Goal: Information Seeking & Learning: Learn about a topic

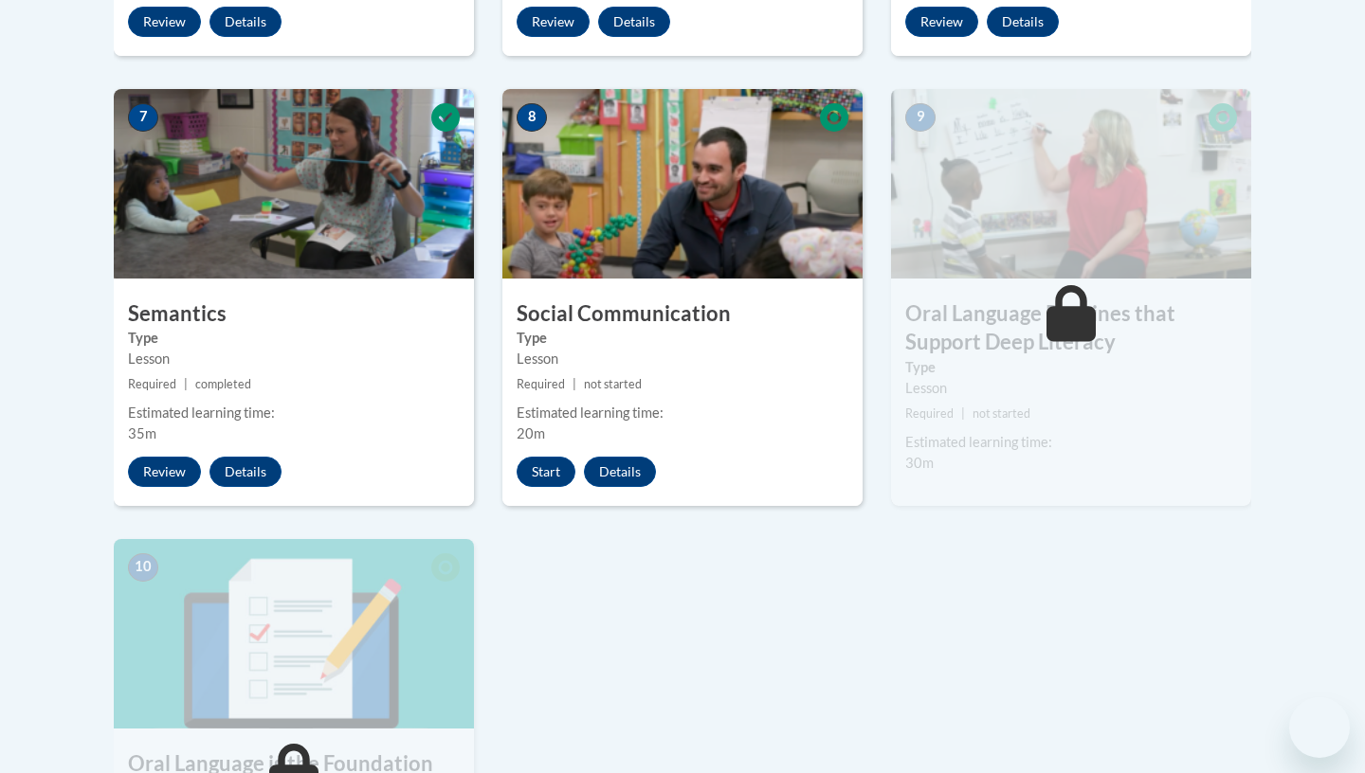
scroll to position [1533, 0]
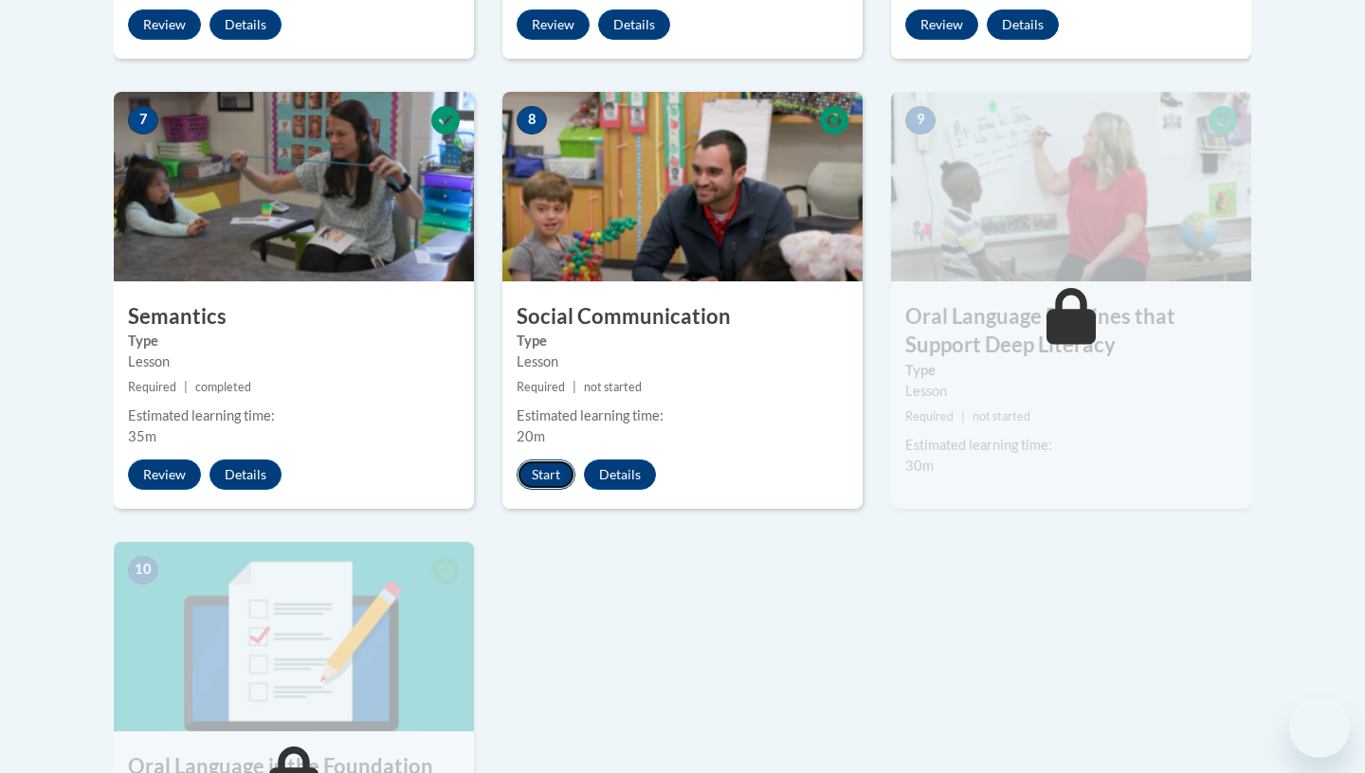
click at [553, 467] on button "Start" at bounding box center [546, 475] width 59 height 30
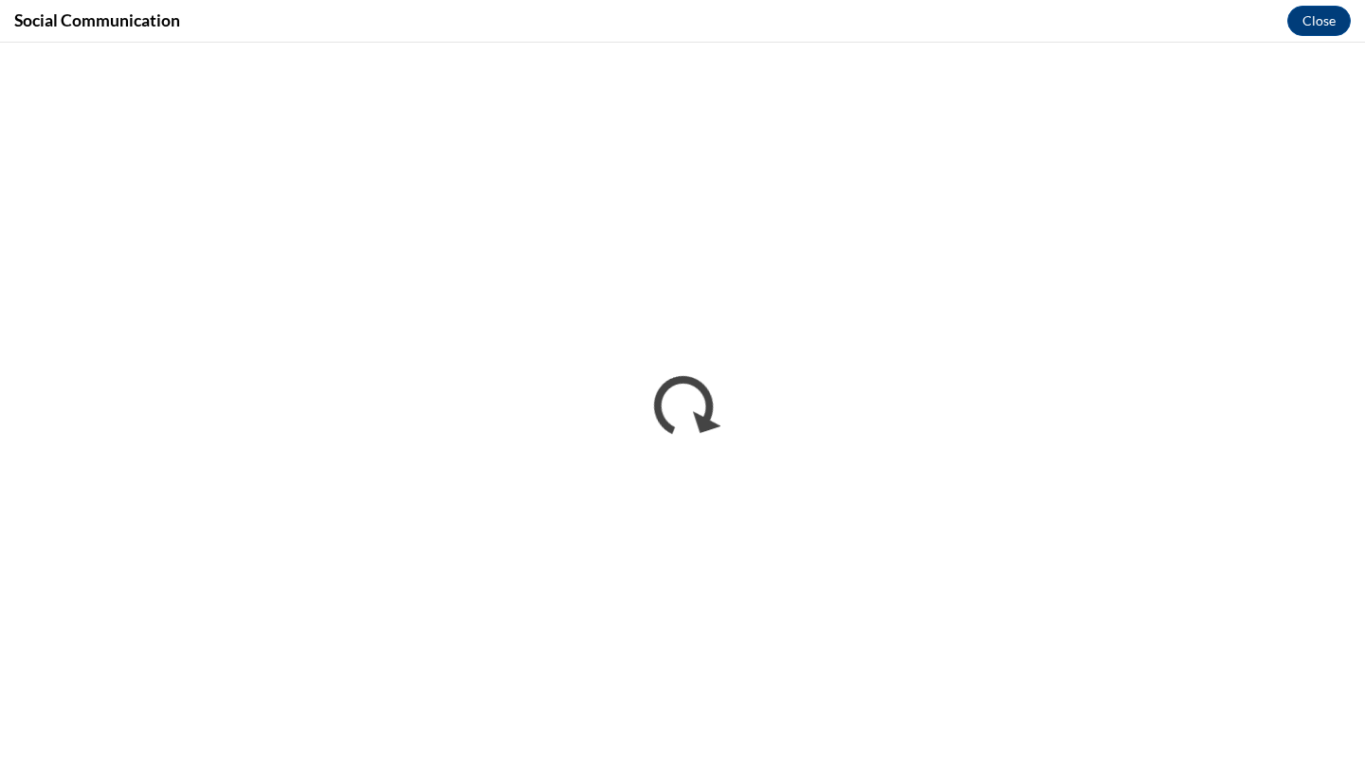
scroll to position [0, 0]
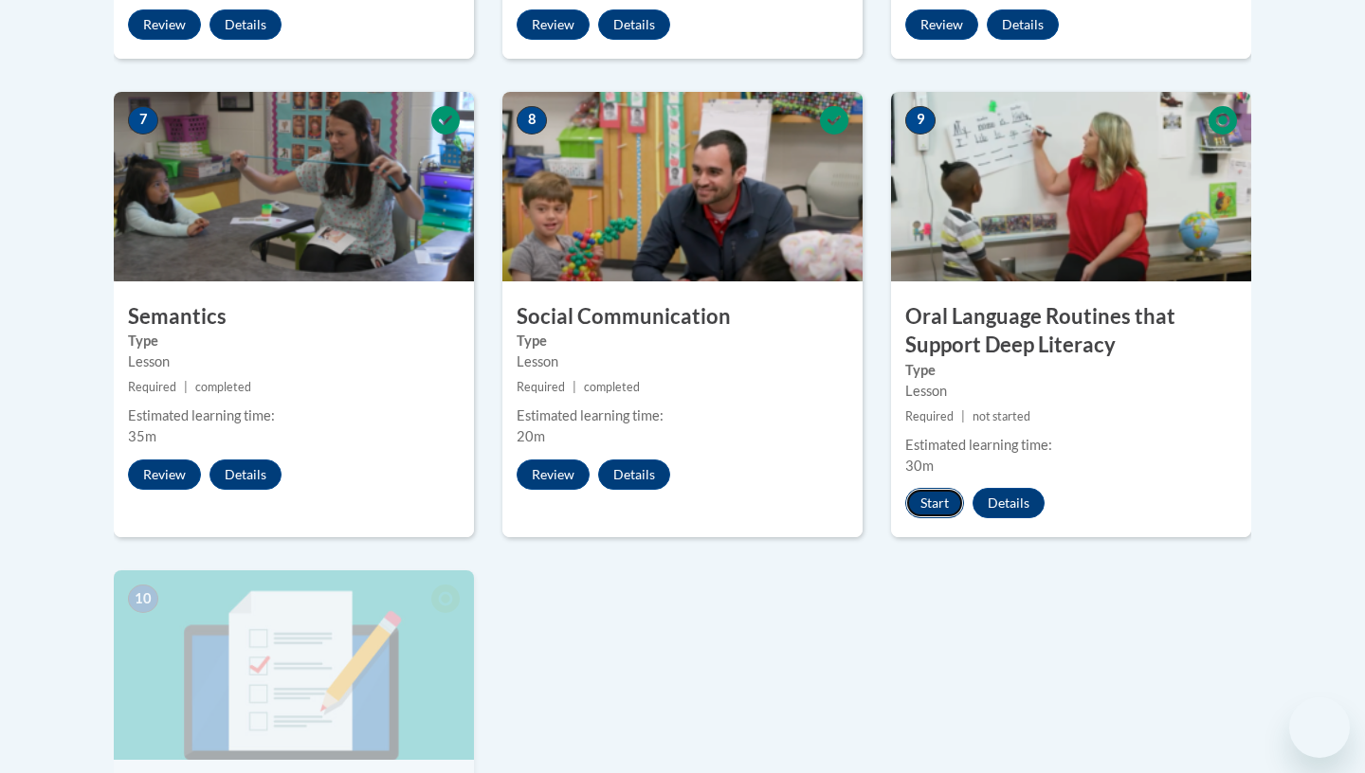
click at [919, 511] on button "Start" at bounding box center [934, 503] width 59 height 30
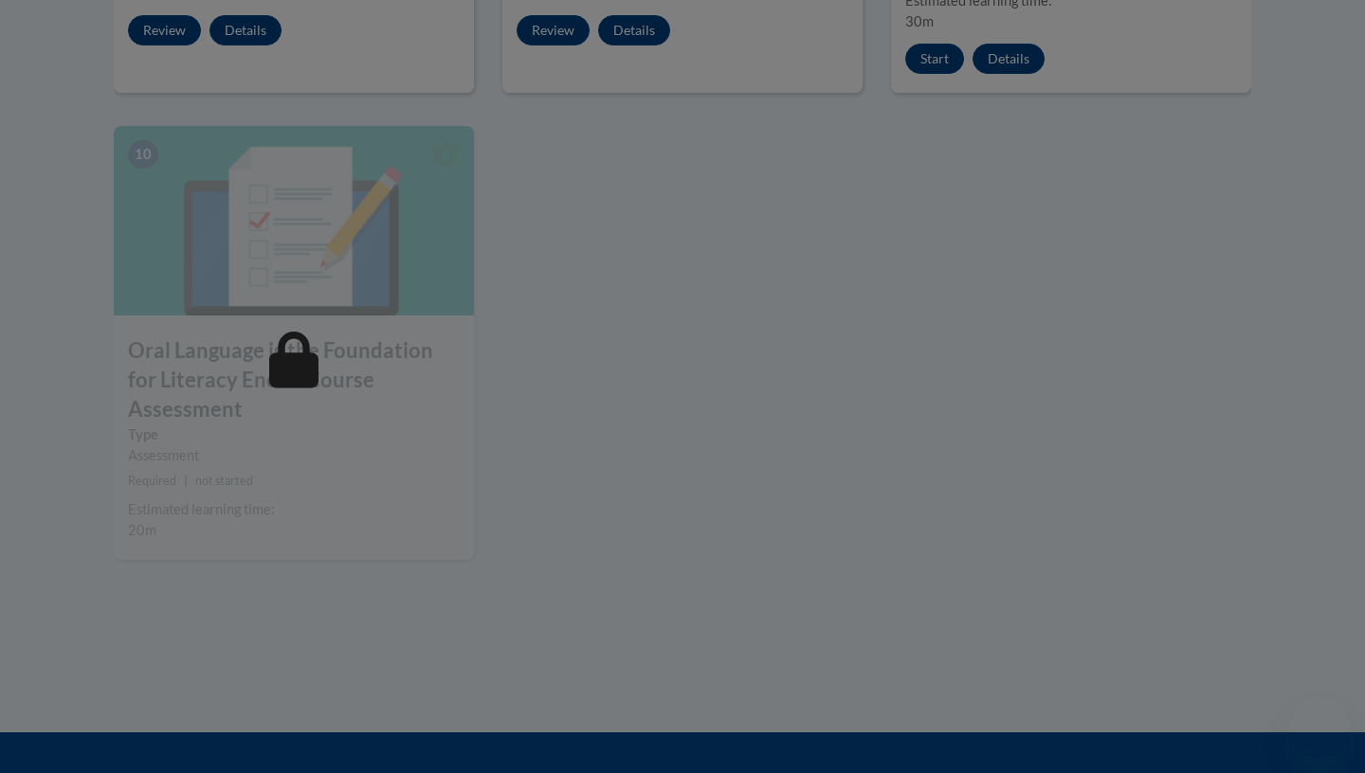
scroll to position [1979, 0]
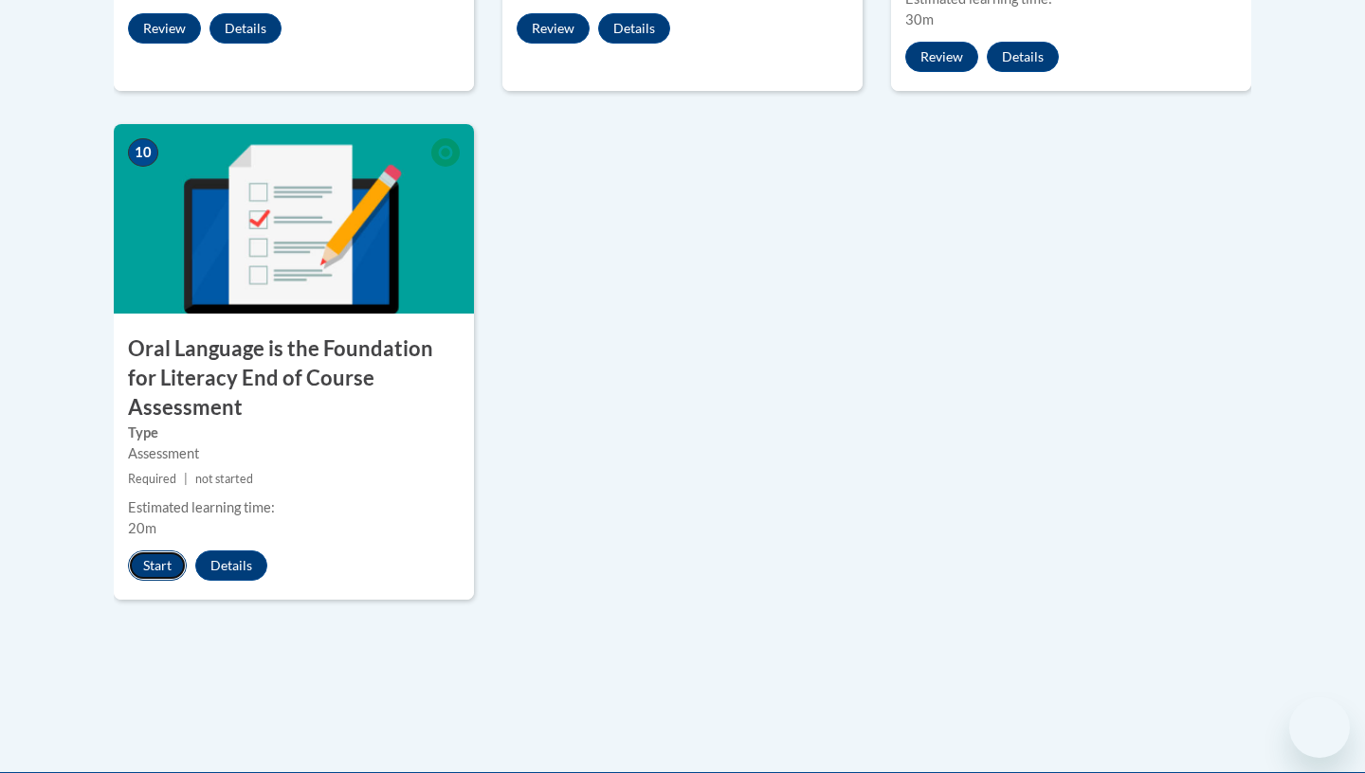
click at [158, 551] on button "Start" at bounding box center [157, 566] width 59 height 30
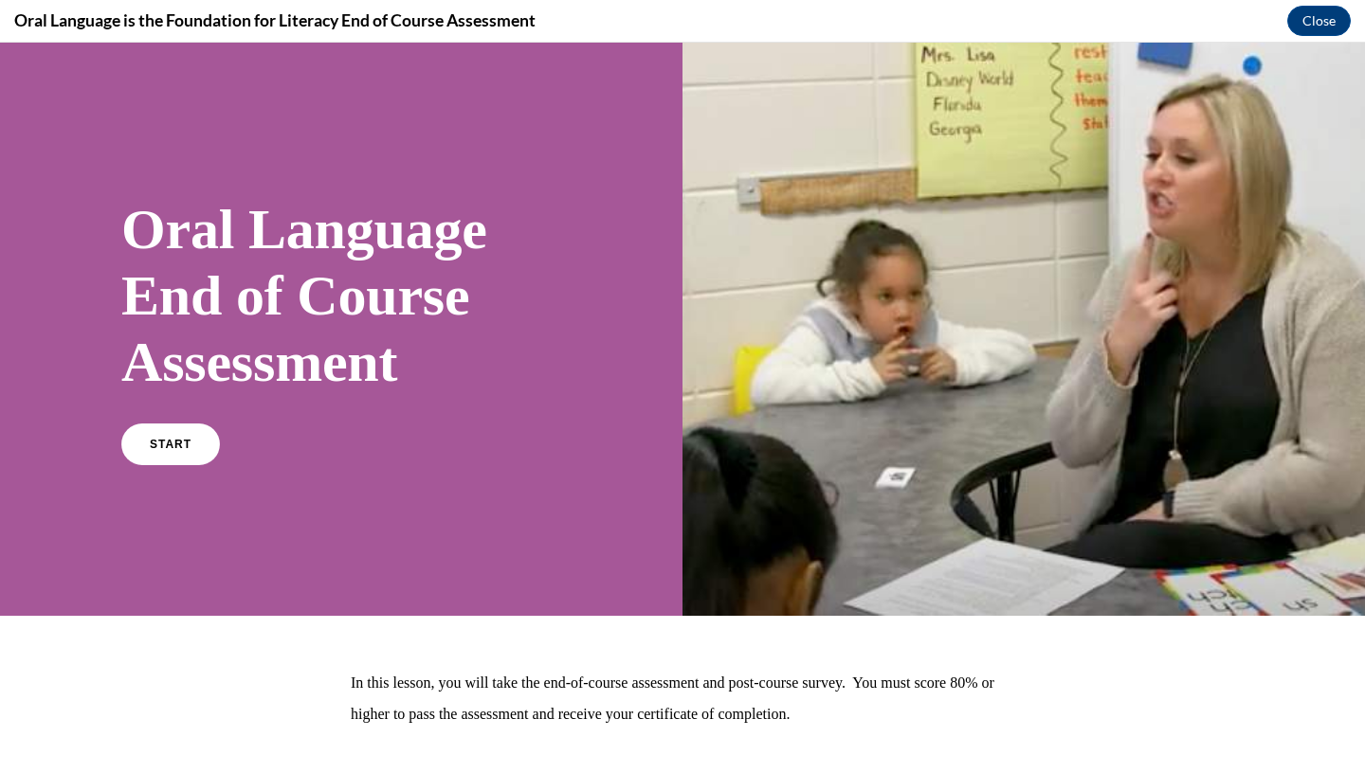
scroll to position [0, 0]
click at [186, 459] on link "START" at bounding box center [169, 445] width 103 height 44
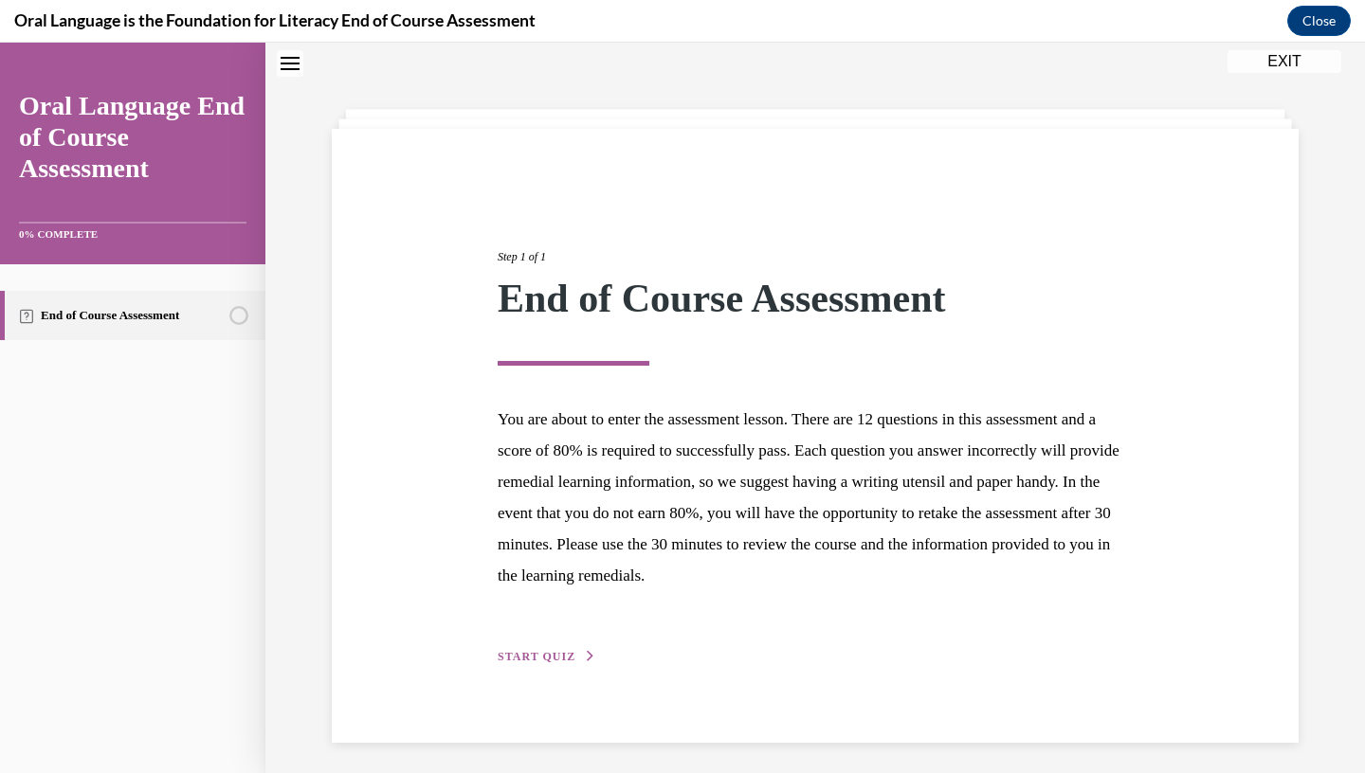
scroll to position [66, 0]
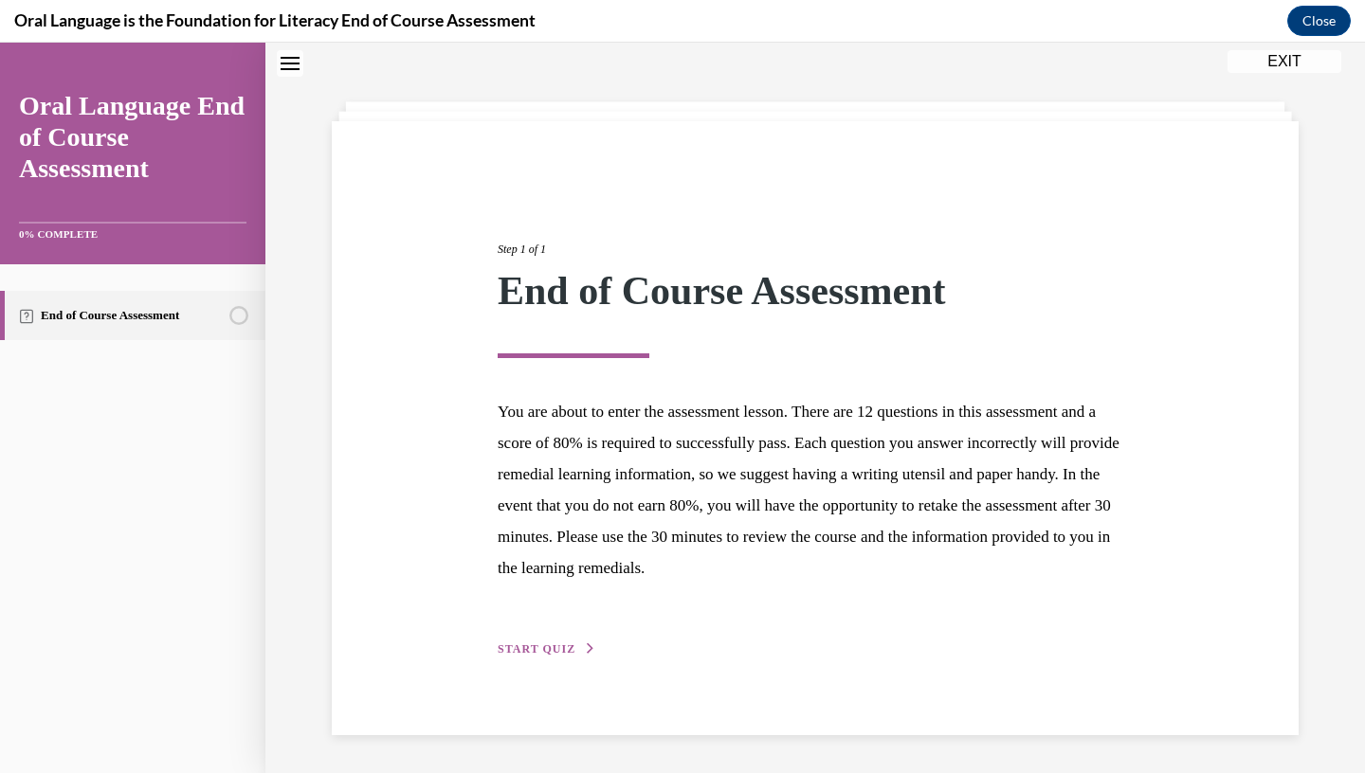
click at [559, 646] on span "START QUIZ" at bounding box center [537, 649] width 78 height 13
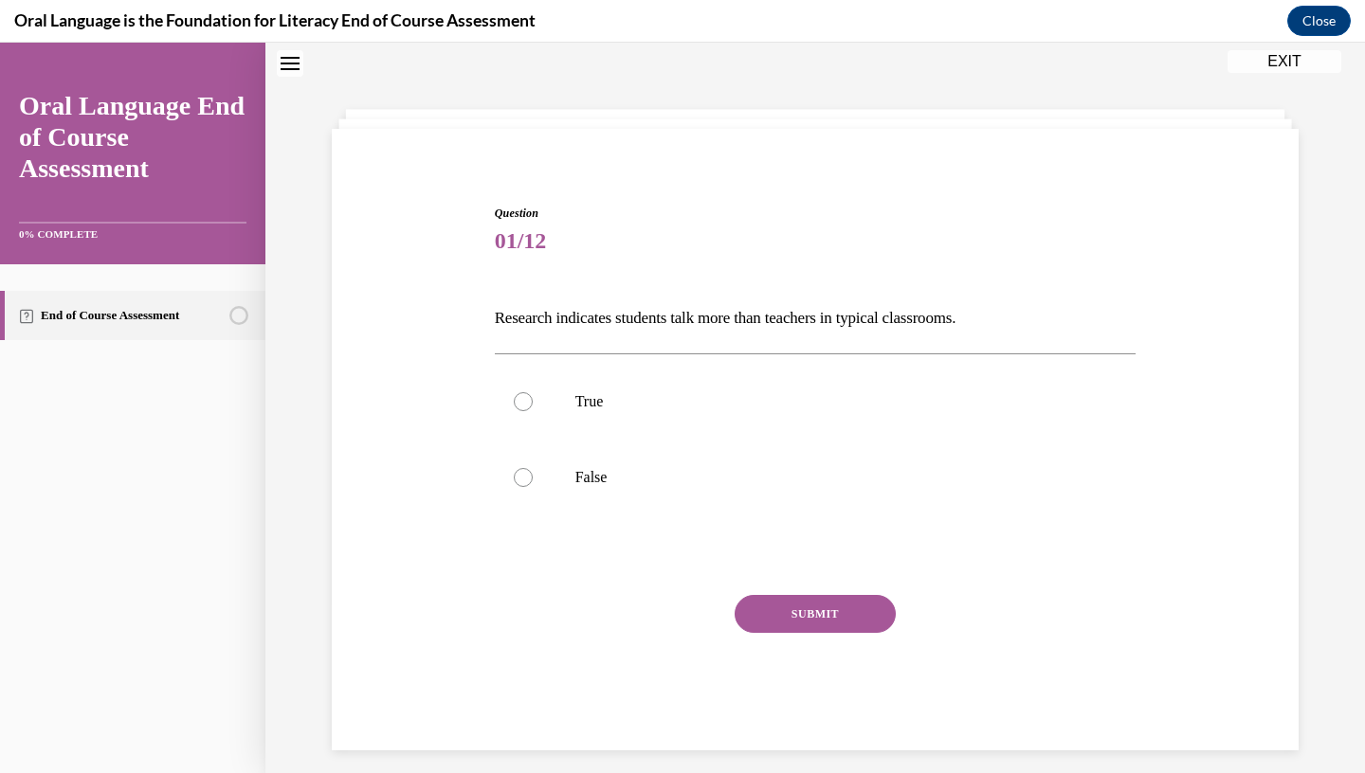
scroll to position [58, 0]
click at [772, 412] on p "True" at bounding box center [832, 402] width 514 height 19
click at [533, 412] on input "True" at bounding box center [523, 402] width 19 height 19
radio input "true"
click at [731, 471] on p "False" at bounding box center [832, 478] width 514 height 19
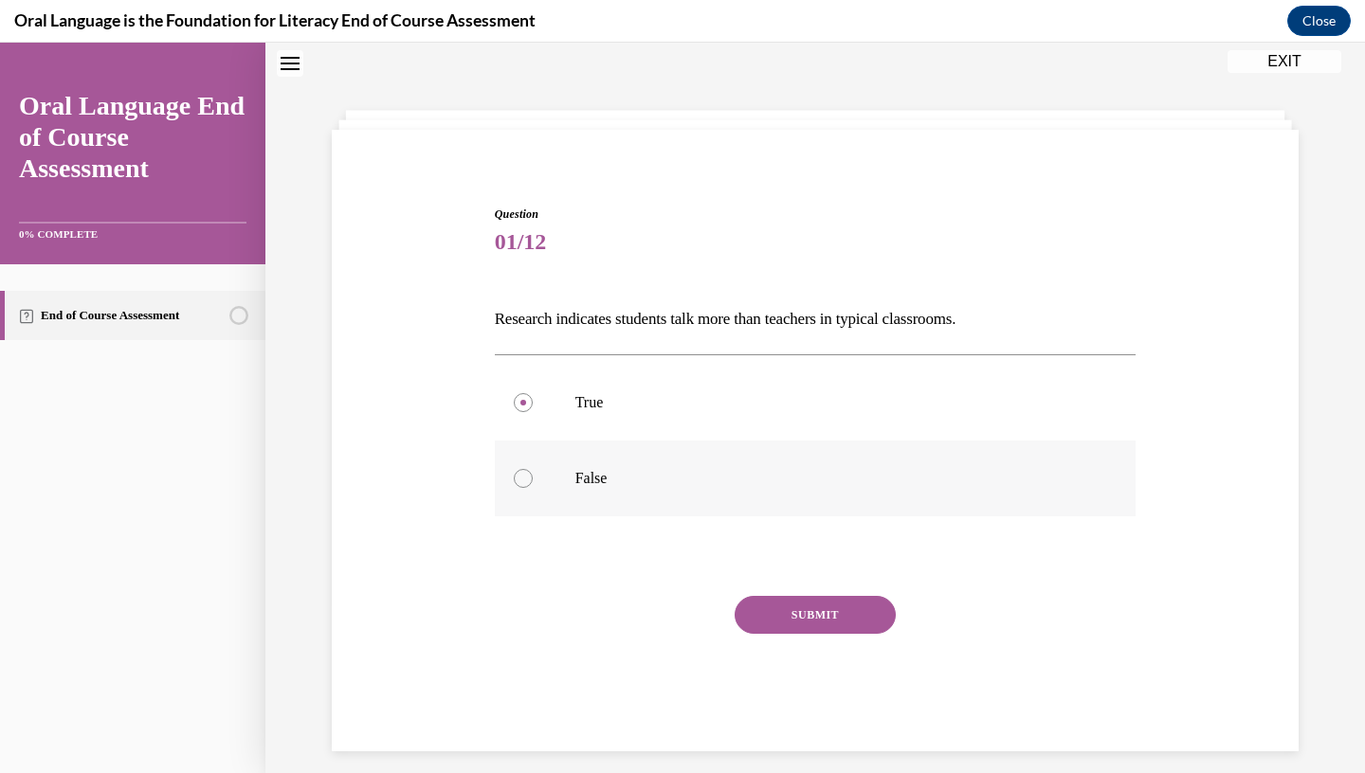
click at [533, 471] on input "False" at bounding box center [523, 478] width 19 height 19
radio input "true"
click at [832, 617] on button "SUBMIT" at bounding box center [815, 615] width 161 height 38
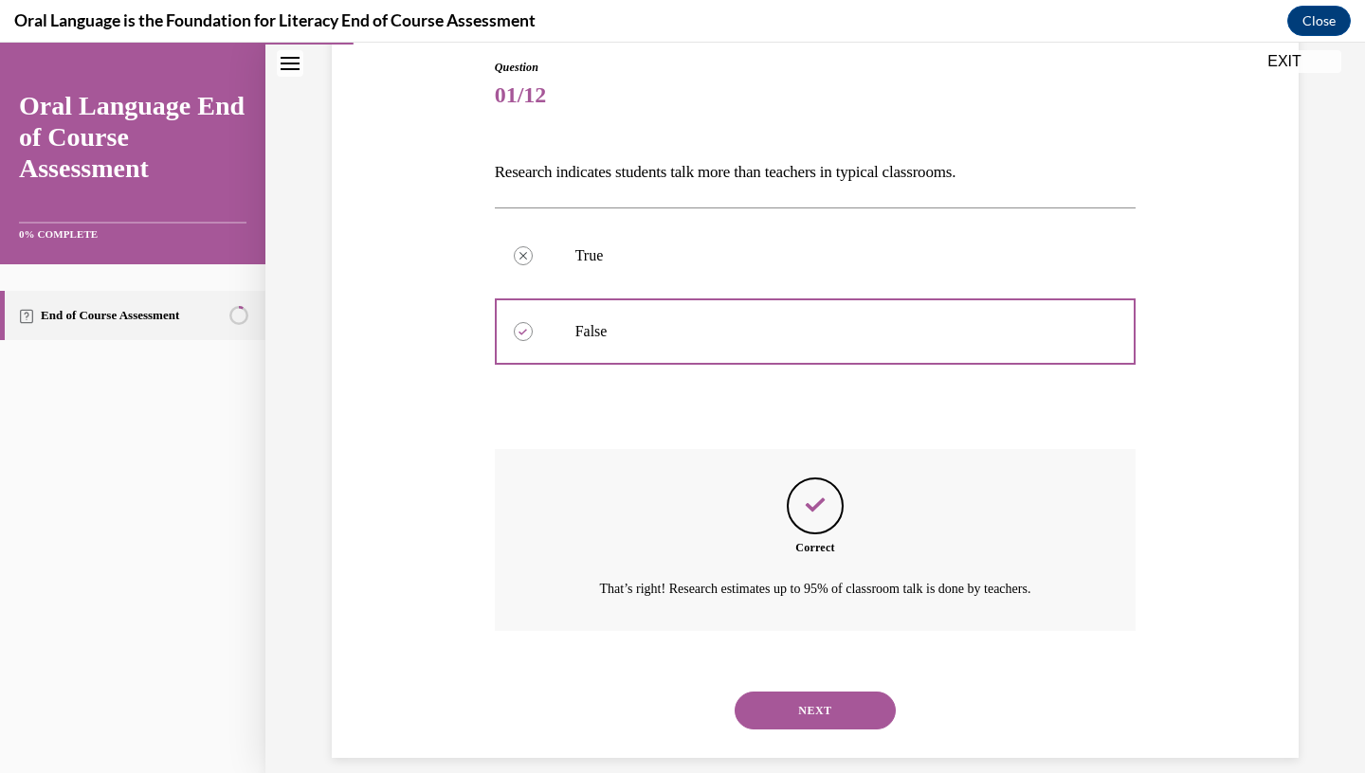
scroll to position [205, 0]
click at [841, 692] on button "NEXT" at bounding box center [815, 711] width 161 height 38
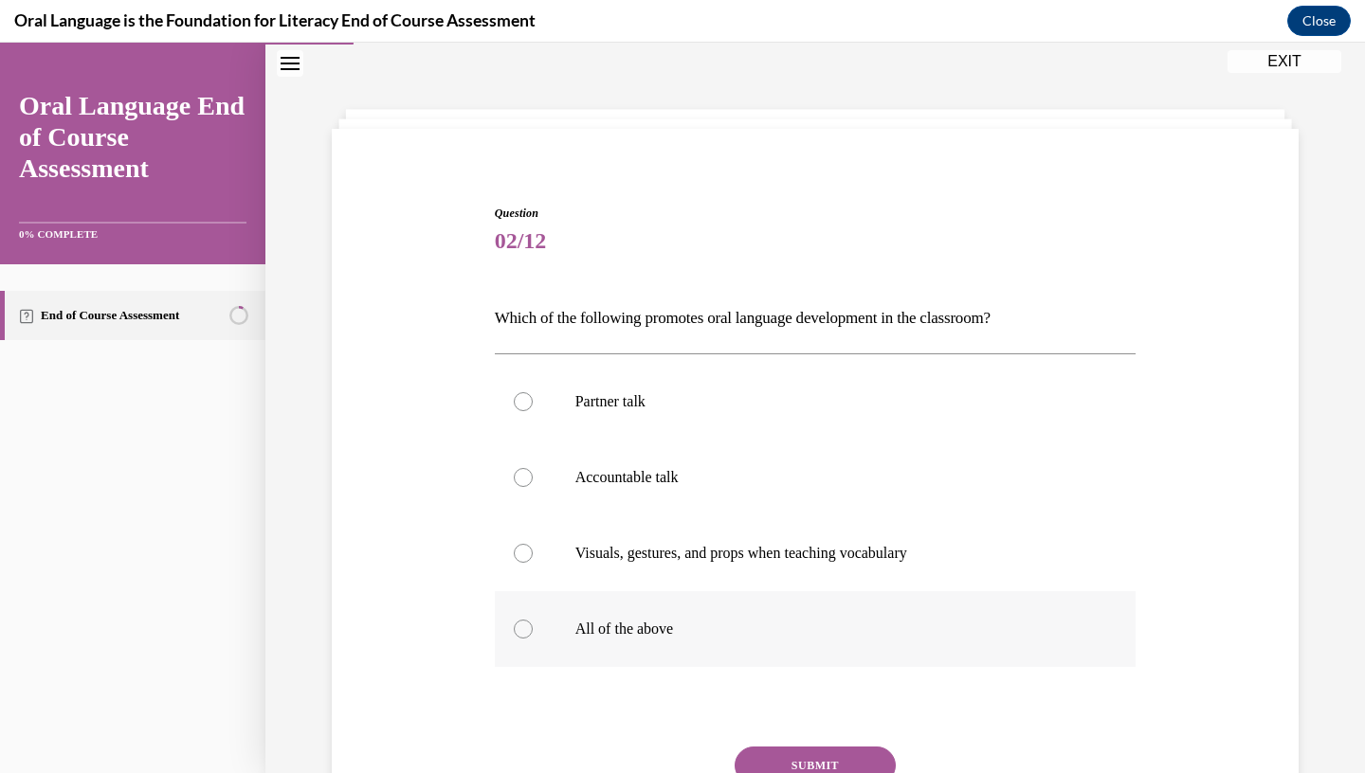
scroll to position [58, 0]
click at [953, 621] on p "All of the above" at bounding box center [832, 630] width 514 height 19
click at [533, 621] on input "All of the above" at bounding box center [523, 630] width 19 height 19
radio input "true"
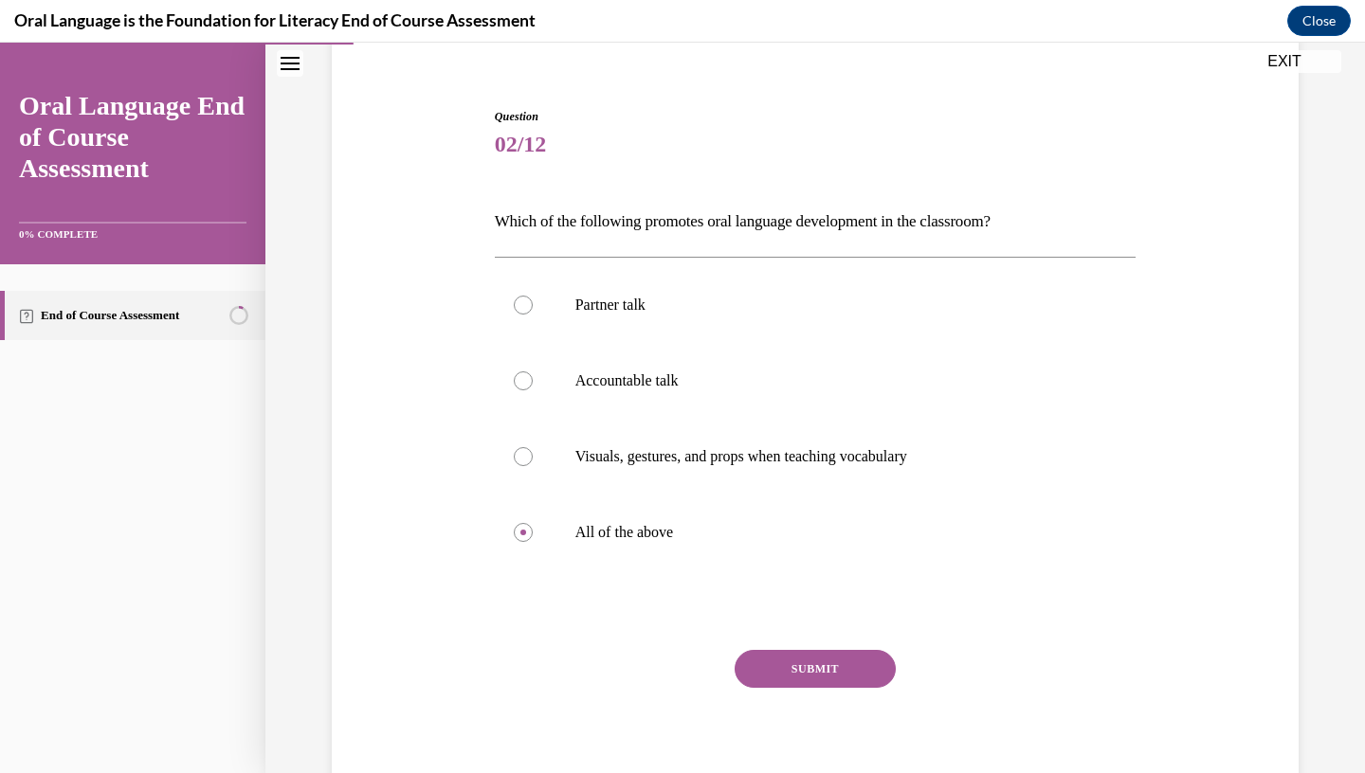
click at [858, 665] on button "SUBMIT" at bounding box center [815, 669] width 161 height 38
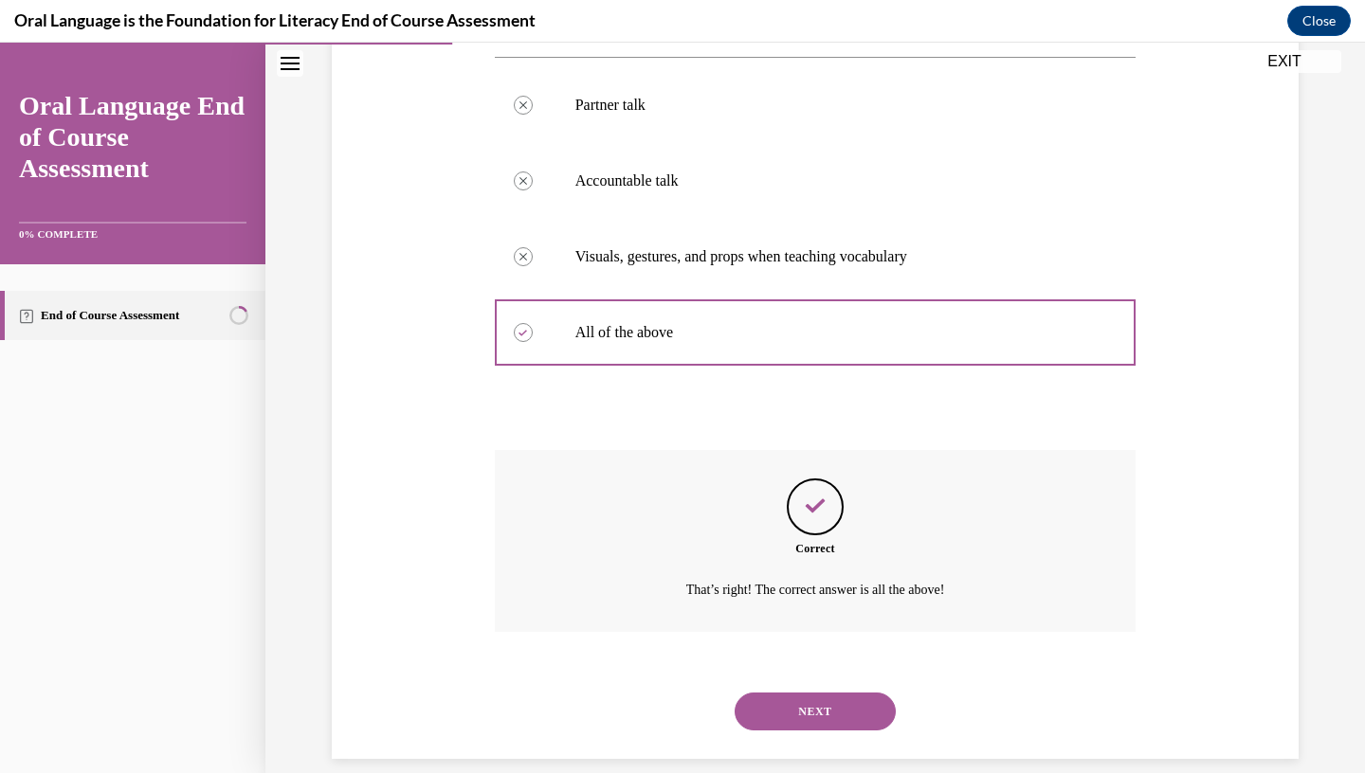
scroll to position [356, 0]
click at [846, 692] on button "NEXT" at bounding box center [815, 711] width 161 height 38
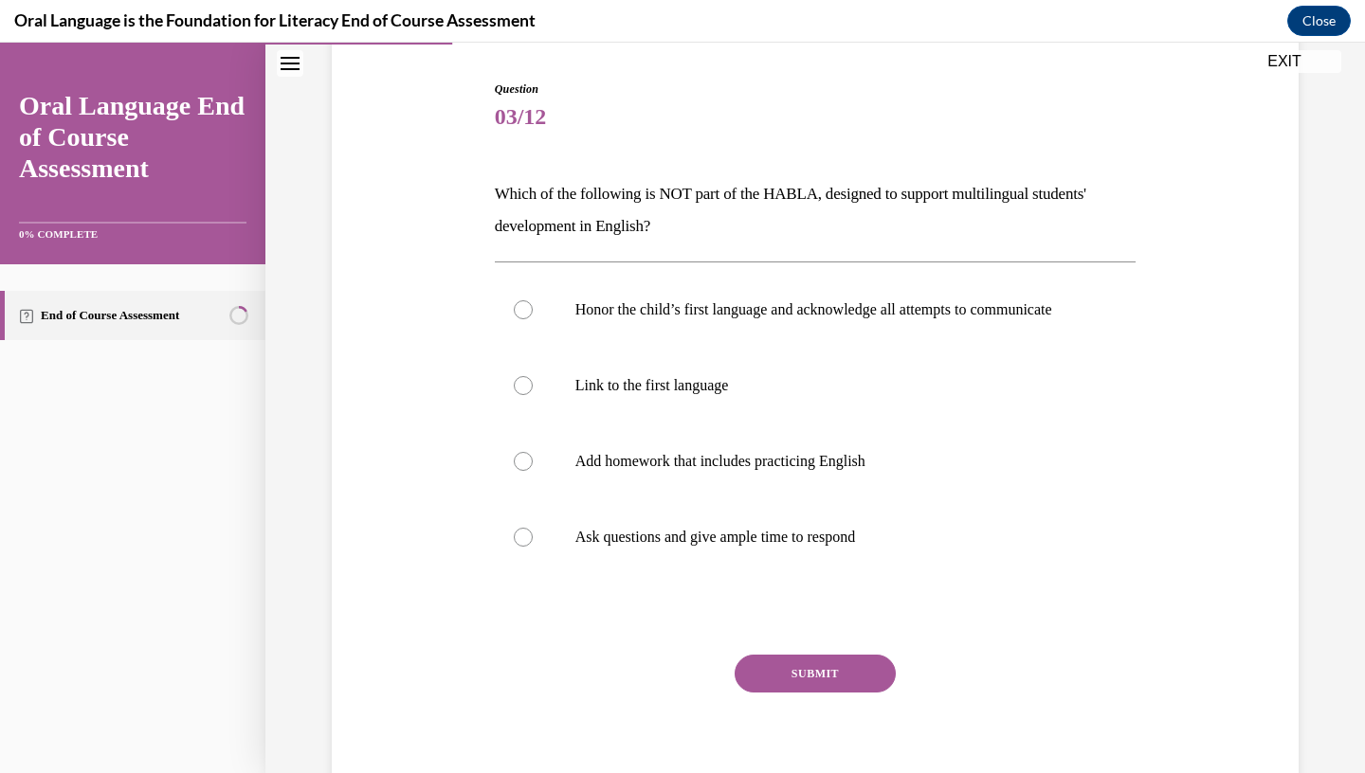
scroll to position [187, 0]
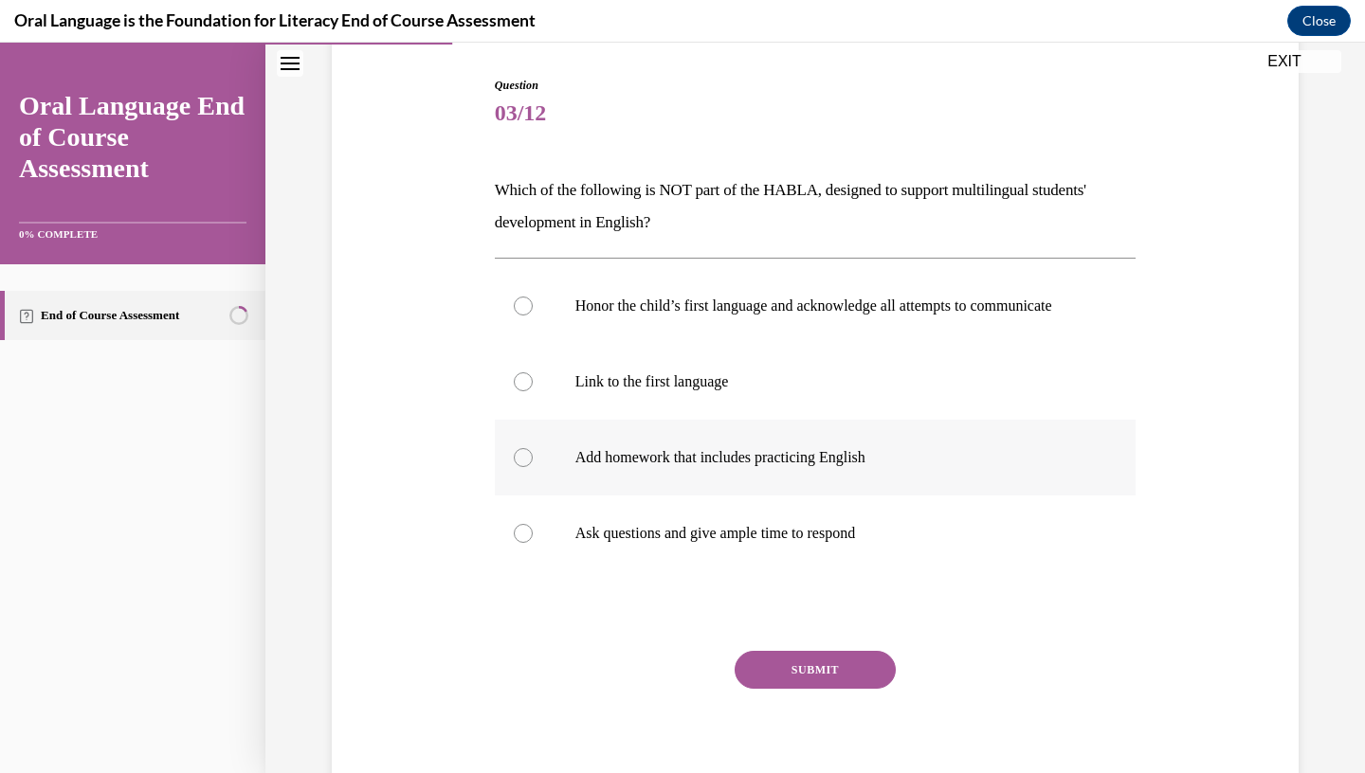
click at [976, 467] on p "Add homework that includes practicing English" at bounding box center [832, 457] width 514 height 19
click at [533, 467] on input "Add homework that includes practicing English" at bounding box center [523, 457] width 19 height 19
radio input "true"
click at [827, 684] on button "SUBMIT" at bounding box center [815, 670] width 161 height 38
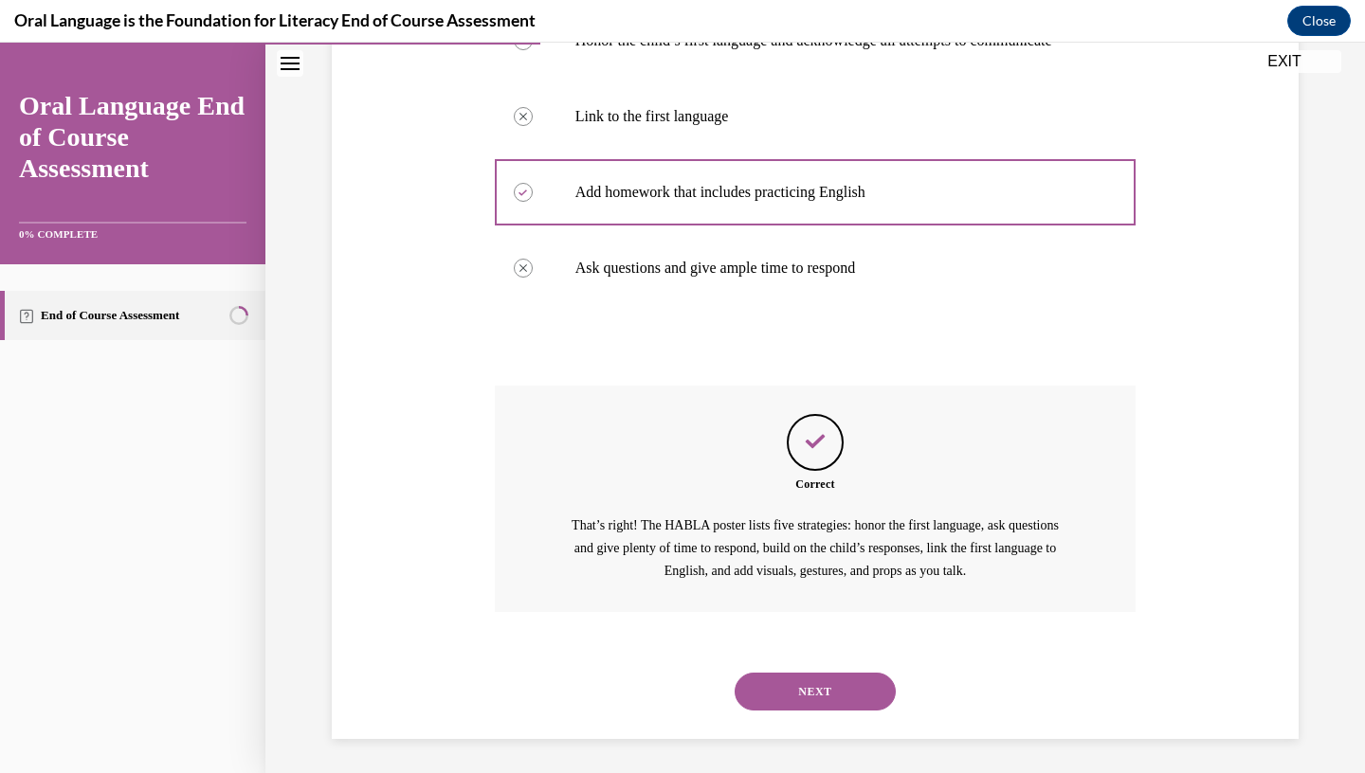
scroll to position [453, 0]
click at [836, 690] on button "NEXT" at bounding box center [815, 691] width 161 height 38
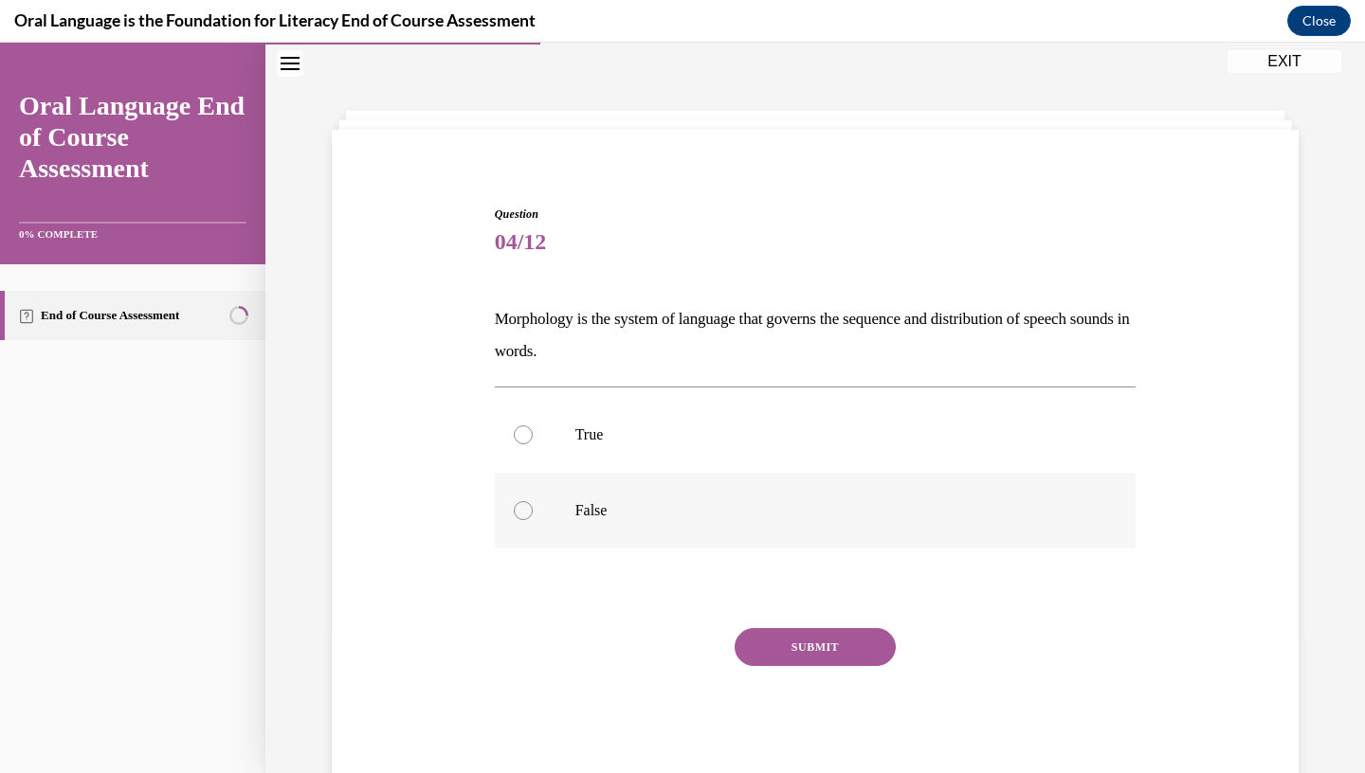
scroll to position [83, 0]
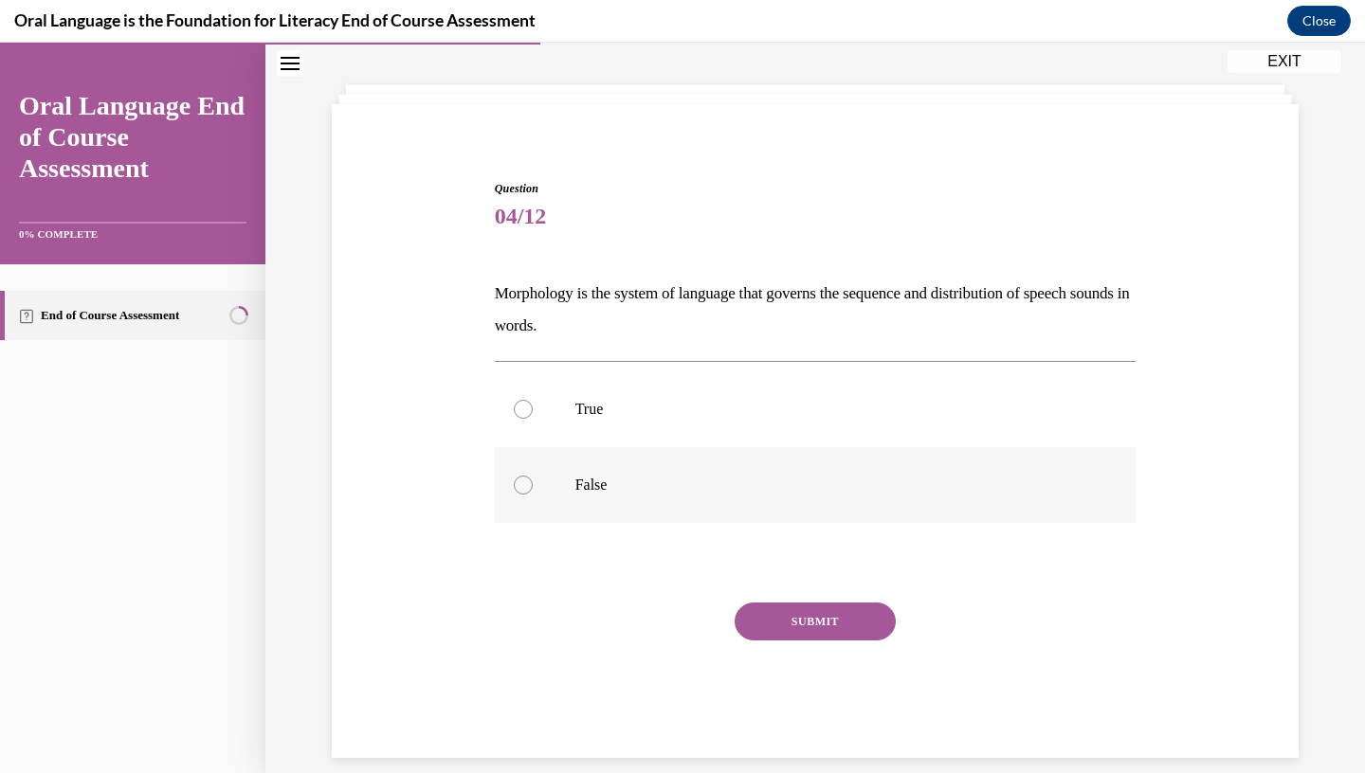
click at [928, 472] on label "False" at bounding box center [816, 485] width 642 height 76
click at [533, 476] on input "False" at bounding box center [523, 485] width 19 height 19
radio input "true"
click at [821, 630] on button "SUBMIT" at bounding box center [815, 622] width 161 height 38
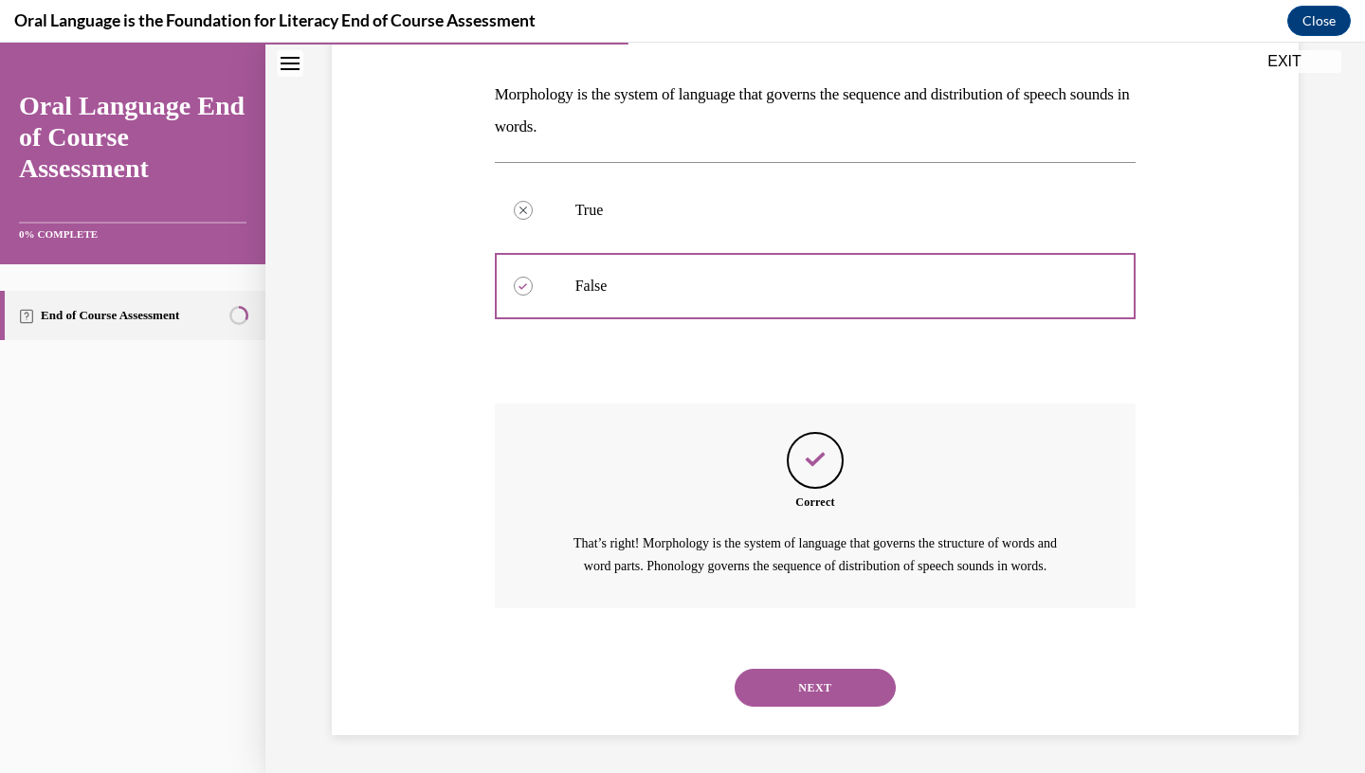
click at [835, 682] on button "NEXT" at bounding box center [815, 688] width 161 height 38
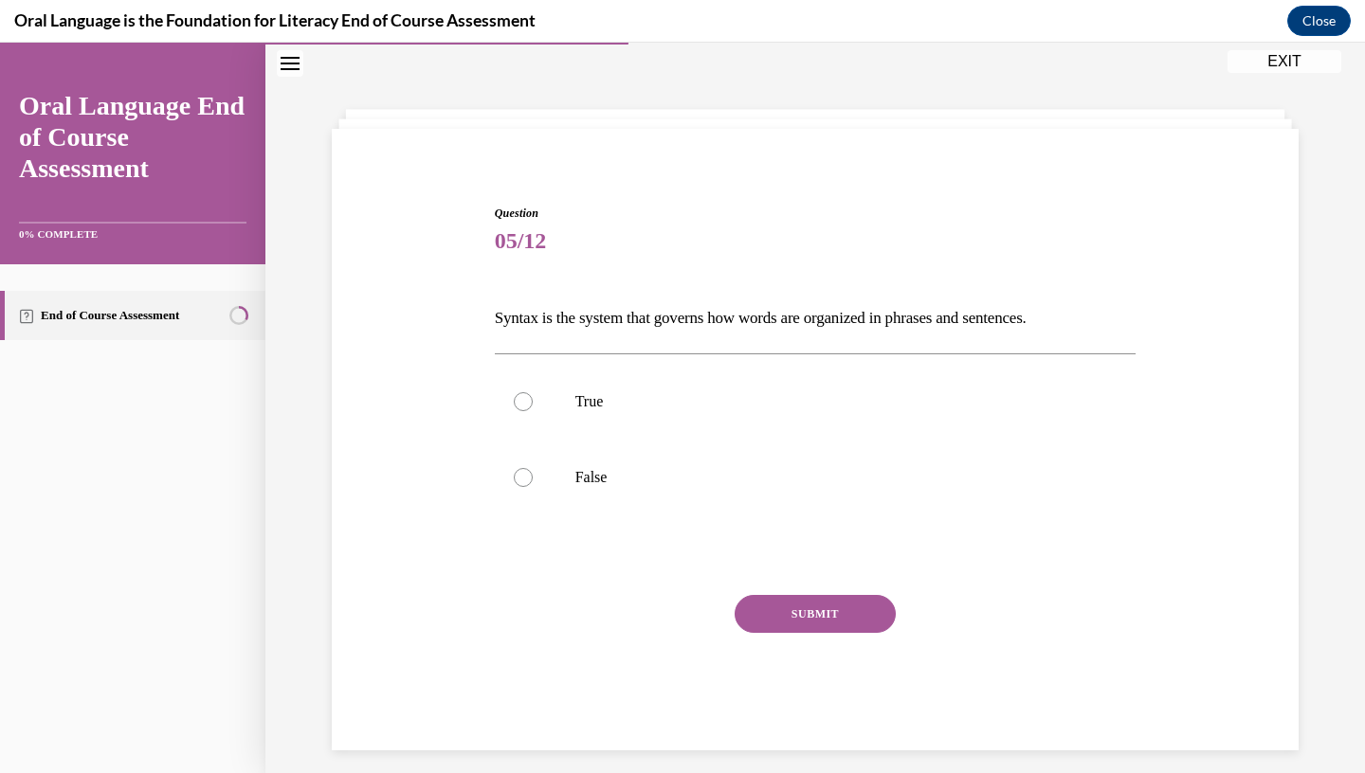
scroll to position [58, 0]
click at [921, 391] on label "True" at bounding box center [816, 403] width 642 height 76
click at [533, 393] on input "True" at bounding box center [523, 402] width 19 height 19
radio input "true"
click at [845, 627] on button "SUBMIT" at bounding box center [815, 615] width 161 height 38
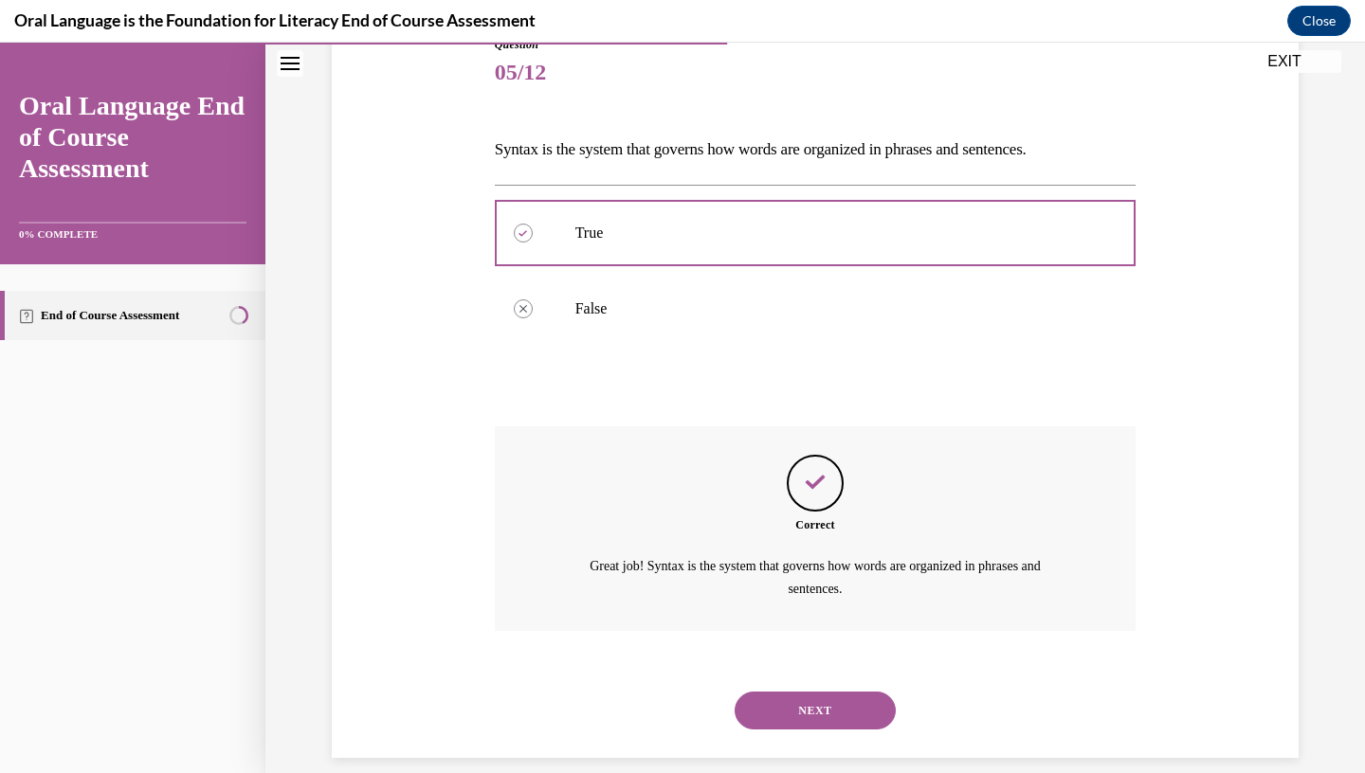
click at [864, 692] on button "NEXT" at bounding box center [815, 711] width 161 height 38
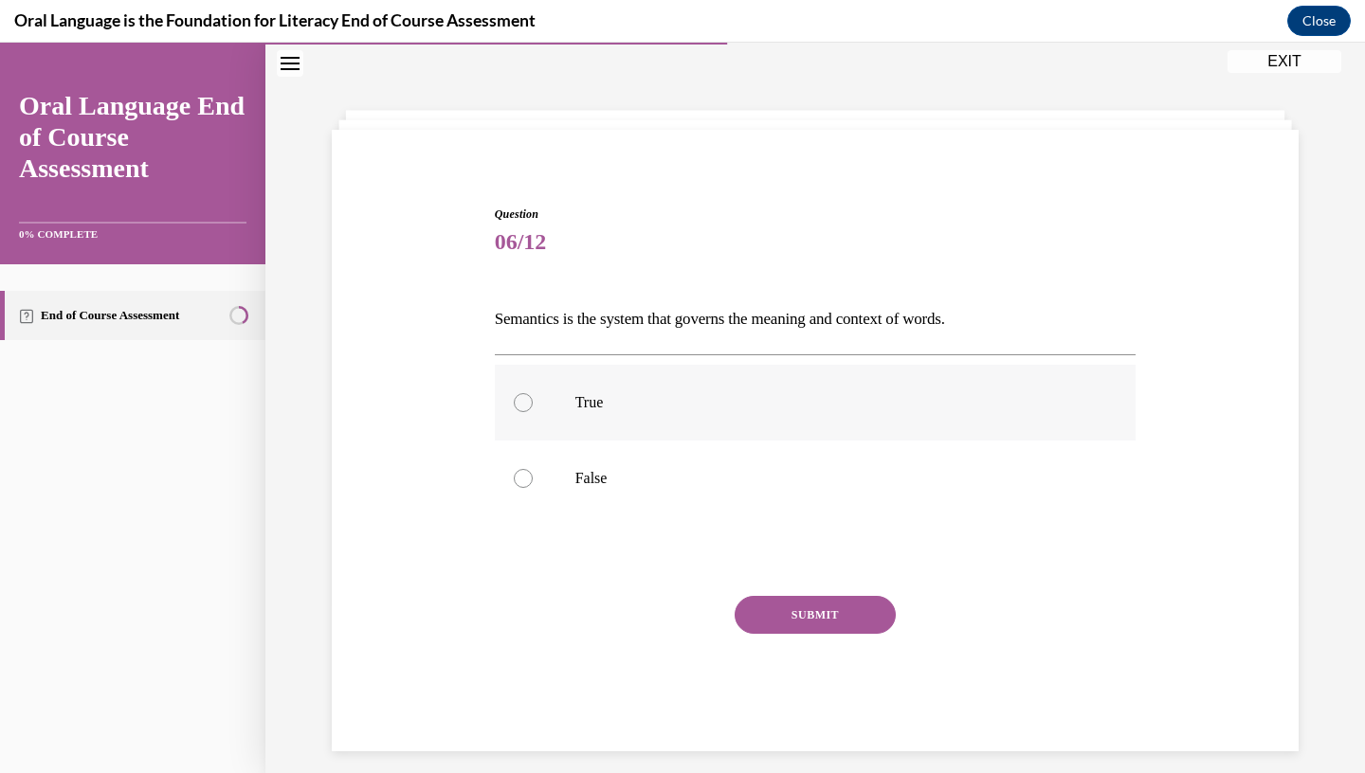
click at [687, 402] on p "True" at bounding box center [832, 402] width 514 height 19
click at [533, 402] on input "True" at bounding box center [523, 402] width 19 height 19
radio input "true"
click at [823, 623] on button "SUBMIT" at bounding box center [815, 615] width 161 height 38
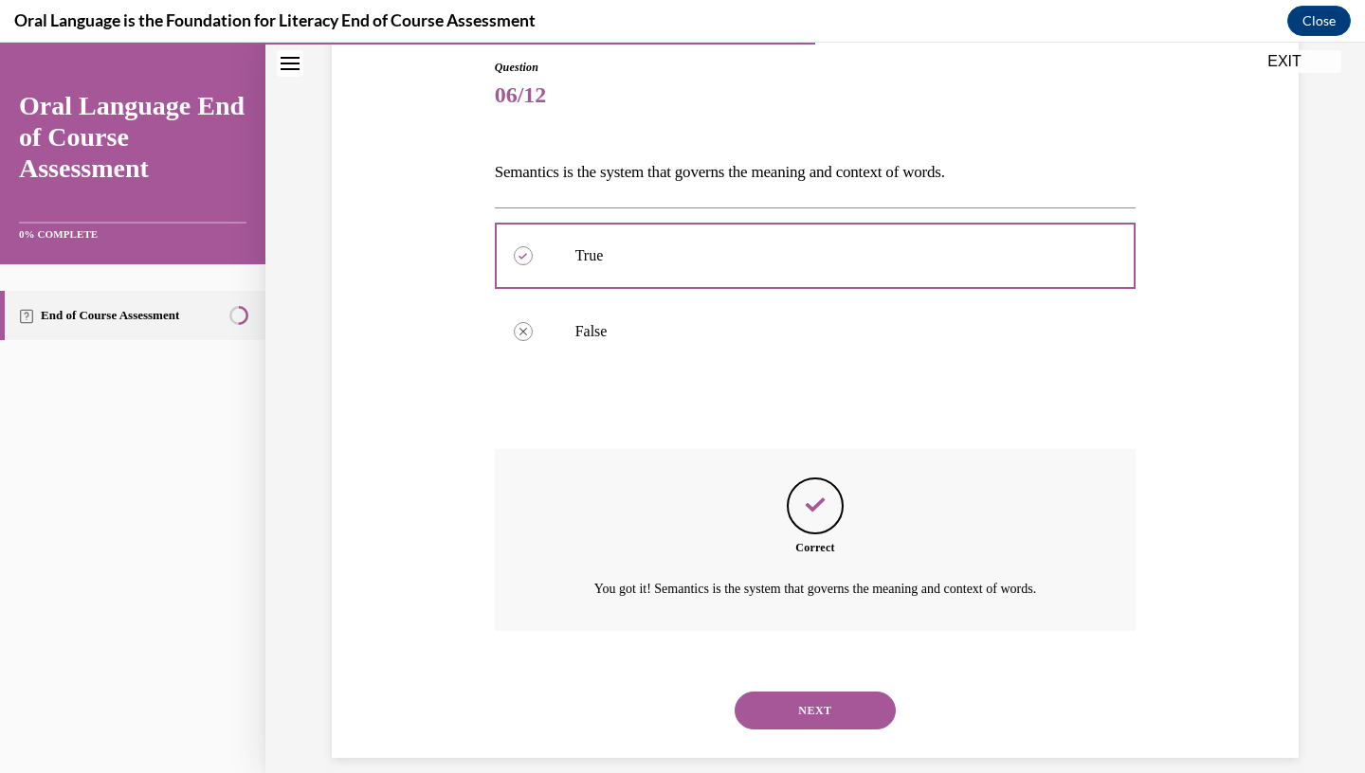
click at [862, 692] on button "NEXT" at bounding box center [815, 711] width 161 height 38
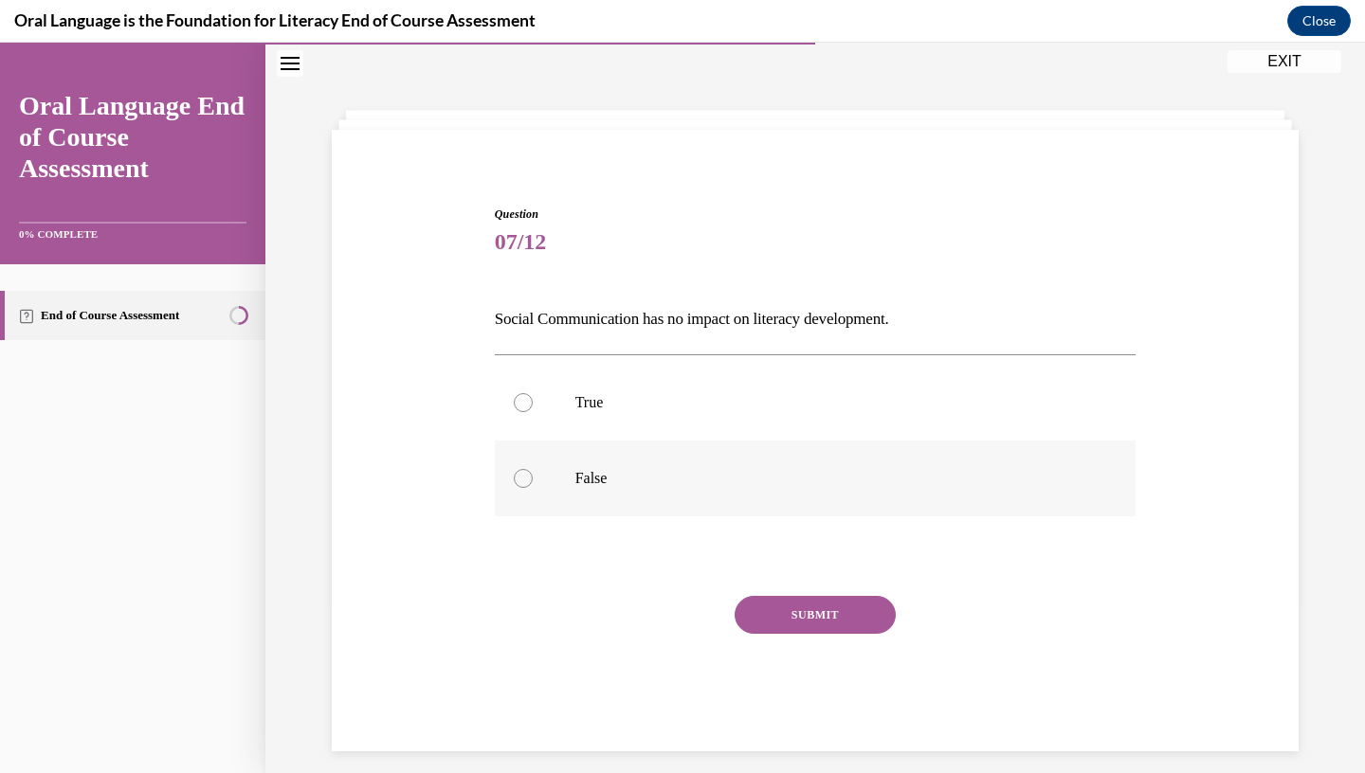
click at [797, 456] on label "False" at bounding box center [816, 479] width 642 height 76
click at [533, 469] on input "False" at bounding box center [523, 478] width 19 height 19
radio input "true"
click at [814, 605] on button "SUBMIT" at bounding box center [815, 615] width 161 height 38
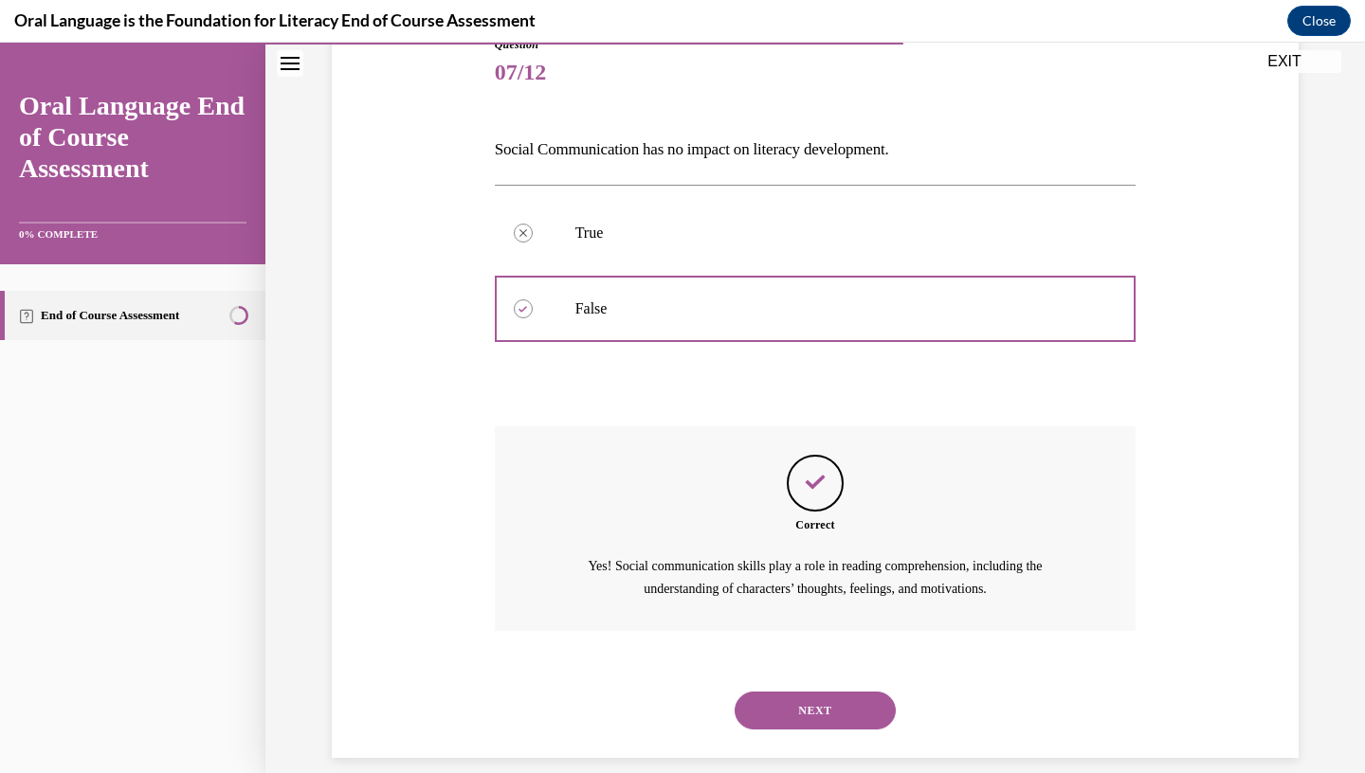
click at [851, 692] on button "NEXT" at bounding box center [815, 711] width 161 height 38
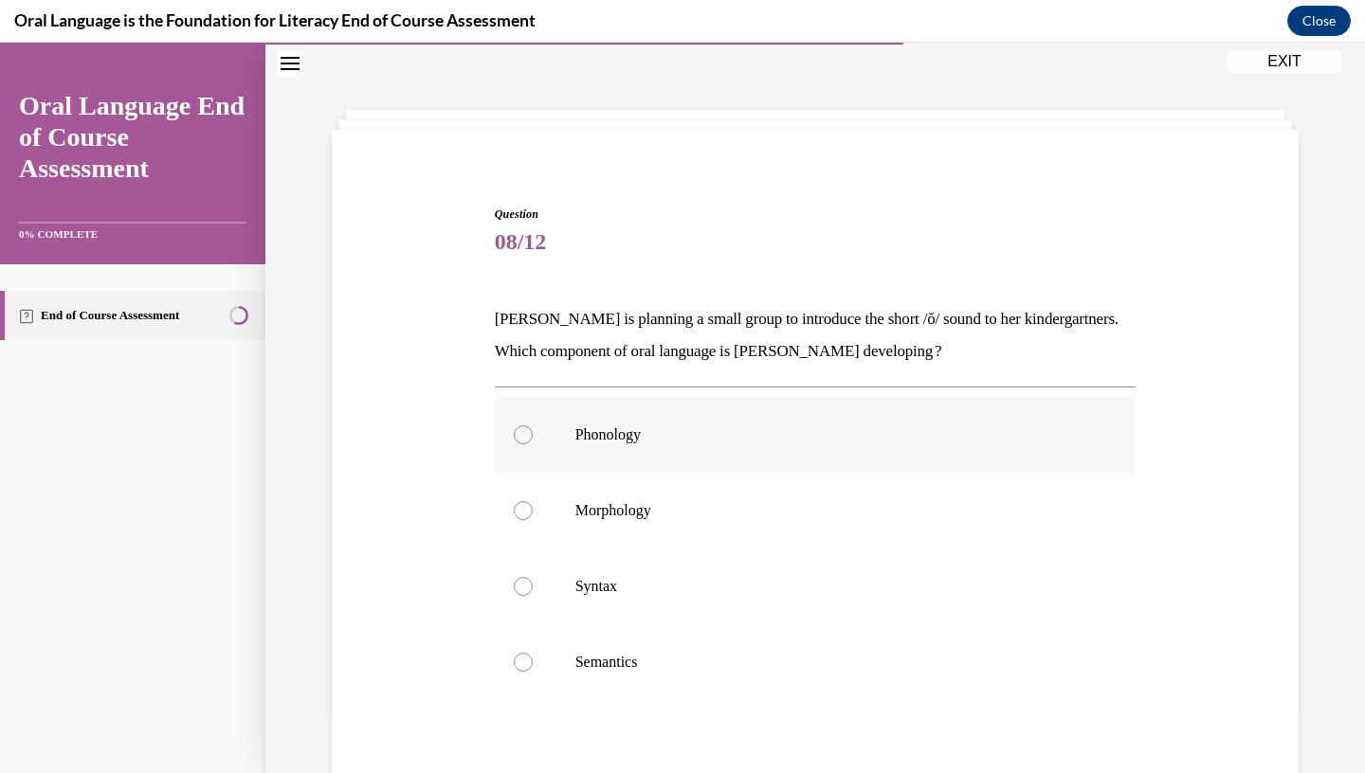
click at [1017, 429] on p "Phonology" at bounding box center [832, 435] width 514 height 19
click at [533, 429] on input "Phonology" at bounding box center [523, 435] width 19 height 19
radio input "true"
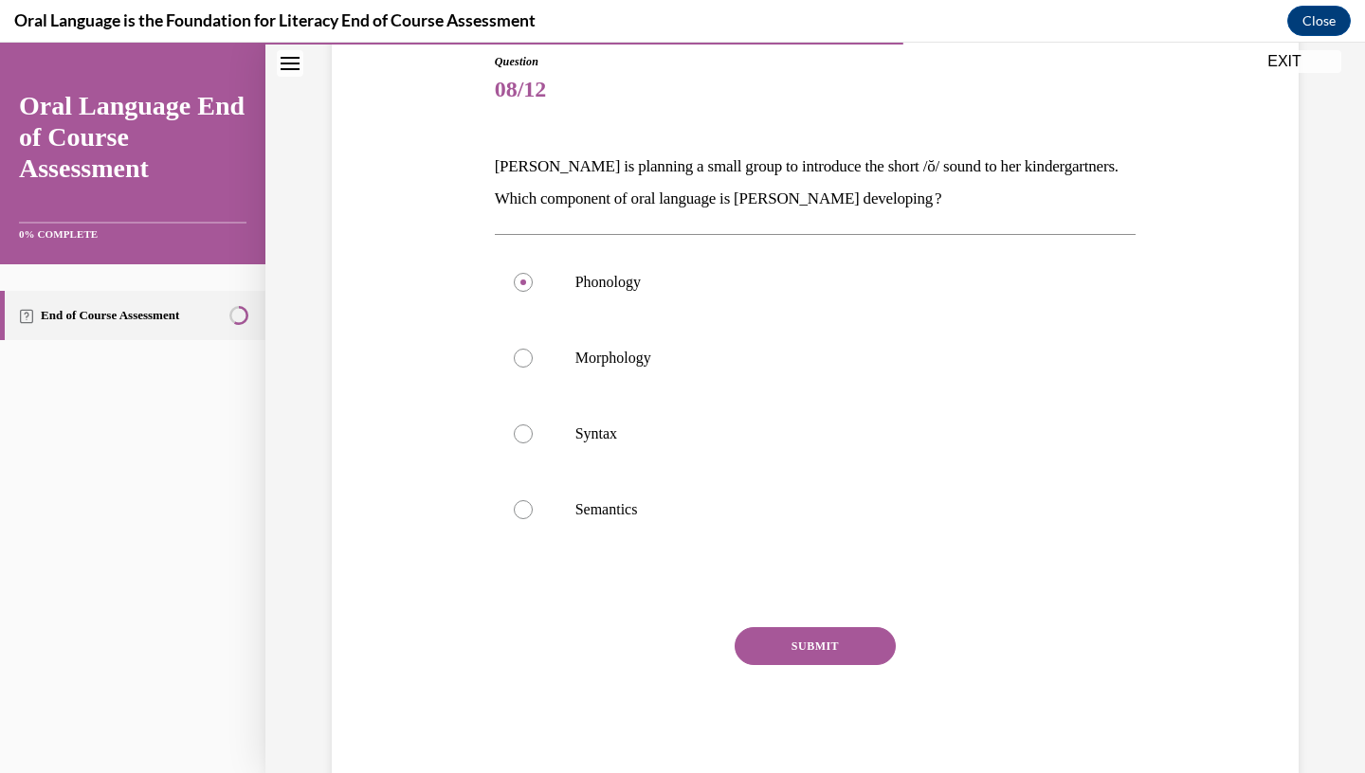
click at [783, 648] on button "SUBMIT" at bounding box center [815, 646] width 161 height 38
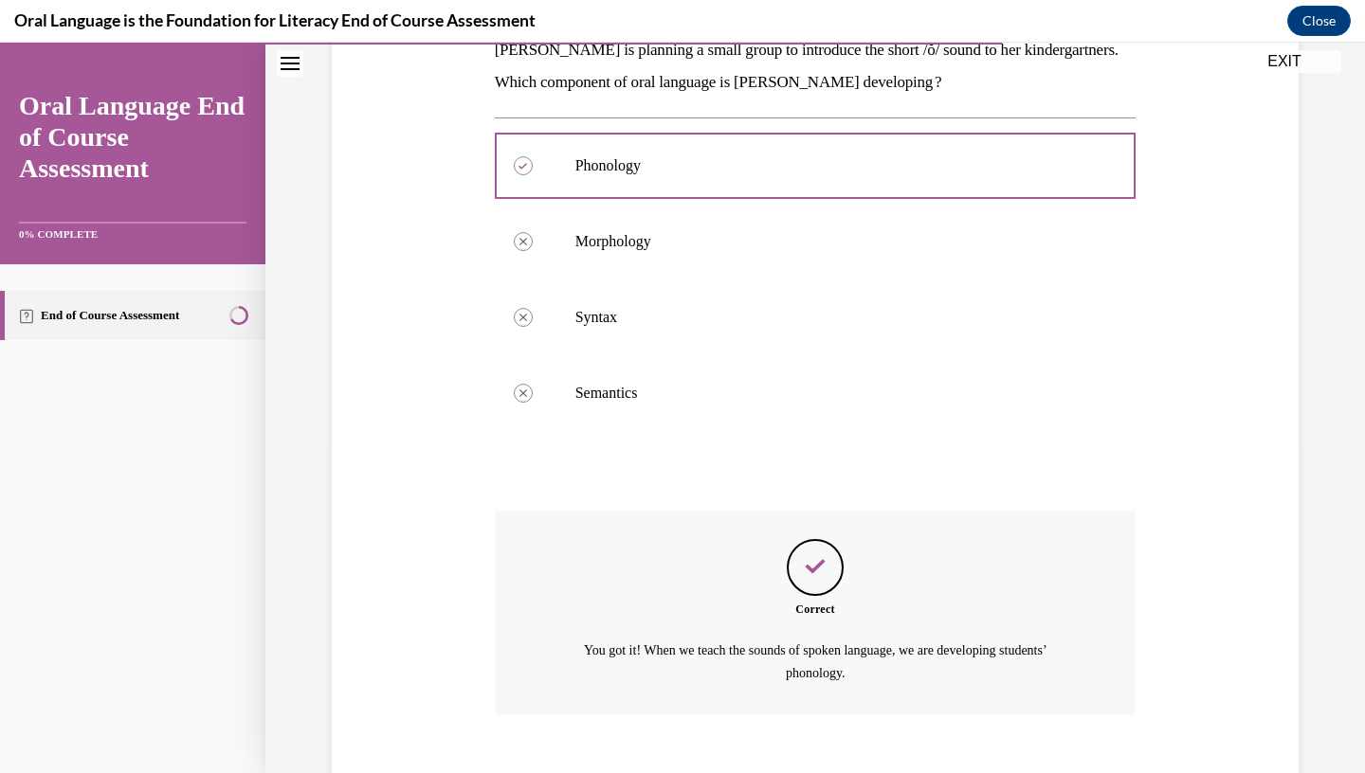
scroll to position [411, 0]
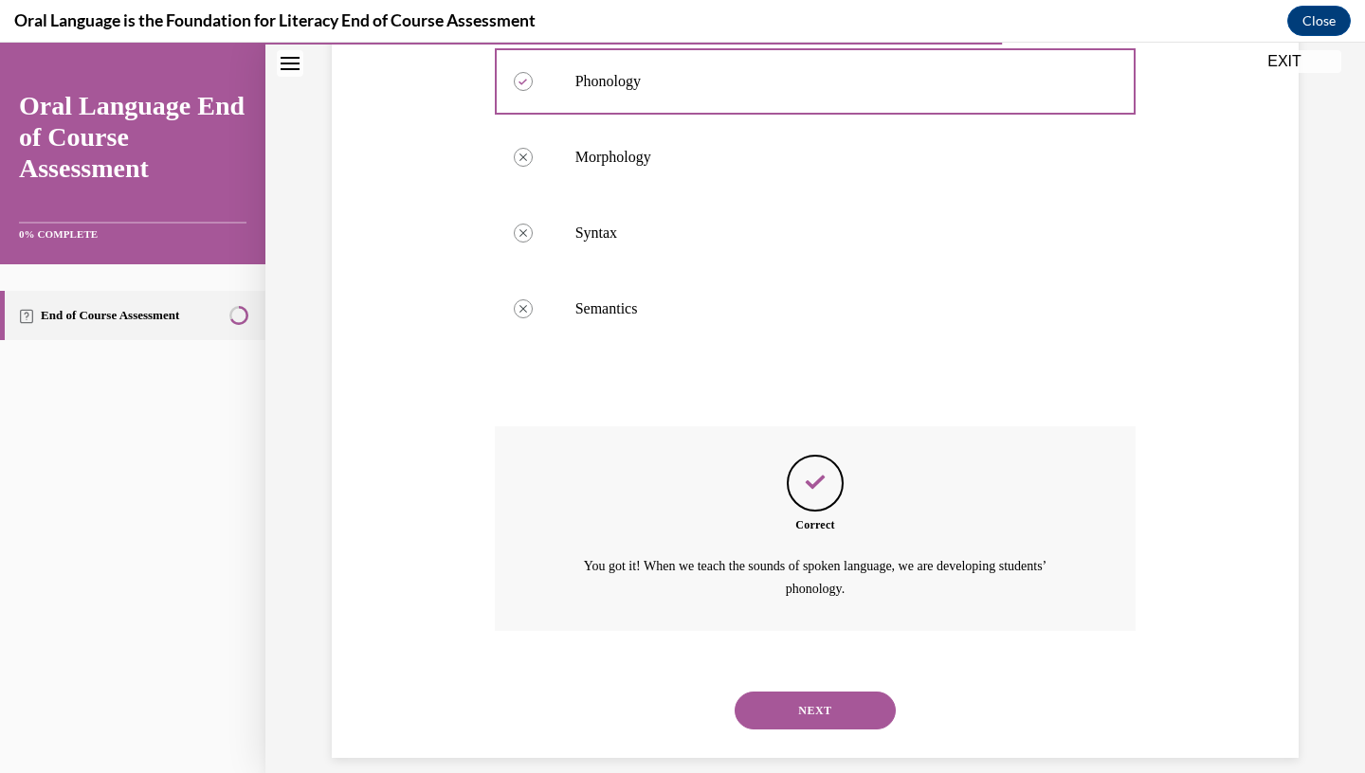
click at [796, 693] on button "NEXT" at bounding box center [815, 711] width 161 height 38
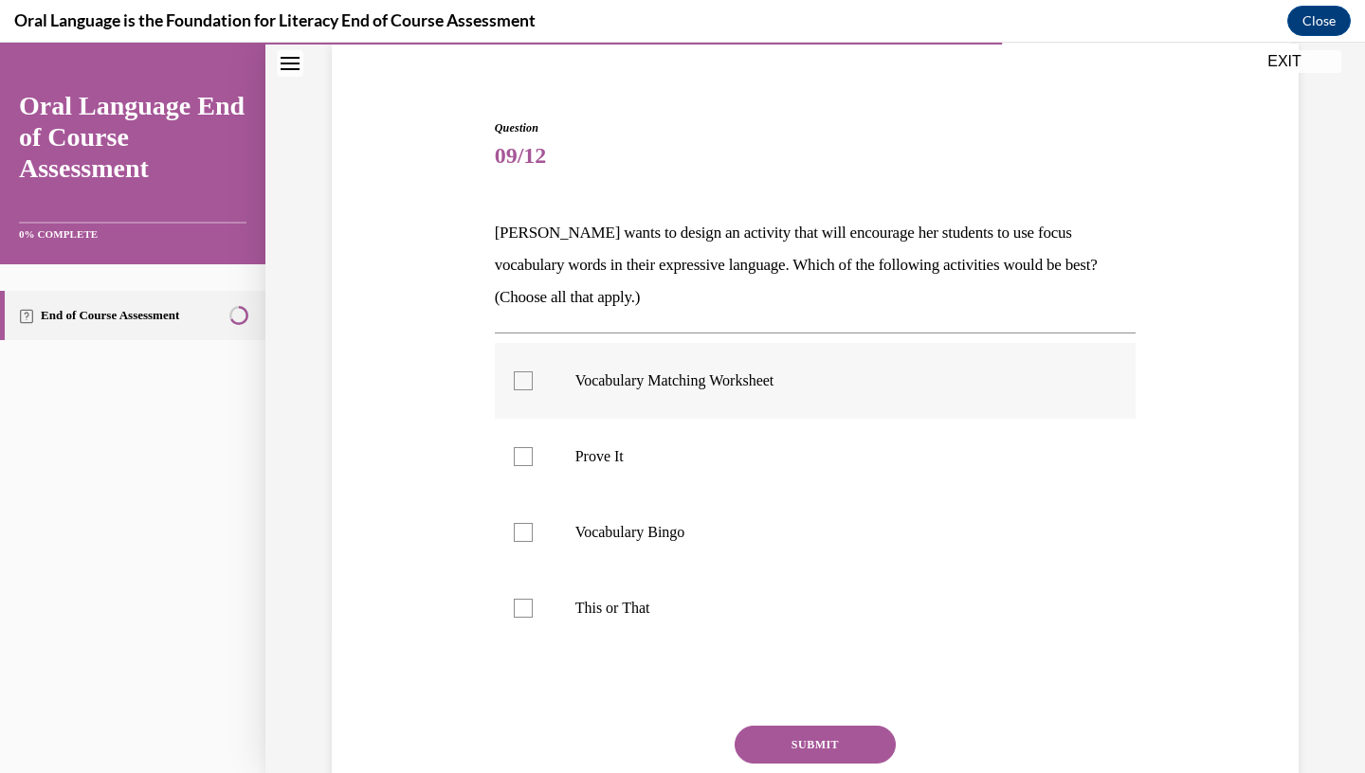
scroll to position [163, 0]
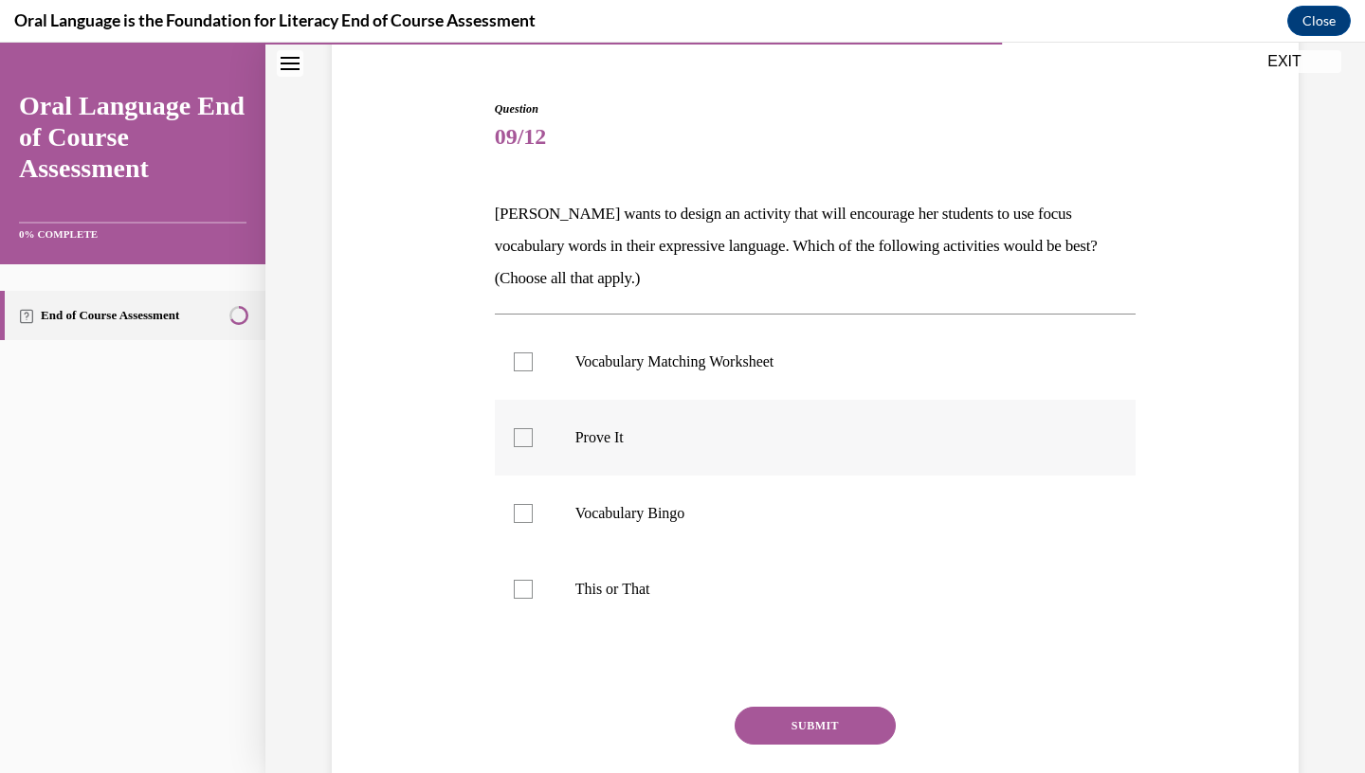
click at [959, 447] on label "Prove It" at bounding box center [816, 438] width 642 height 76
click at [533, 447] on input "Prove It" at bounding box center [523, 437] width 19 height 19
checkbox input "true"
click at [874, 569] on label "This or That" at bounding box center [816, 590] width 642 height 76
click at [533, 580] on input "This or That" at bounding box center [523, 589] width 19 height 19
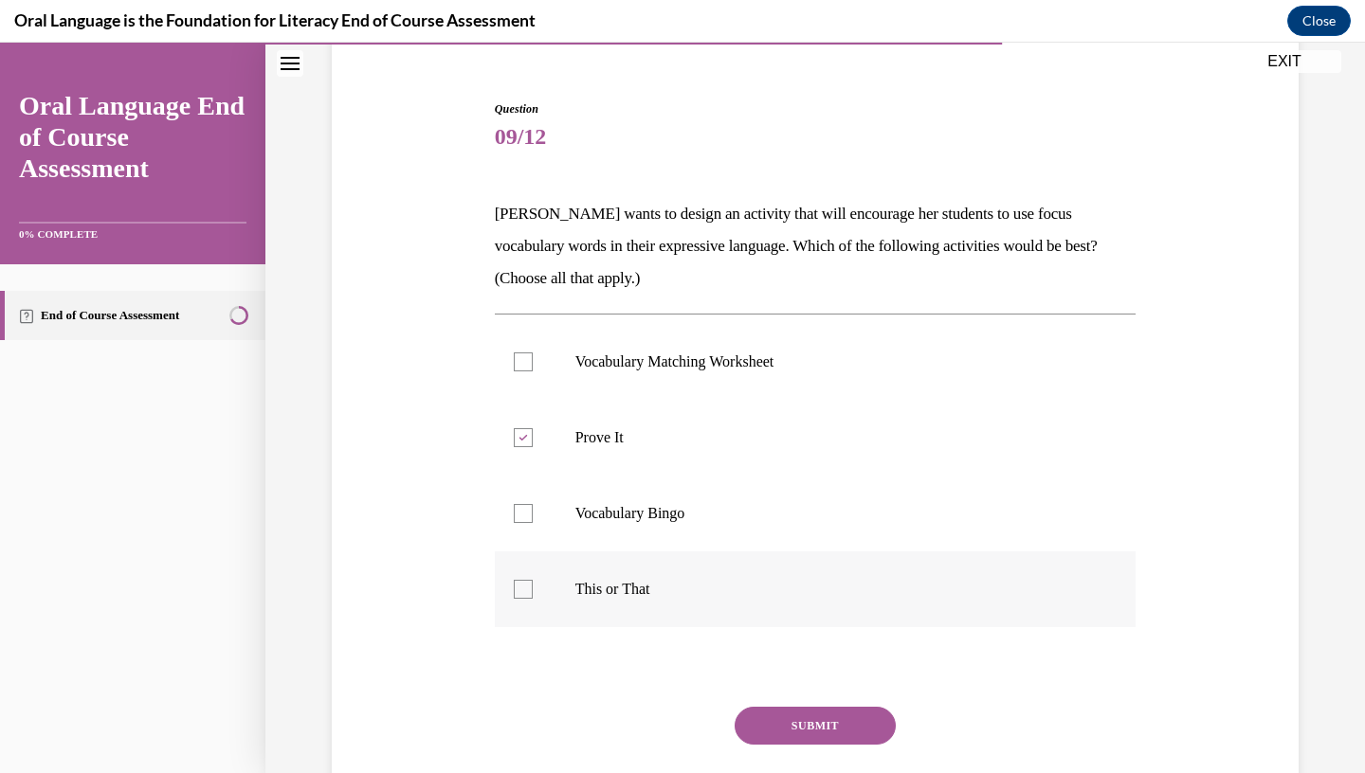
checkbox input "true"
click at [844, 718] on button "SUBMIT" at bounding box center [815, 726] width 161 height 38
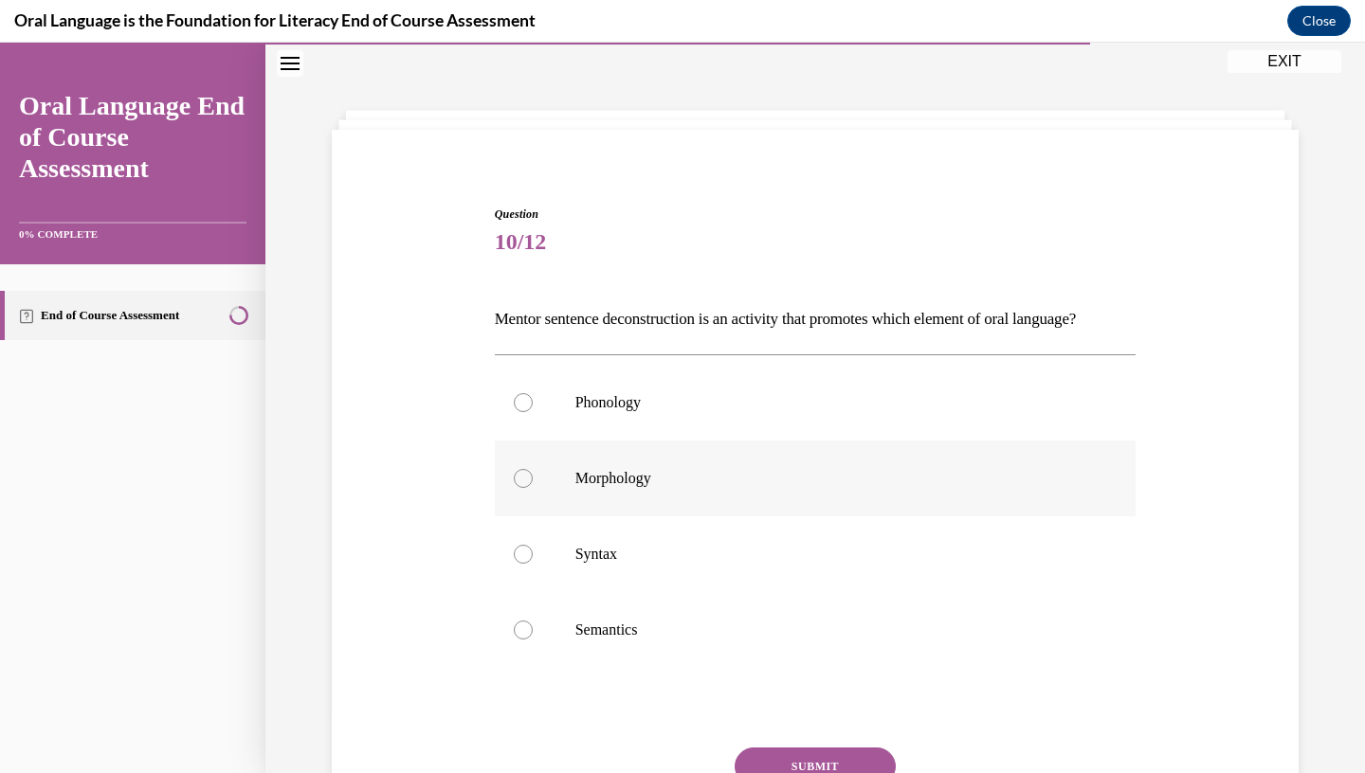
scroll to position [58, 0]
click at [806, 592] on label "Syntax" at bounding box center [816, 555] width 642 height 76
click at [533, 564] on input "Syntax" at bounding box center [523, 554] width 19 height 19
radio input "true"
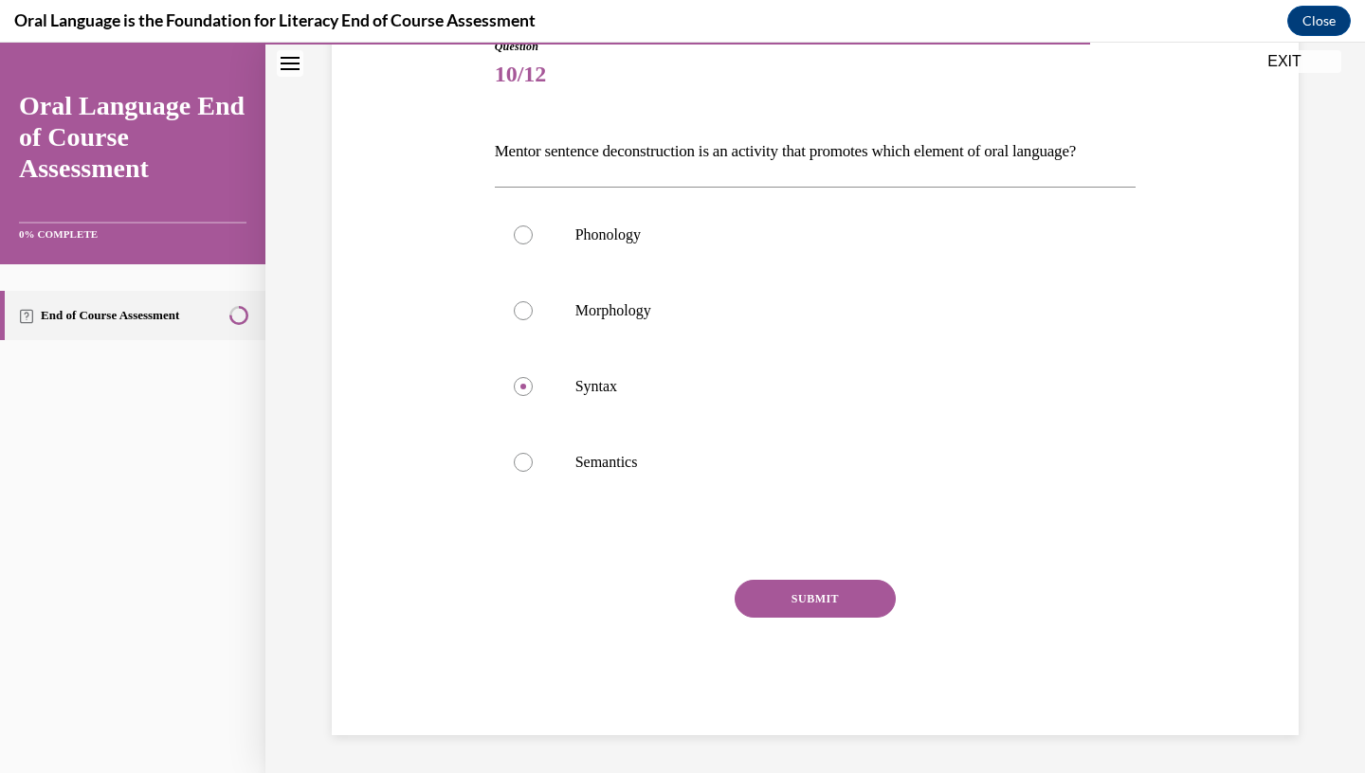
click at [820, 618] on button "SUBMIT" at bounding box center [815, 599] width 161 height 38
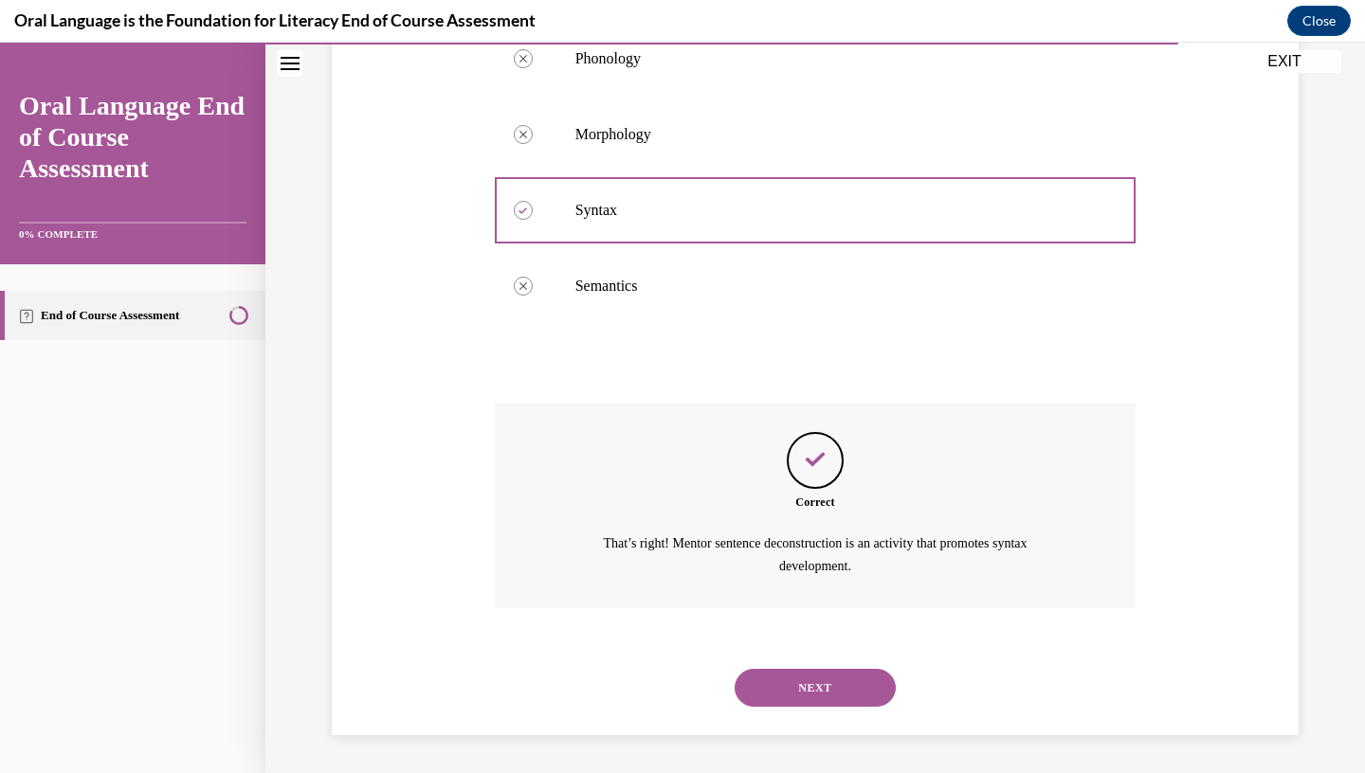
scroll to position [411, 0]
click at [829, 683] on button "NEXT" at bounding box center [815, 688] width 161 height 38
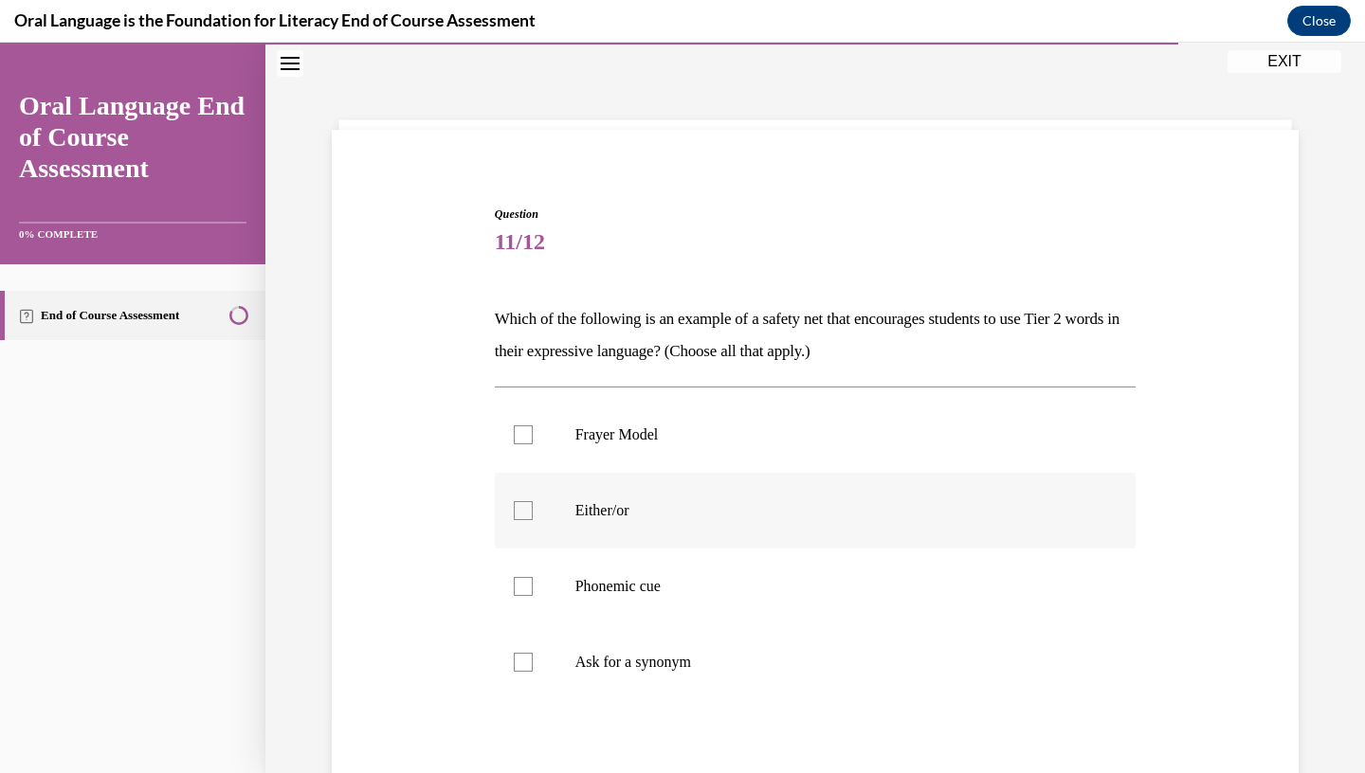
scroll to position [58, 0]
click at [936, 503] on p "Either/or" at bounding box center [832, 510] width 514 height 19
click at [533, 503] on input "Either/or" at bounding box center [523, 510] width 19 height 19
checkbox input "true"
click at [902, 594] on p "Phonemic cue" at bounding box center [832, 586] width 514 height 19
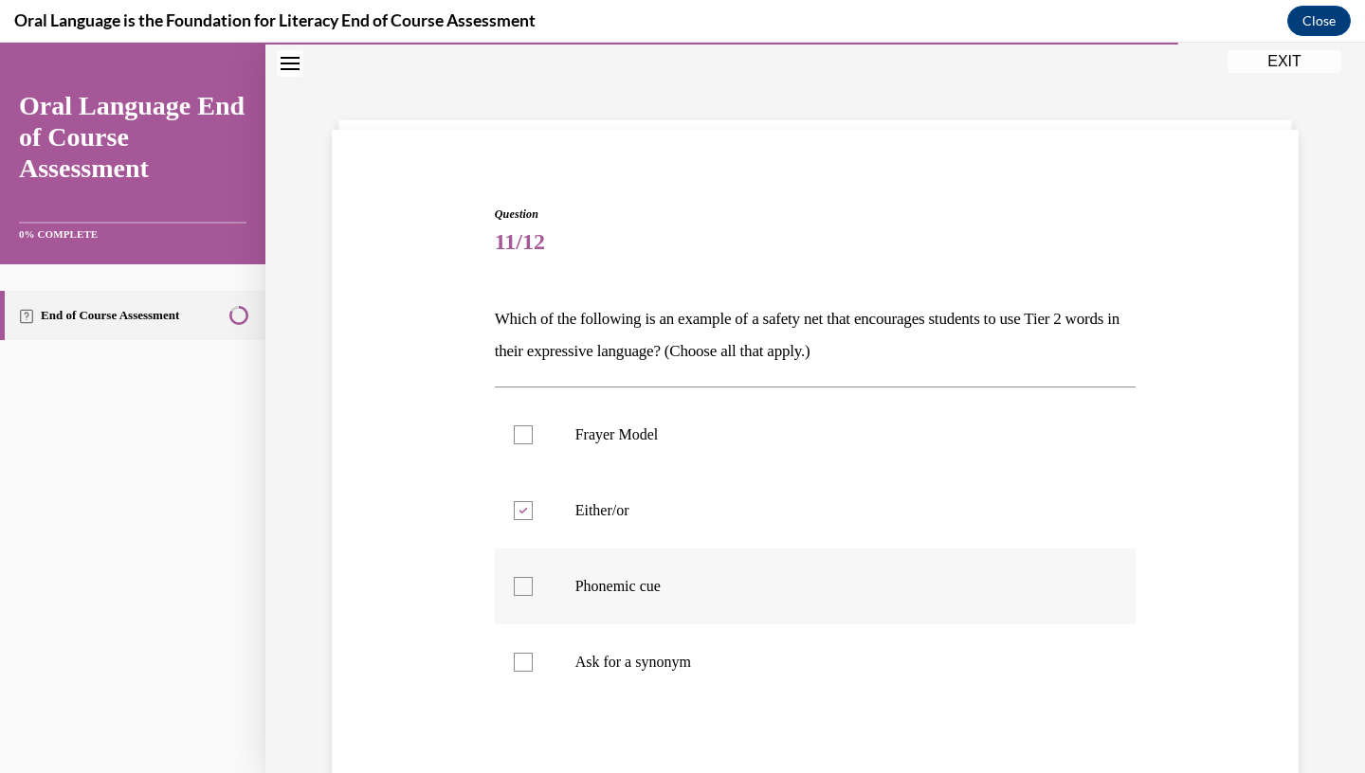
click at [533, 594] on input "Phonemic cue" at bounding box center [523, 586] width 19 height 19
checkbox input "true"
click at [880, 654] on p "Ask for a synonym" at bounding box center [832, 662] width 514 height 19
click at [533, 654] on input "Ask for a synonym" at bounding box center [523, 662] width 19 height 19
checkbox input "true"
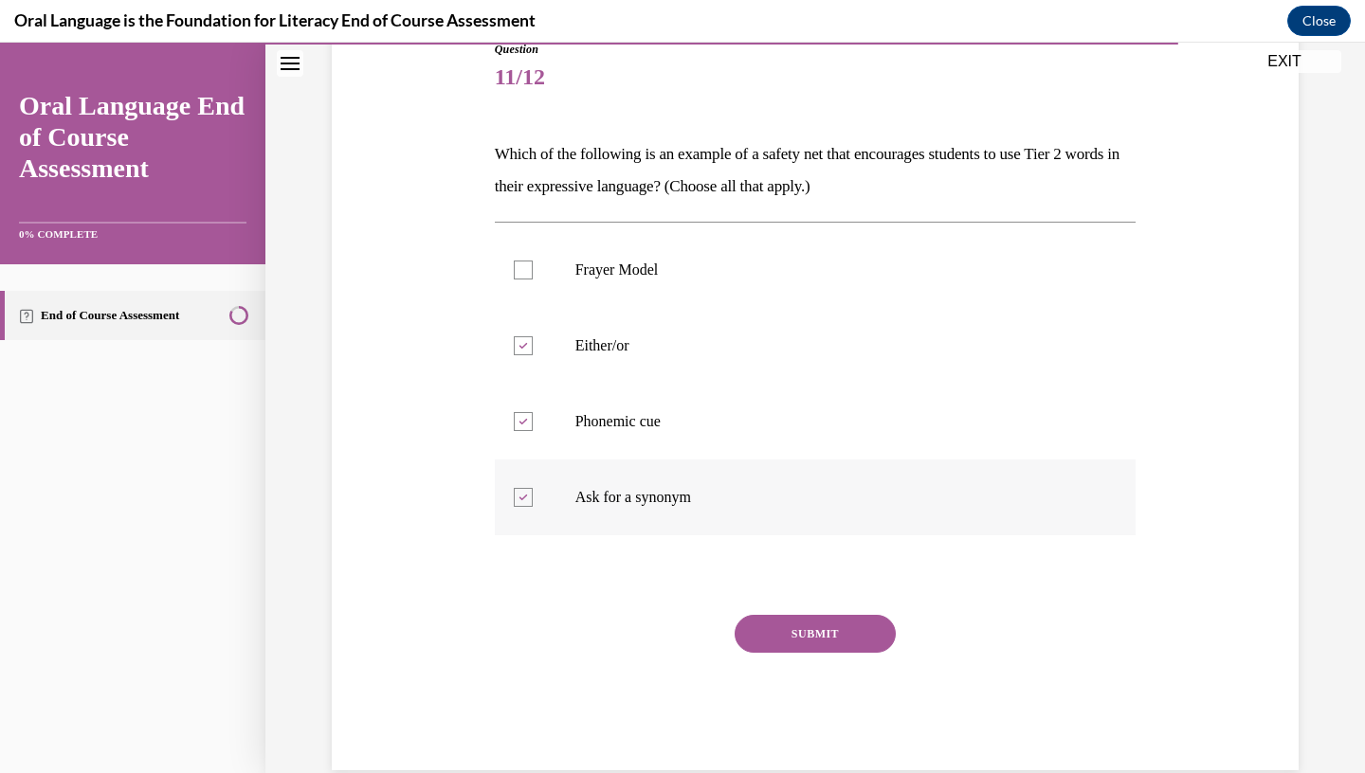
scroll to position [235, 0]
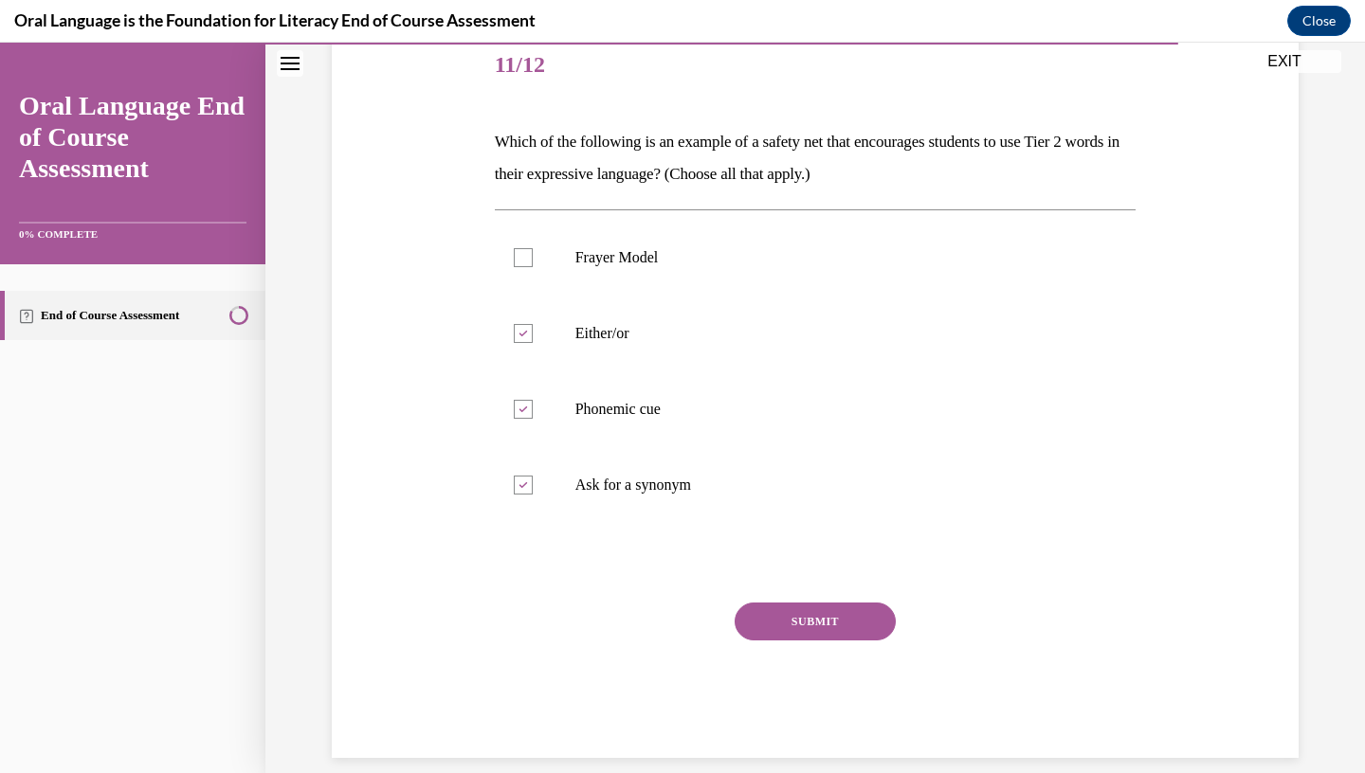
click at [852, 632] on button "SUBMIT" at bounding box center [815, 622] width 161 height 38
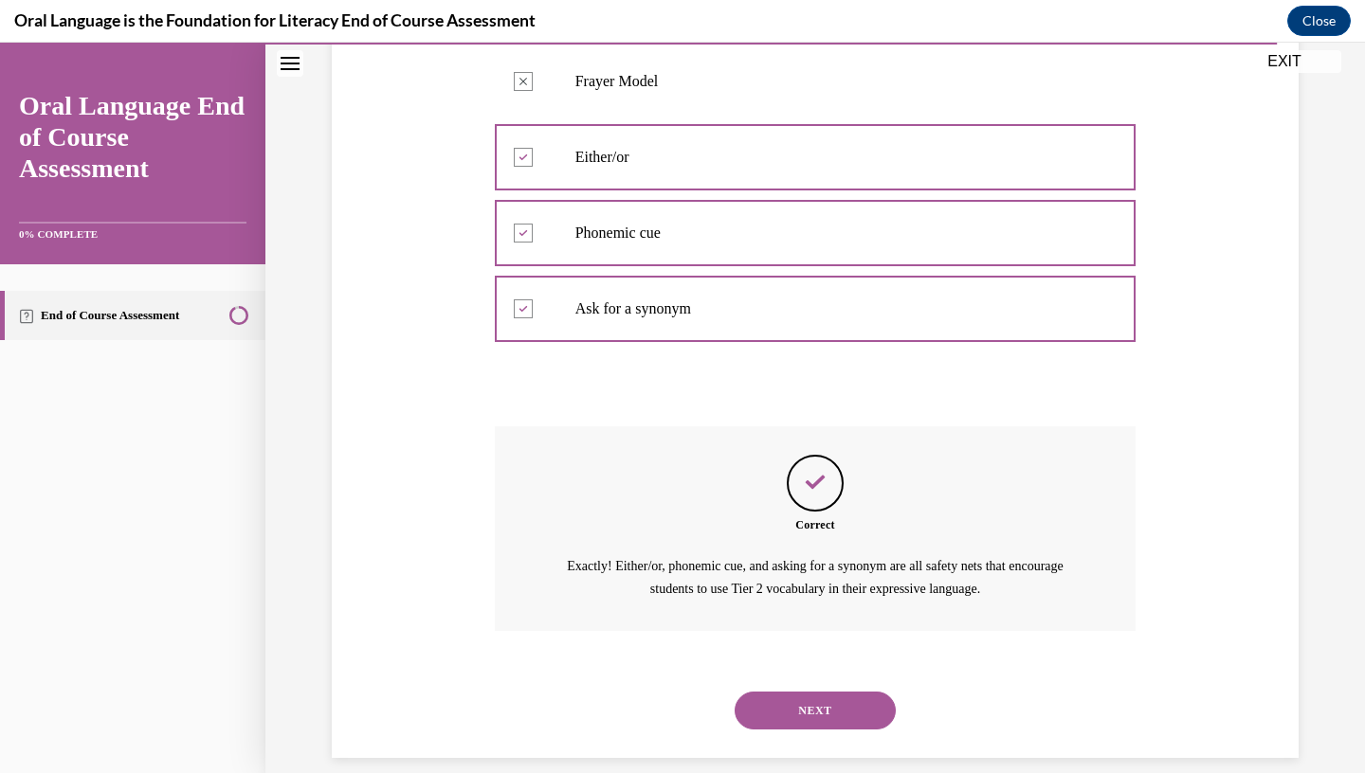
click at [845, 692] on button "NEXT" at bounding box center [815, 711] width 161 height 38
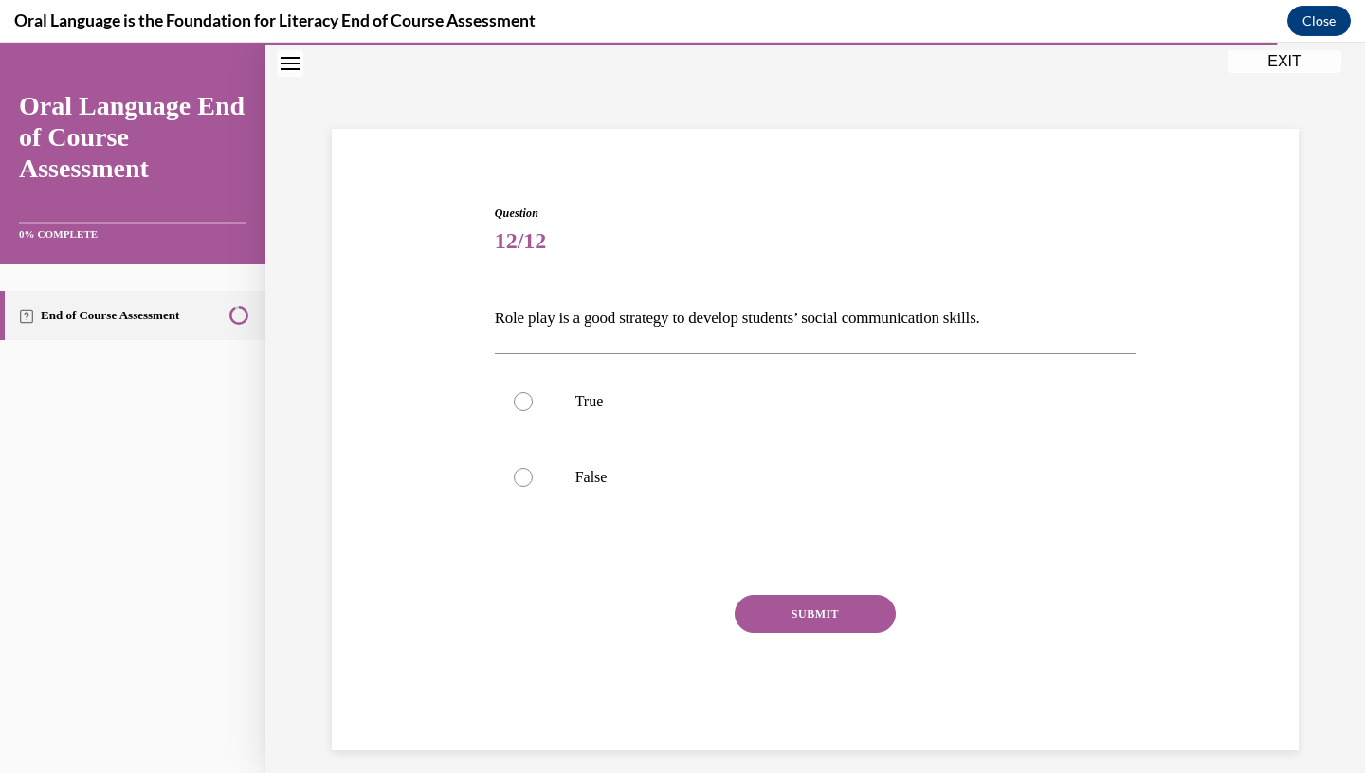
scroll to position [58, 0]
click at [831, 398] on p "True" at bounding box center [832, 402] width 514 height 19
click at [533, 398] on input "True" at bounding box center [523, 402] width 19 height 19
radio input "true"
click at [835, 606] on button "SUBMIT" at bounding box center [815, 615] width 161 height 38
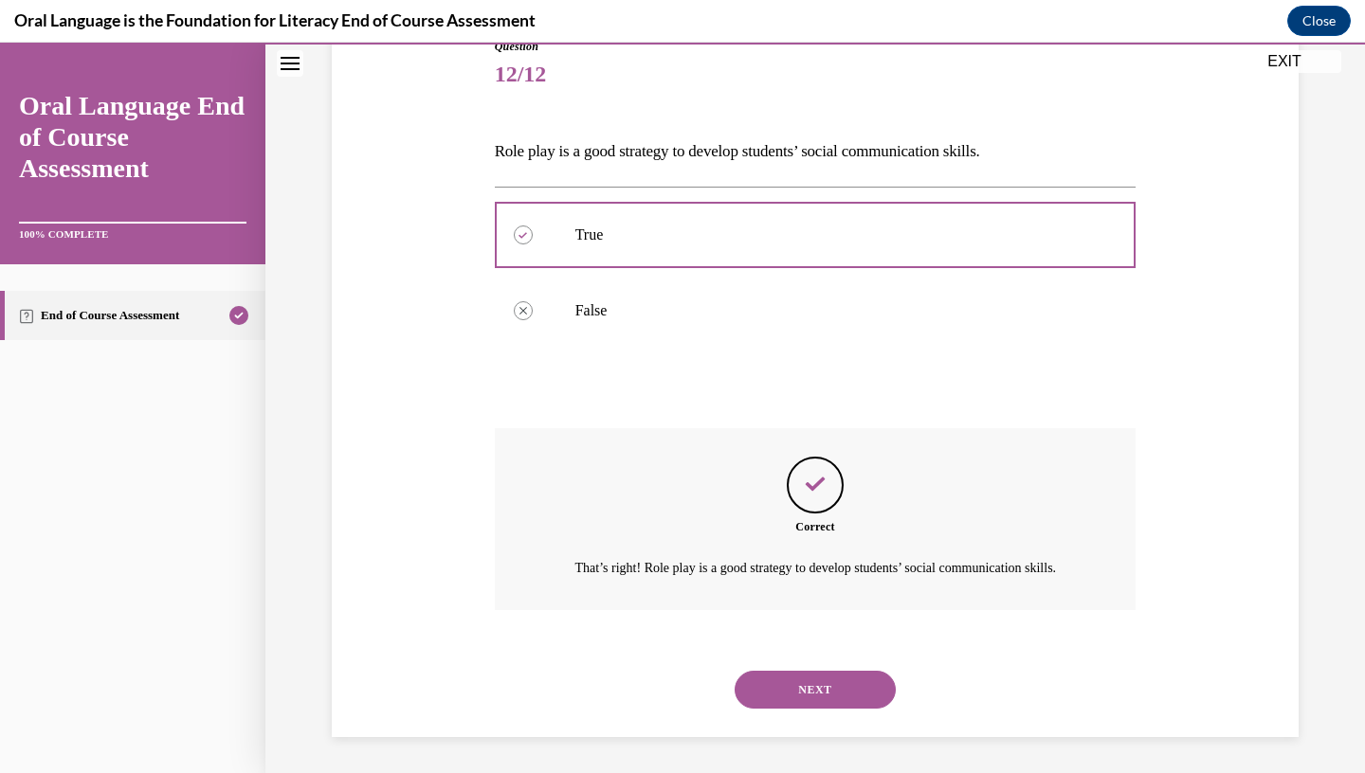
scroll to position [227, 0]
click at [827, 674] on button "NEXT" at bounding box center [815, 688] width 161 height 38
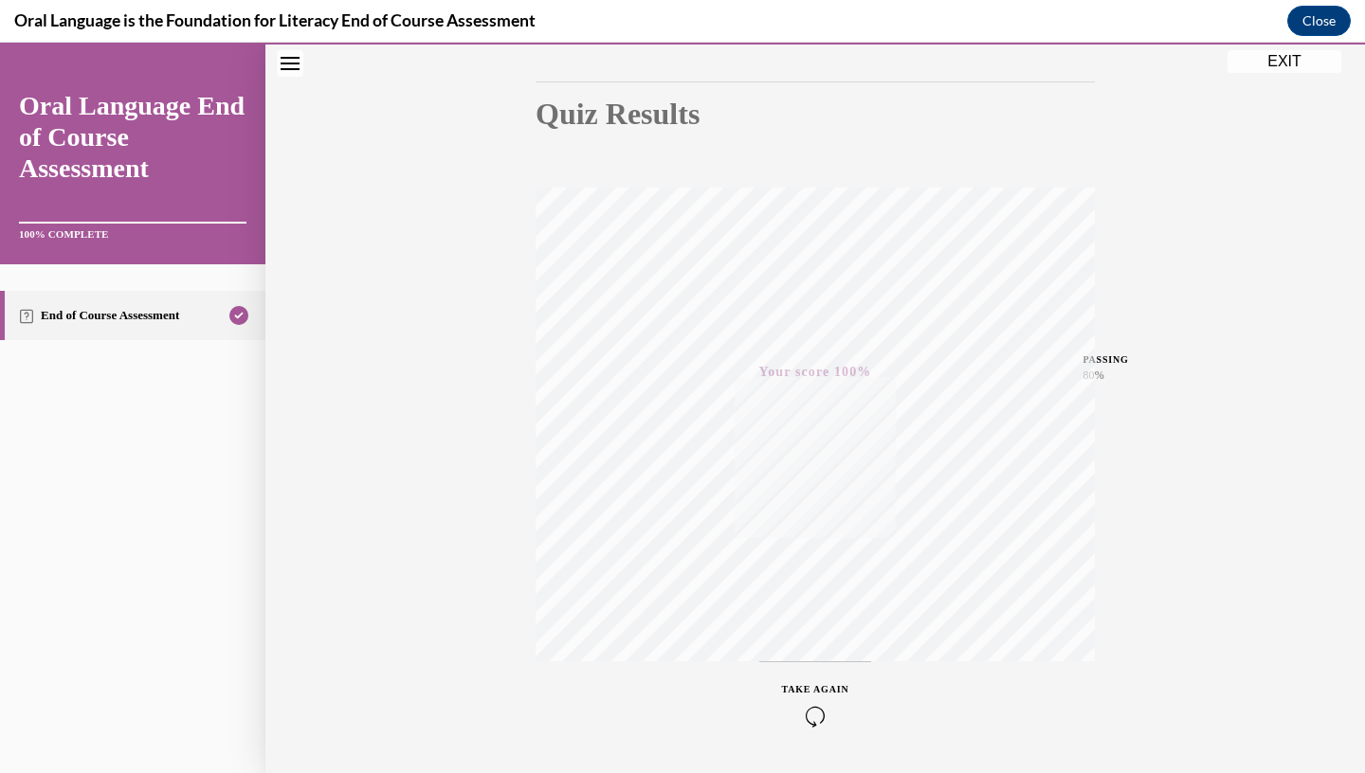
scroll to position [180, 0]
click at [1281, 66] on button "EXIT" at bounding box center [1284, 61] width 114 height 23
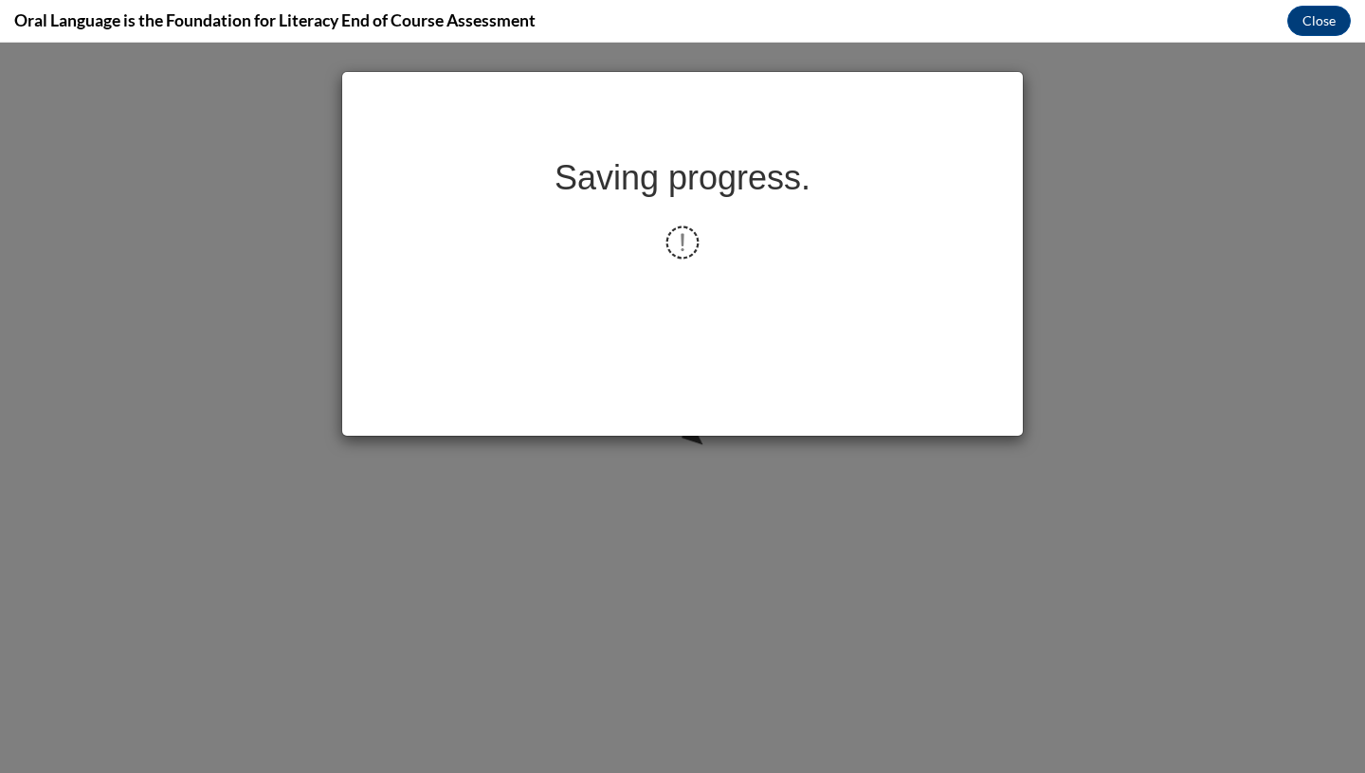
scroll to position [0, 0]
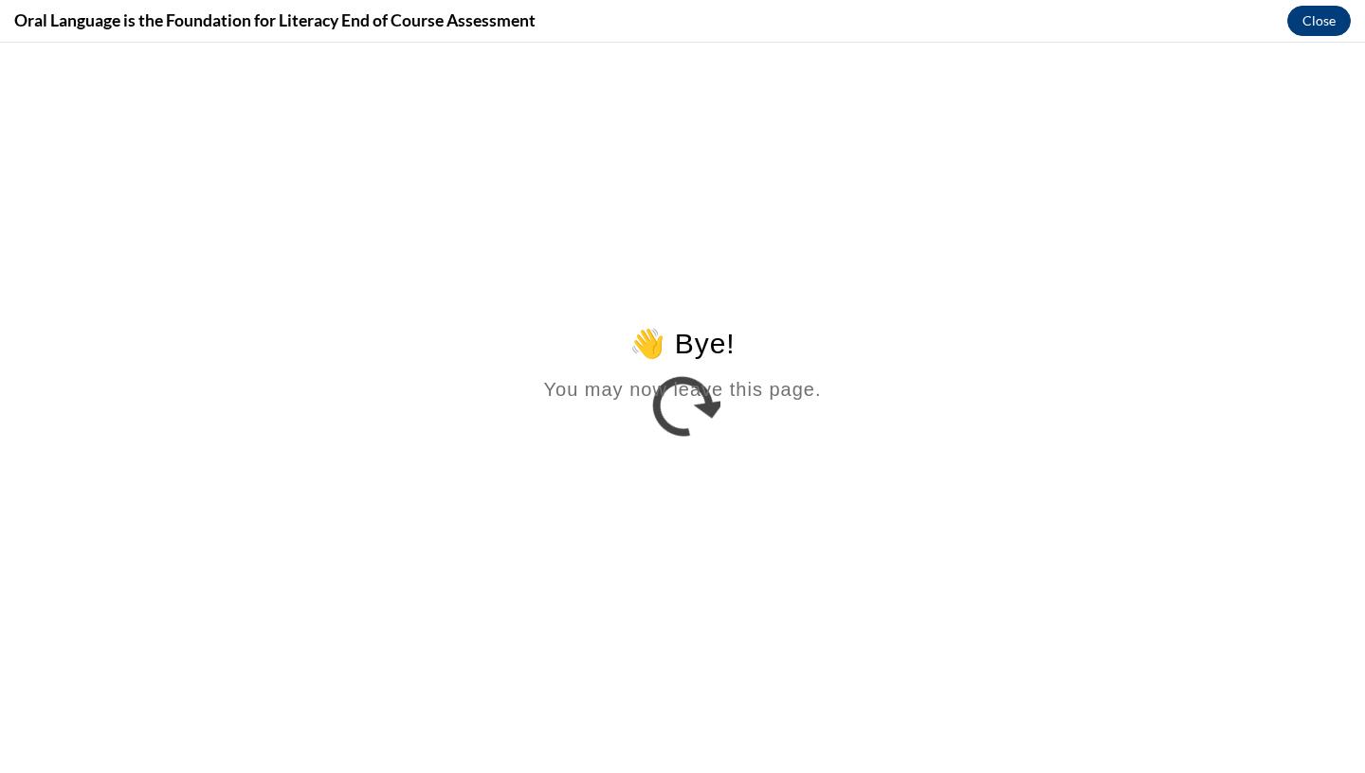
click at [1331, 25] on button "Close" at bounding box center [1319, 21] width 64 height 30
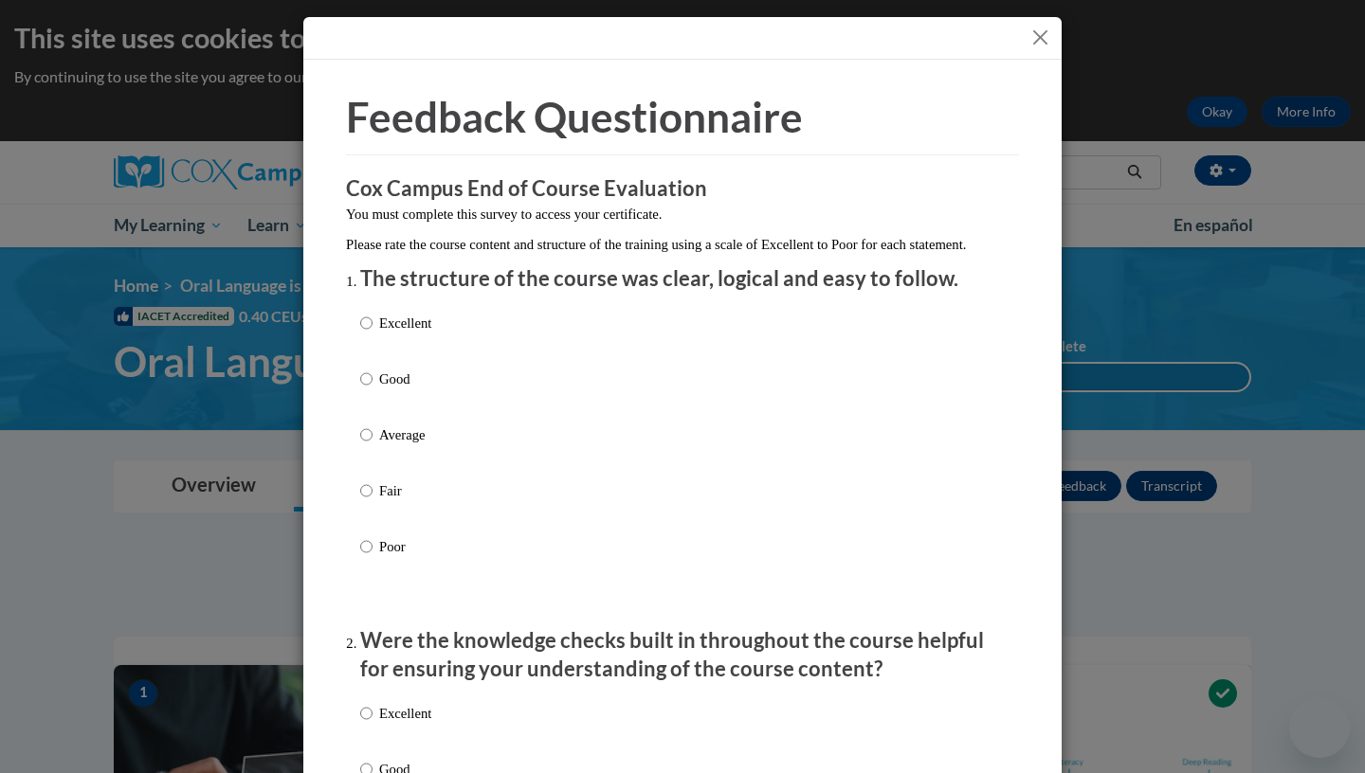
click at [439, 342] on div "Excellent Good Average Fair Poor" at bounding box center [682, 457] width 645 height 309
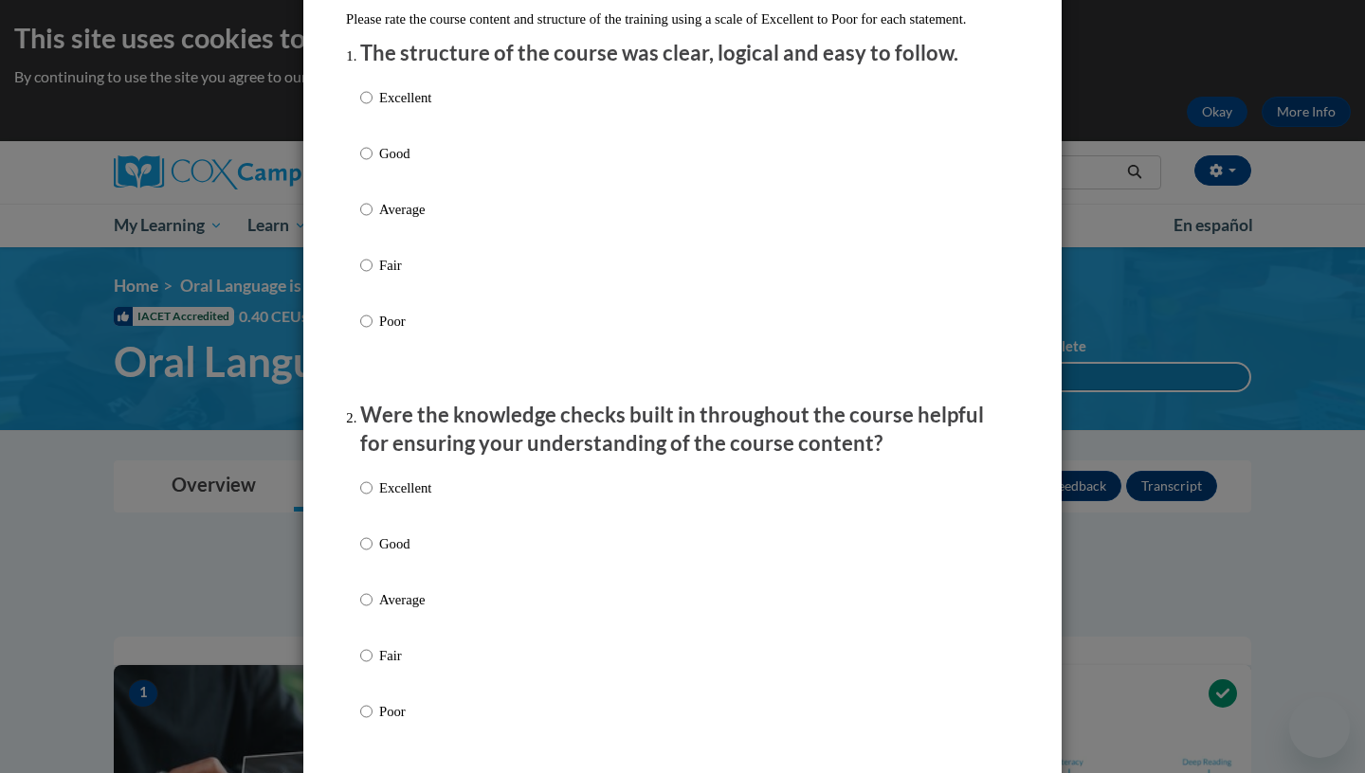
scroll to position [320, 0]
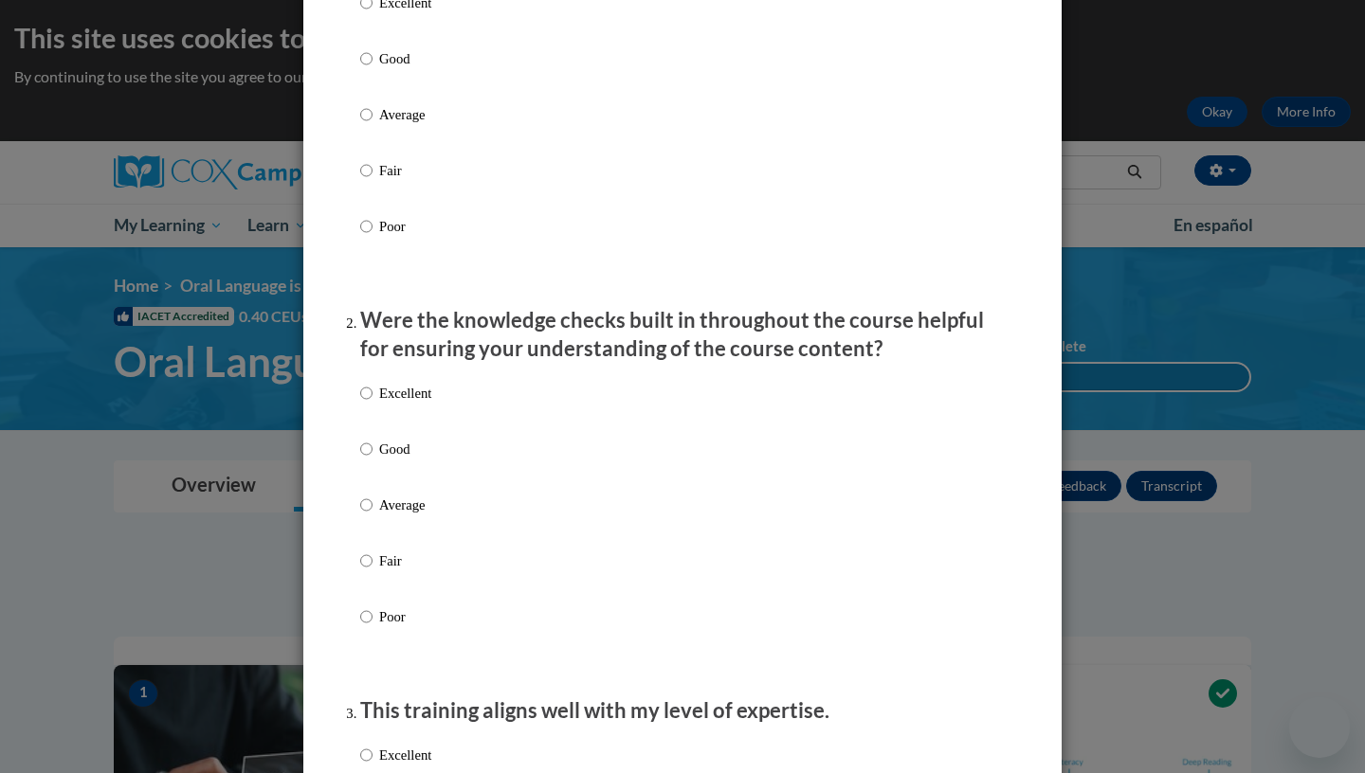
click at [438, 407] on div "Excellent Good Average Fair Poor" at bounding box center [682, 527] width 645 height 309
click at [402, 404] on p "Excellent" at bounding box center [405, 393] width 52 height 21
click at [373, 404] on input "Excellent" at bounding box center [366, 393] width 12 height 21
radio input "true"
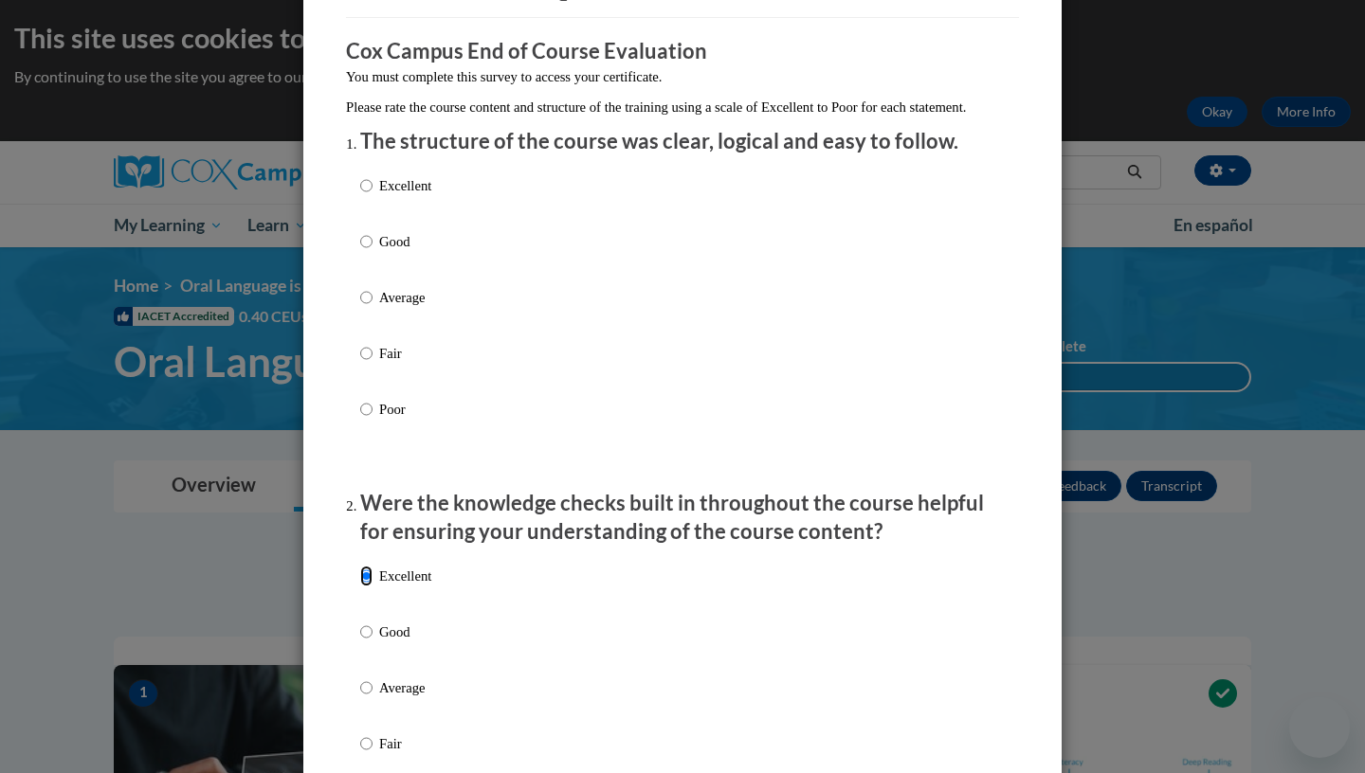
scroll to position [134, 0]
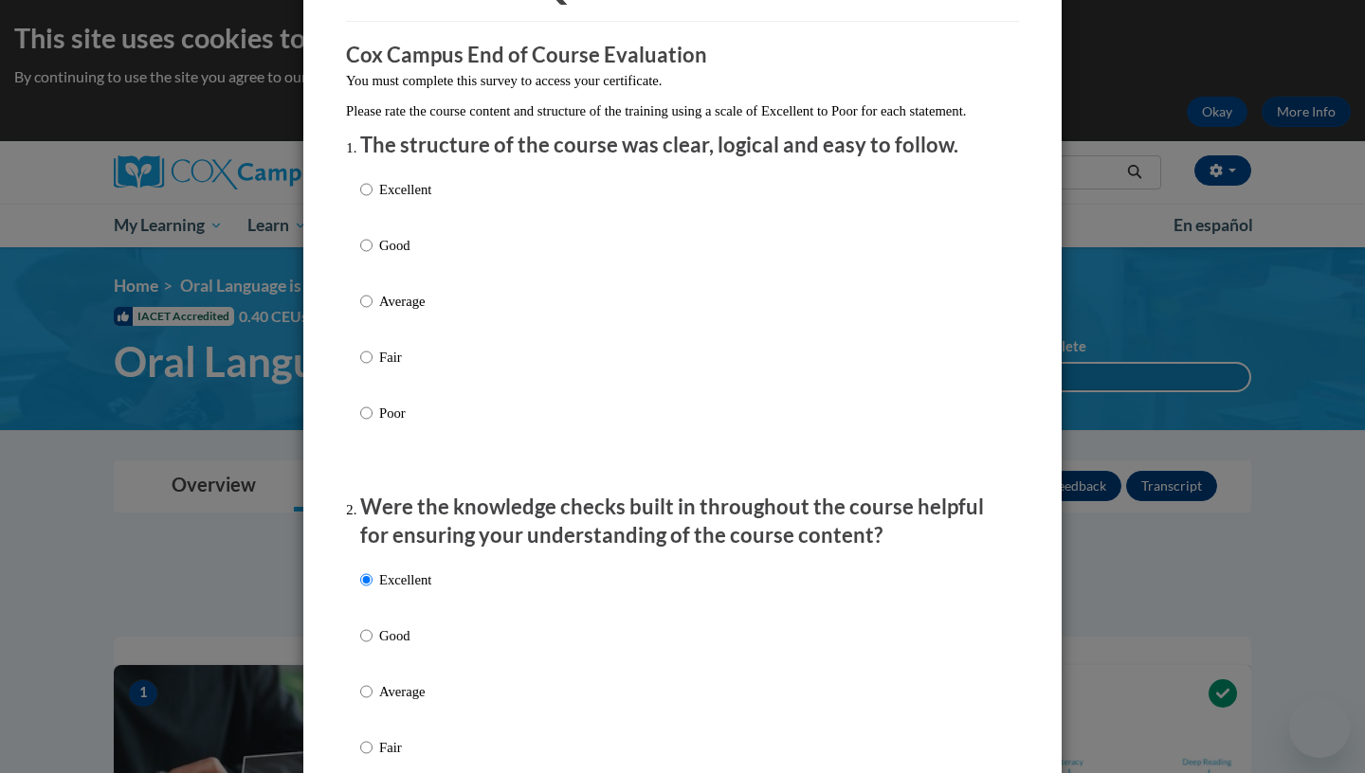
click at [383, 200] on p "Excellent" at bounding box center [405, 189] width 52 height 21
click at [373, 200] on input "Excellent" at bounding box center [366, 189] width 12 height 21
radio input "true"
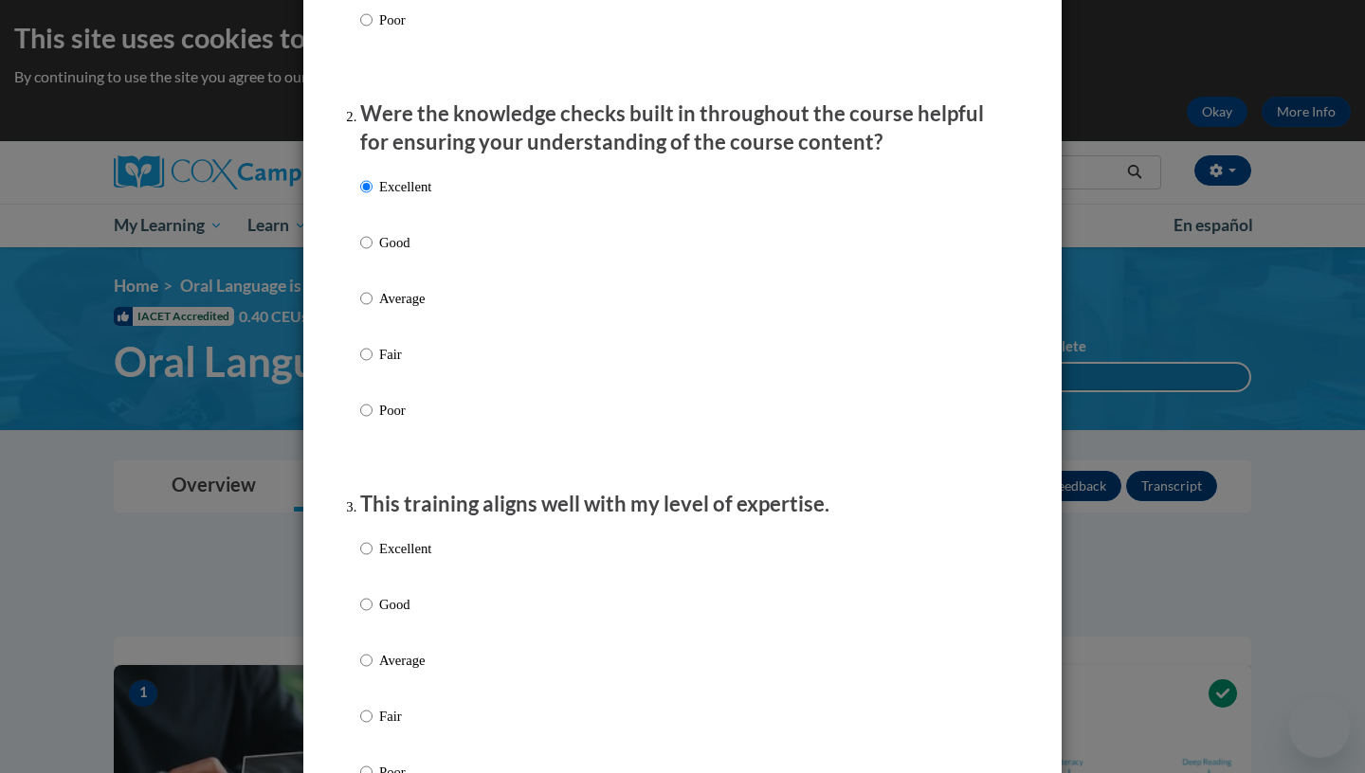
scroll to position [725, 0]
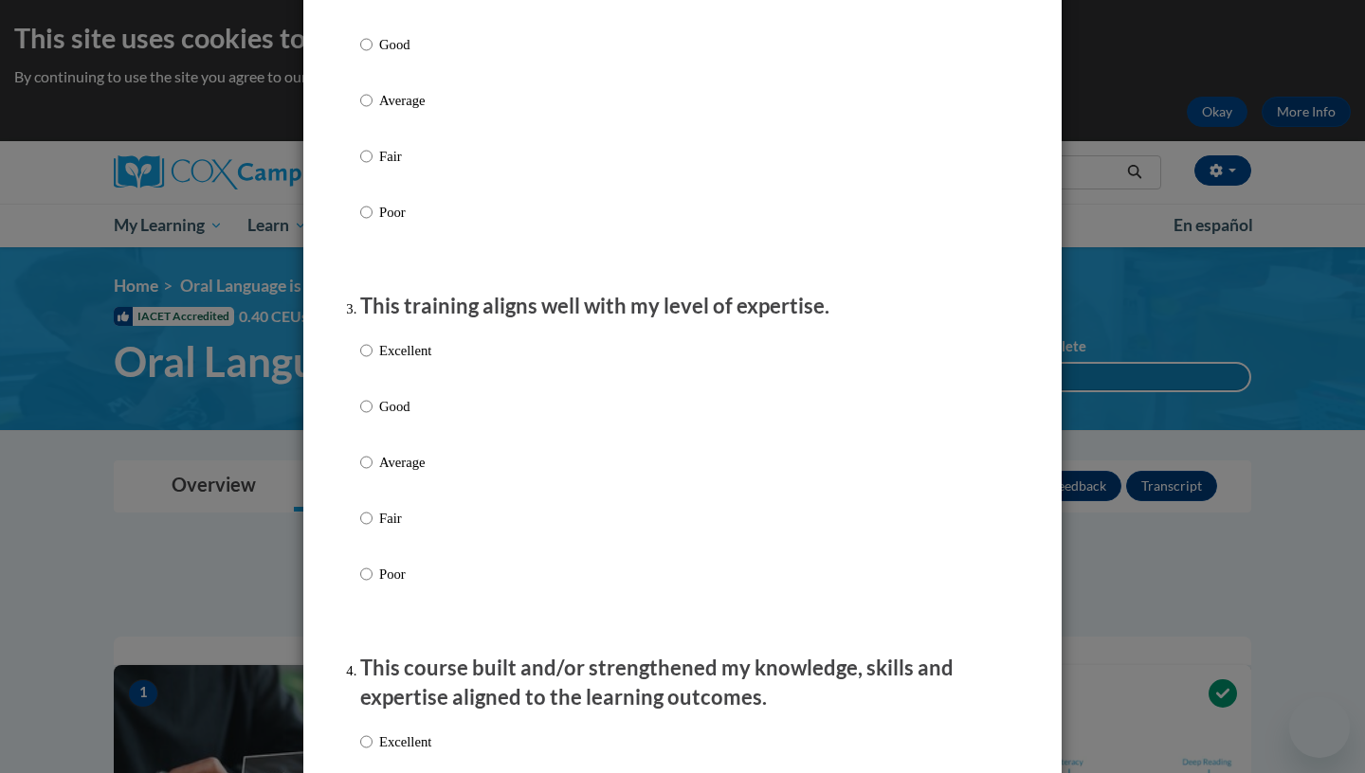
click at [385, 361] on p "Excellent" at bounding box center [405, 350] width 52 height 21
click at [373, 361] on input "Excellent" at bounding box center [366, 350] width 12 height 21
radio input "true"
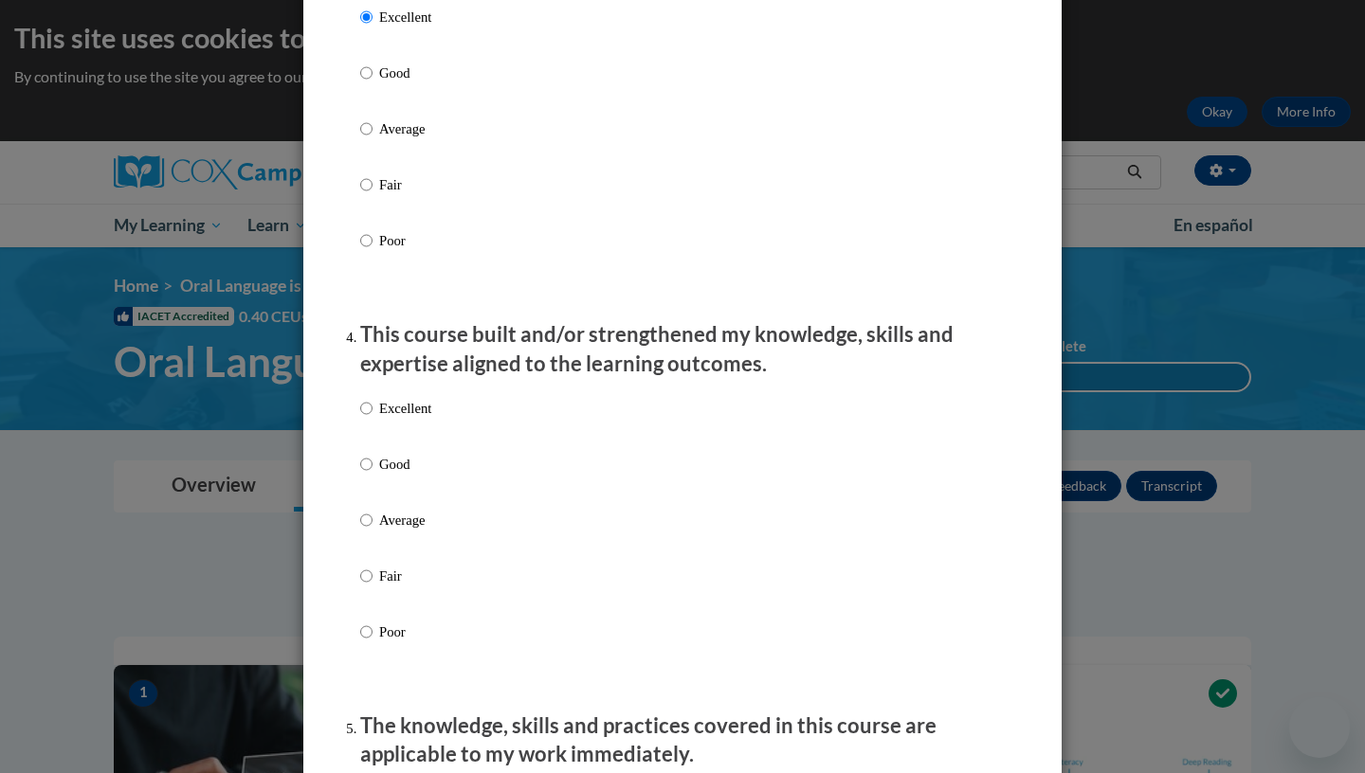
click at [388, 419] on p "Excellent" at bounding box center [405, 408] width 52 height 21
click at [373, 419] on input "Excellent" at bounding box center [366, 408] width 12 height 21
radio input "true"
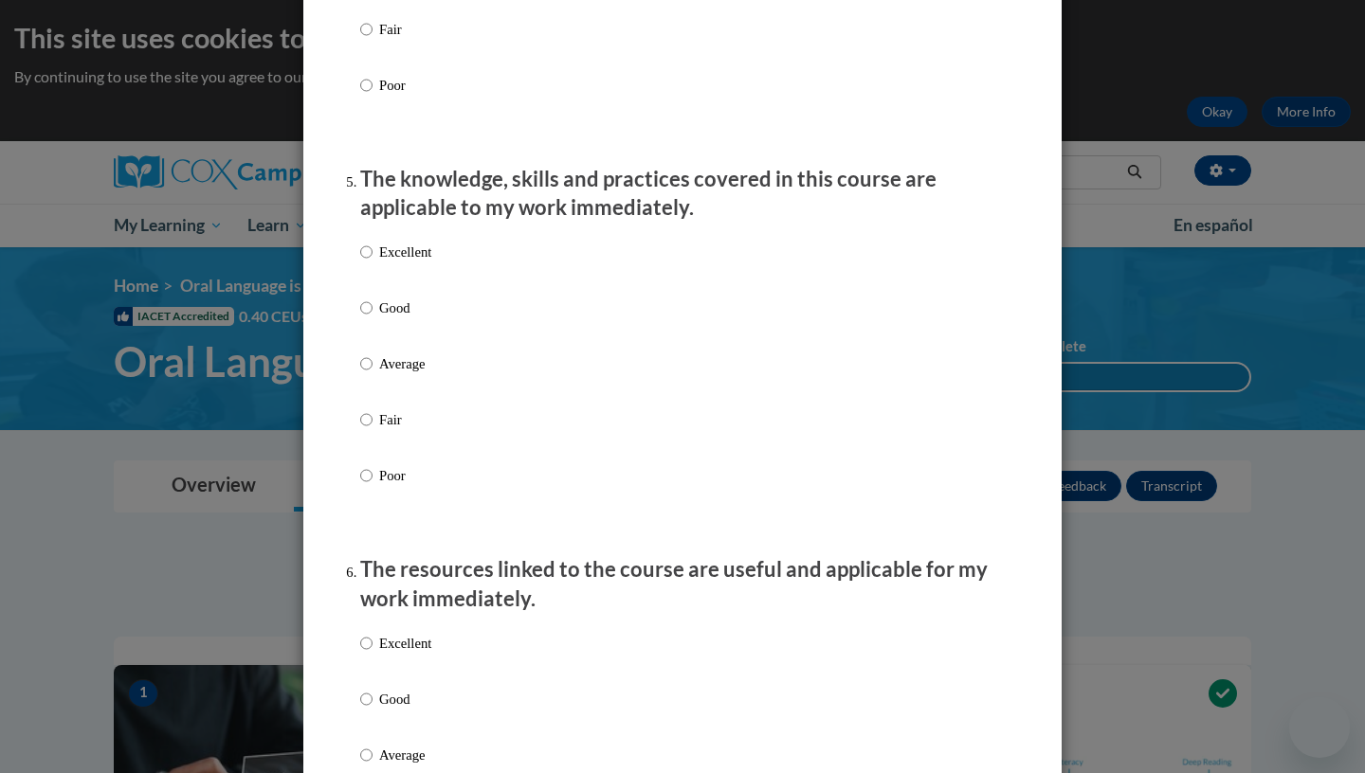
scroll to position [1656, 0]
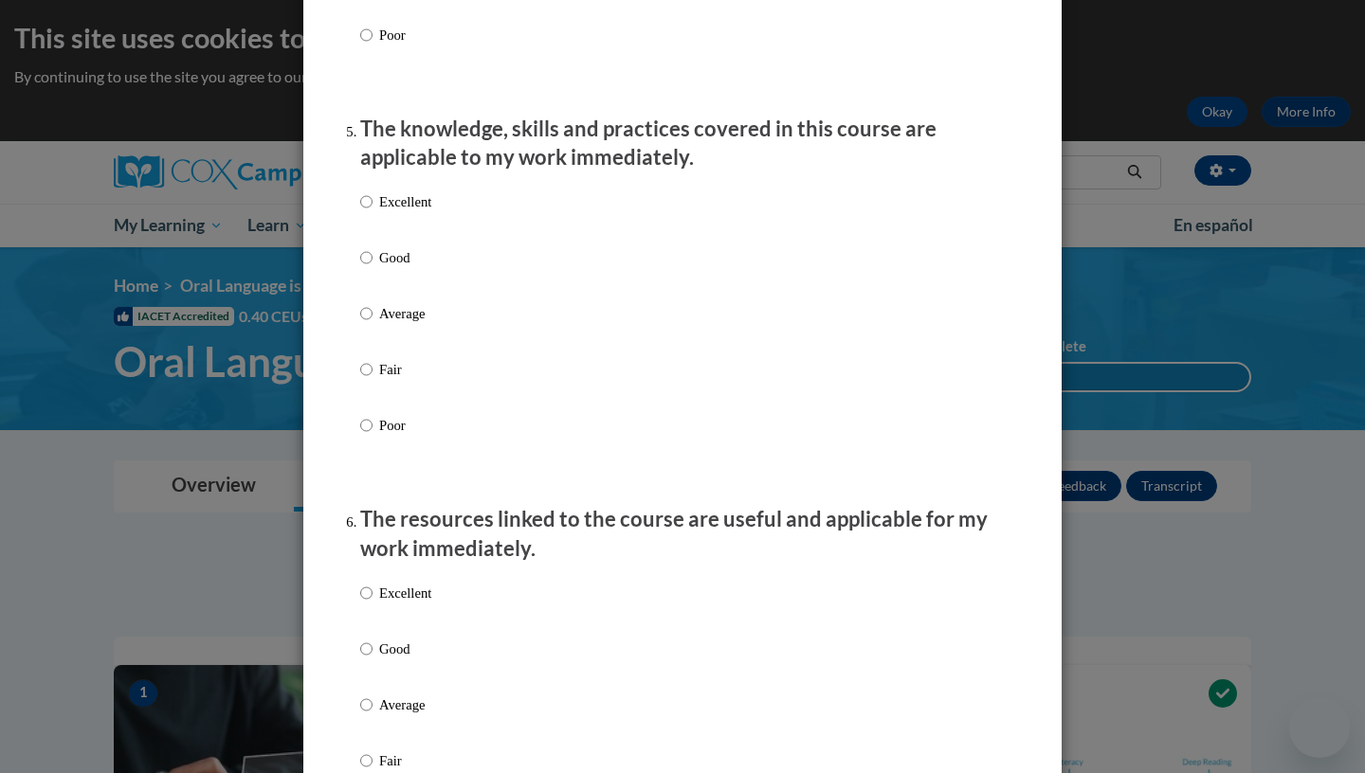
click at [400, 212] on p "Excellent" at bounding box center [405, 201] width 52 height 21
click at [373, 212] on input "Excellent" at bounding box center [366, 201] width 12 height 21
radio input "true"
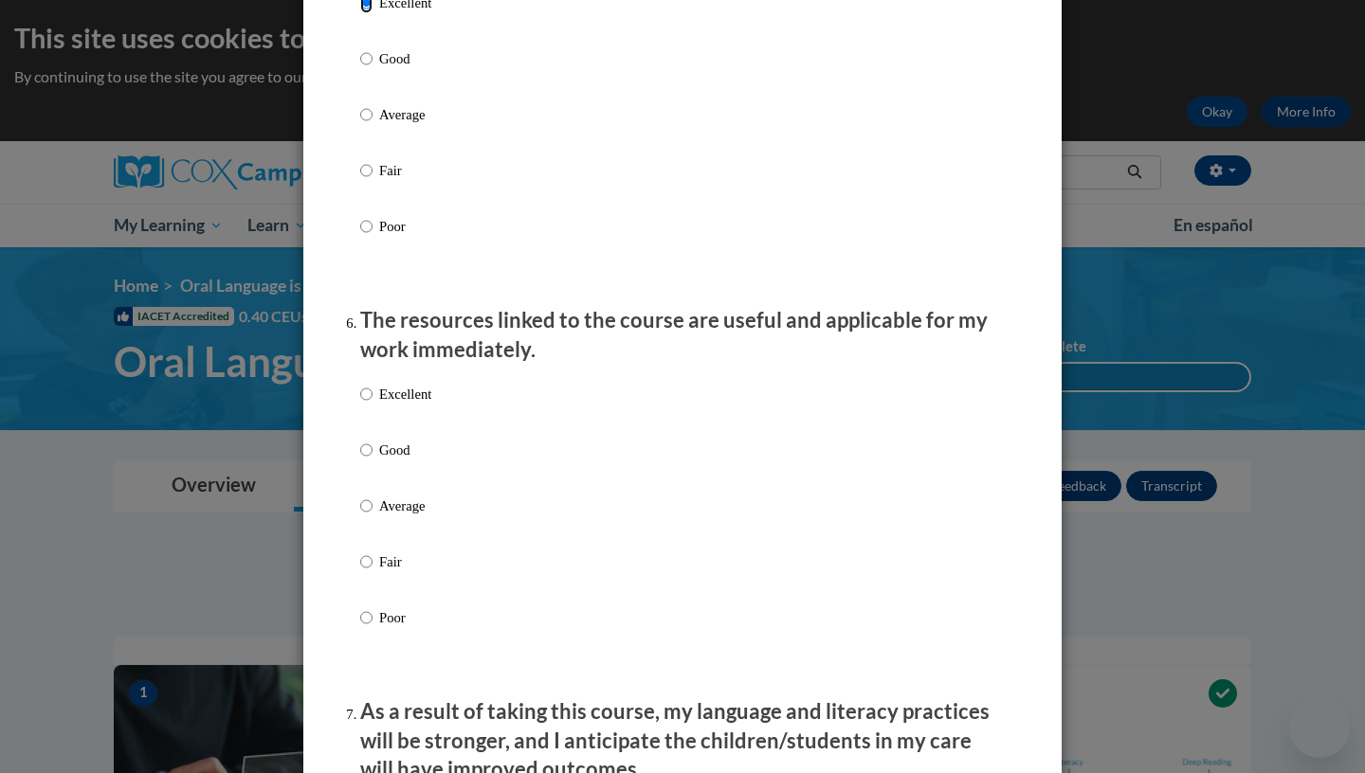
scroll to position [1925, 0]
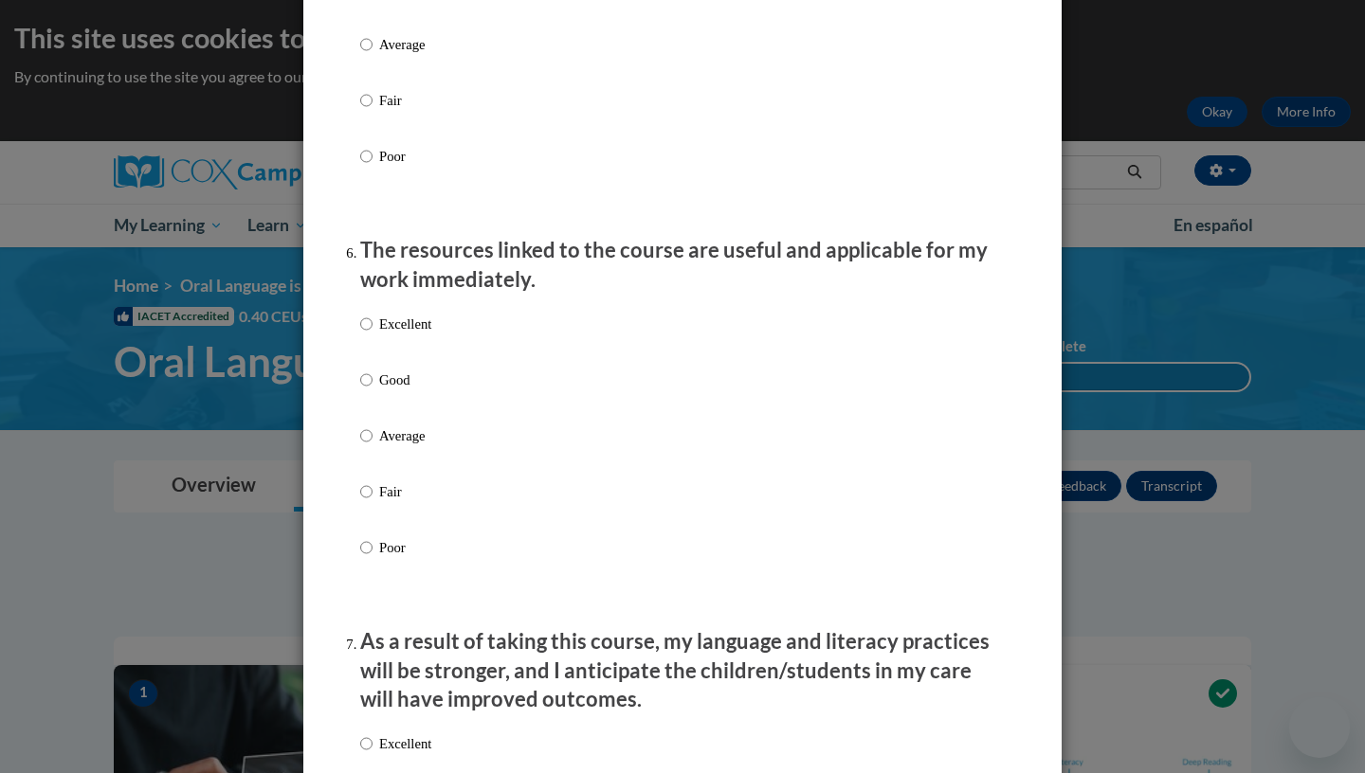
click at [399, 335] on p "Excellent" at bounding box center [405, 324] width 52 height 21
click at [373, 335] on input "Excellent" at bounding box center [366, 324] width 12 height 21
radio input "true"
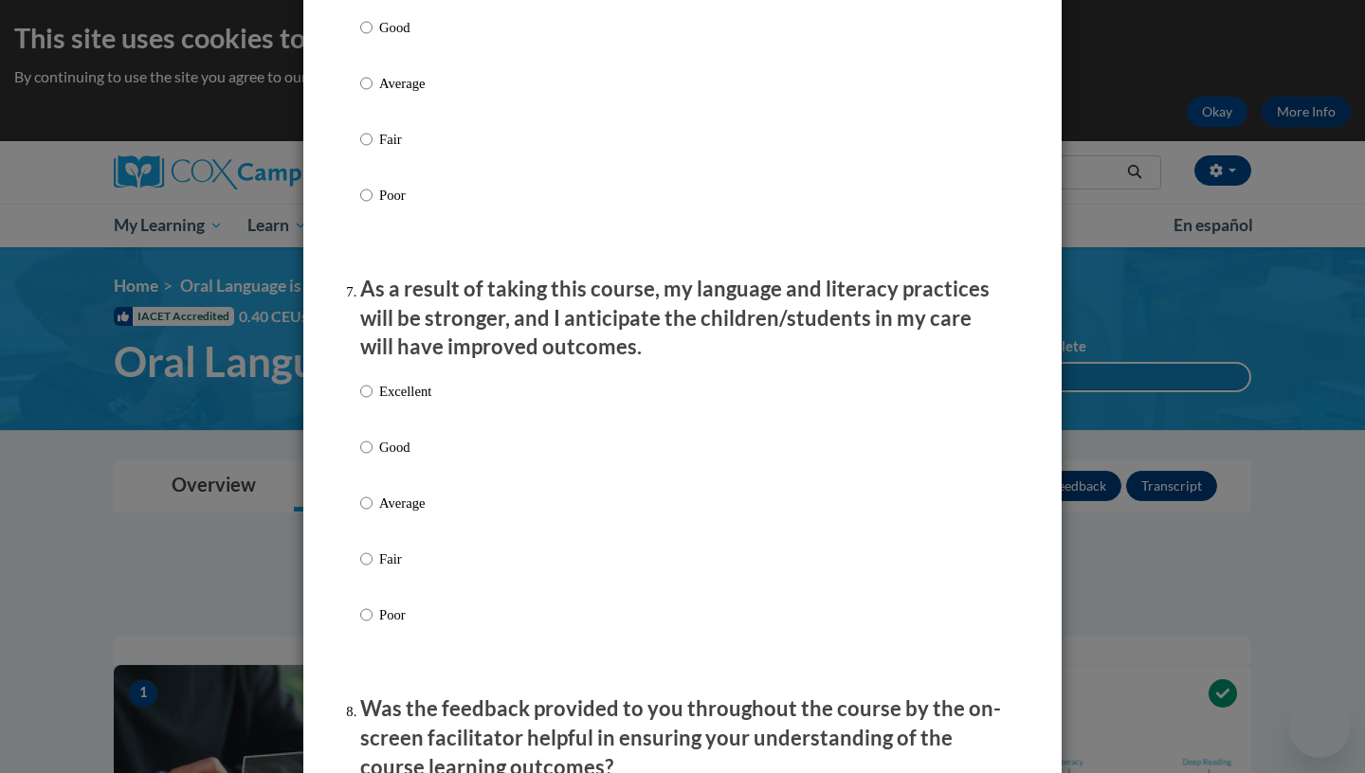
click at [400, 402] on p "Excellent" at bounding box center [405, 391] width 52 height 21
click at [373, 402] on input "Excellent" at bounding box center [366, 391] width 12 height 21
radio input "true"
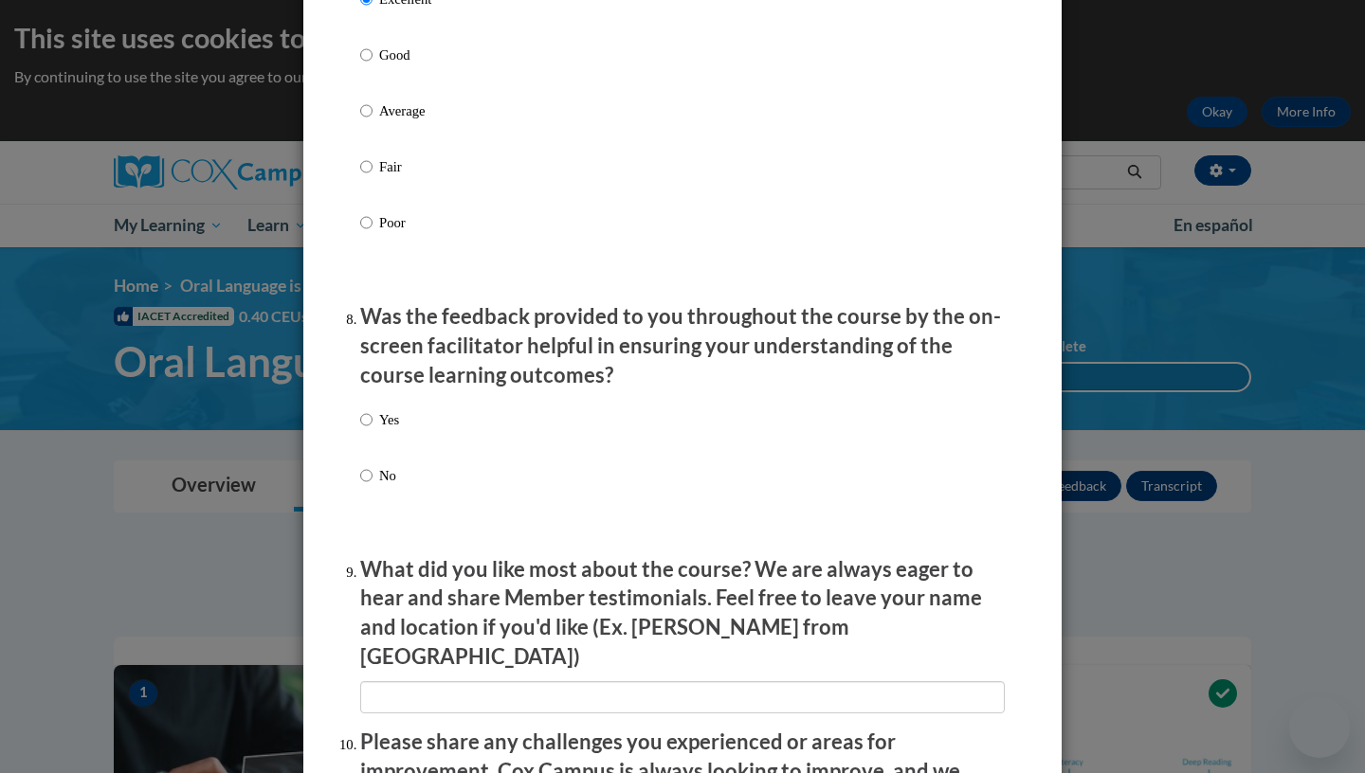
click at [387, 427] on p "Yes" at bounding box center [389, 419] width 20 height 21
click at [373, 427] on input "Yes" at bounding box center [366, 419] width 12 height 21
radio input "true"
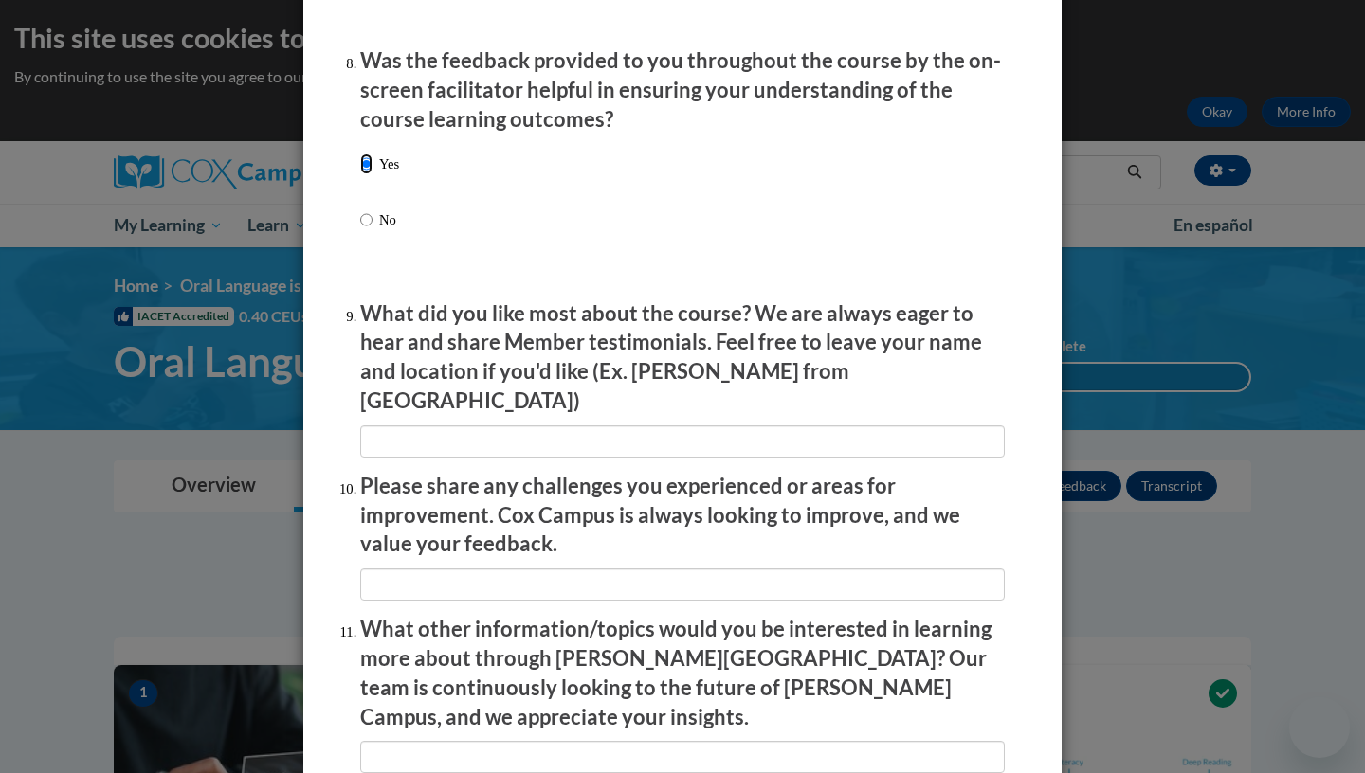
scroll to position [2974, 0]
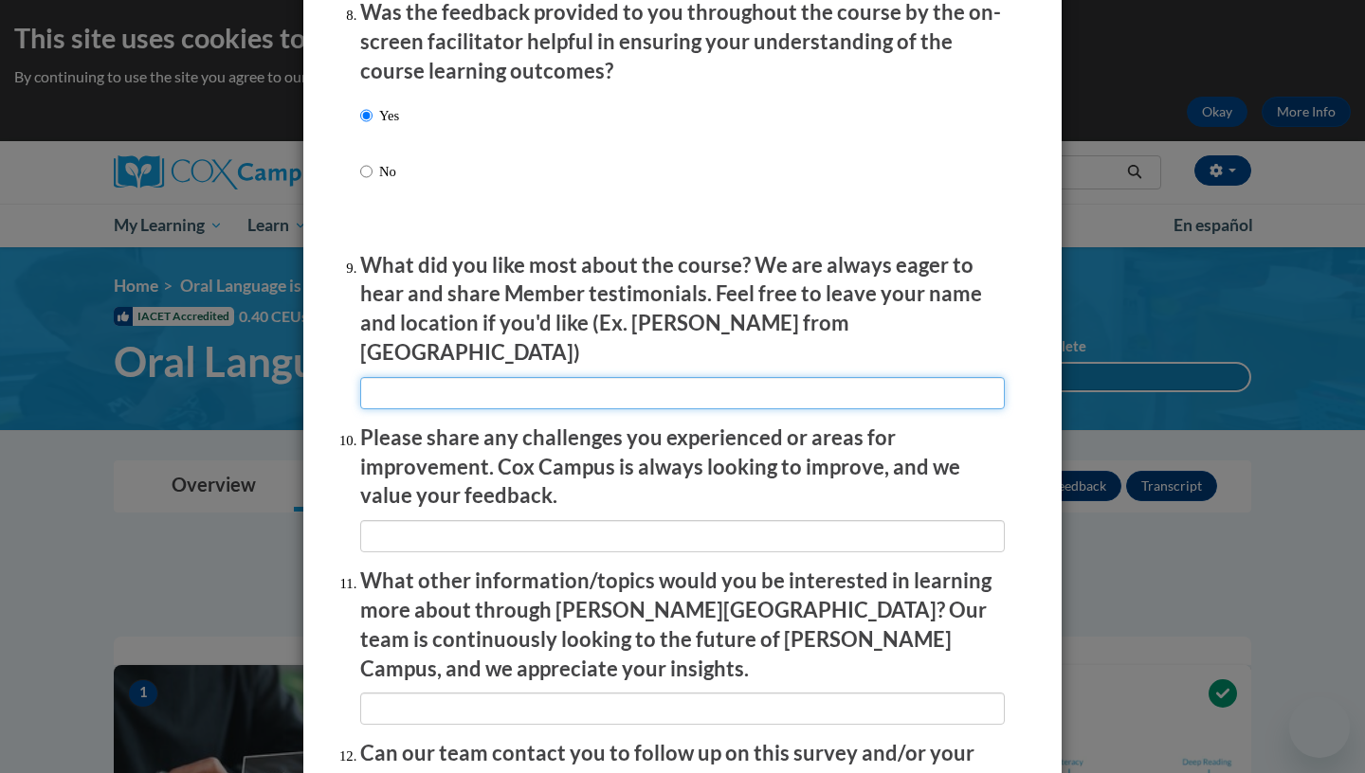
click at [445, 377] on input "textbox" at bounding box center [682, 393] width 645 height 32
type input "everthing"
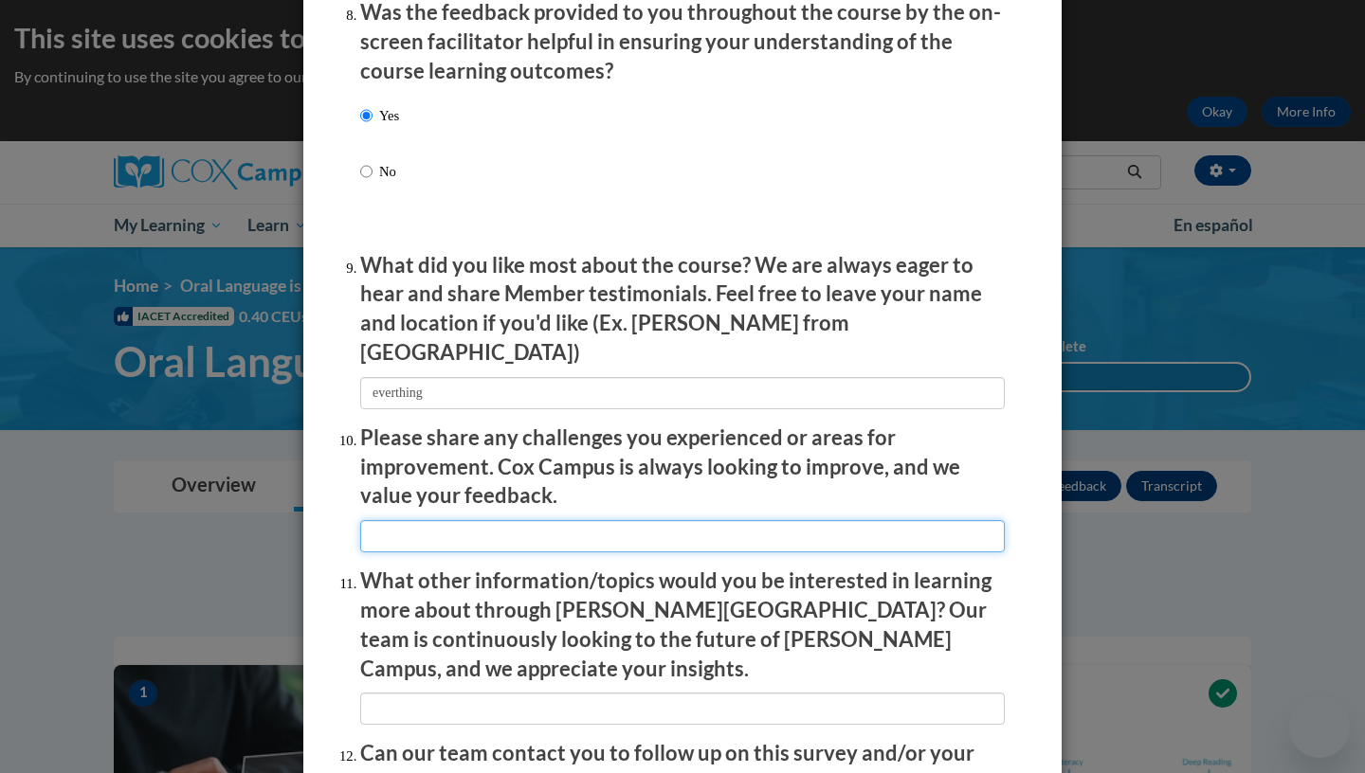
click at [550, 526] on input "textbox" at bounding box center [682, 536] width 645 height 32
type input "n"
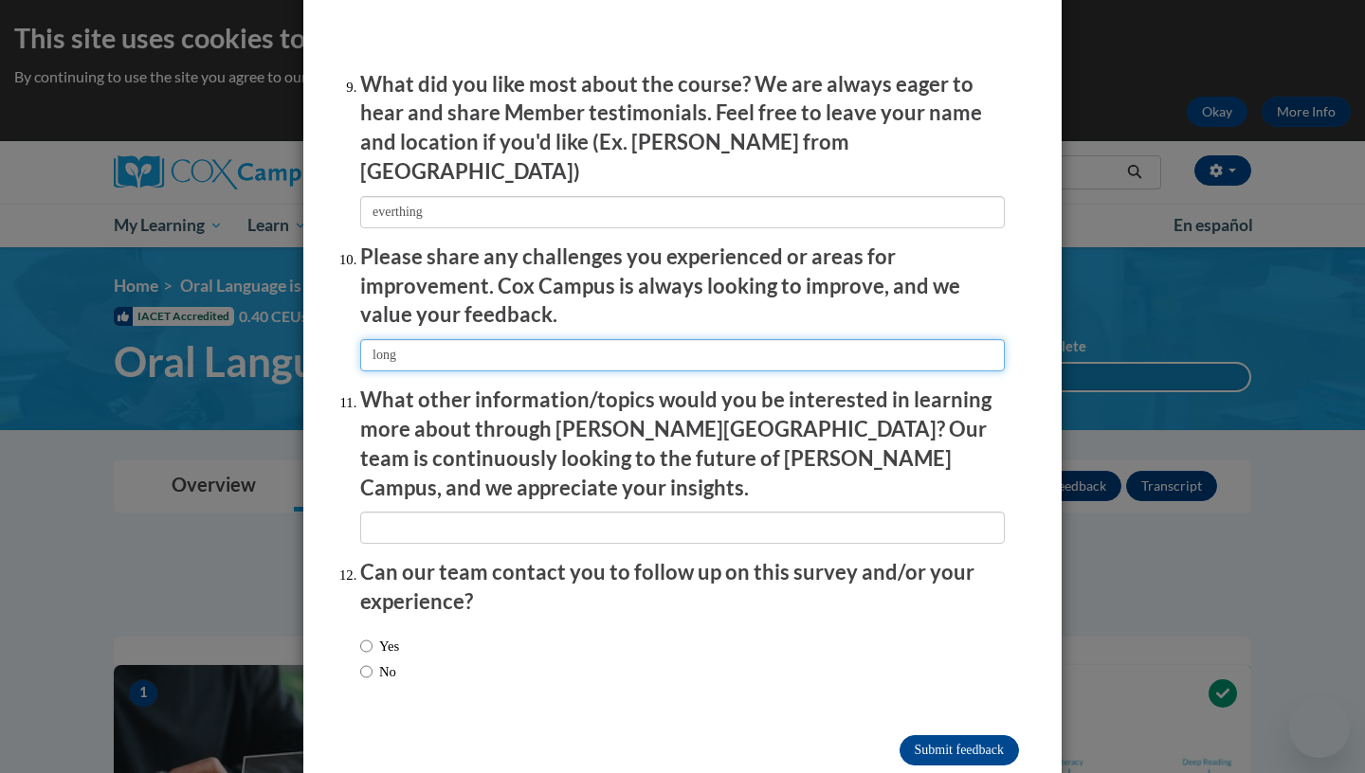
scroll to position [3168, 0]
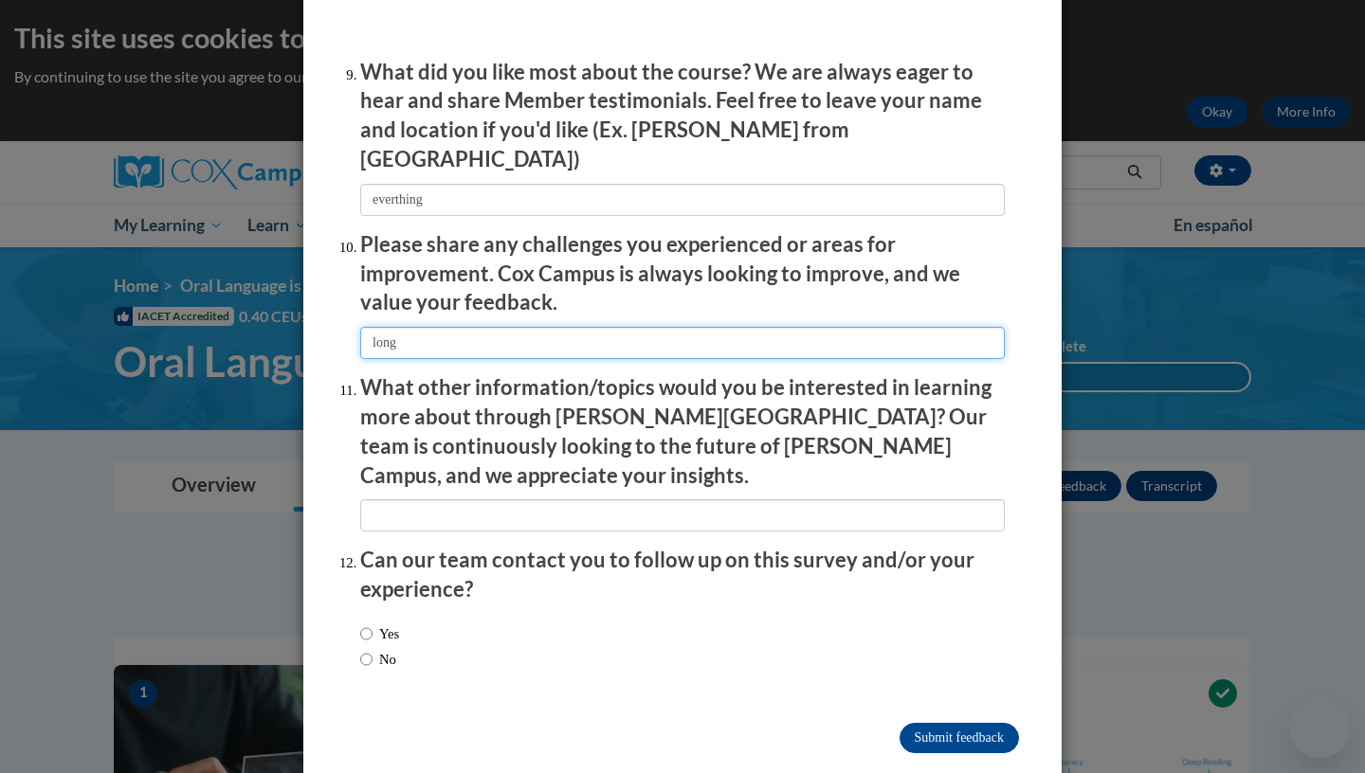
type input "long"
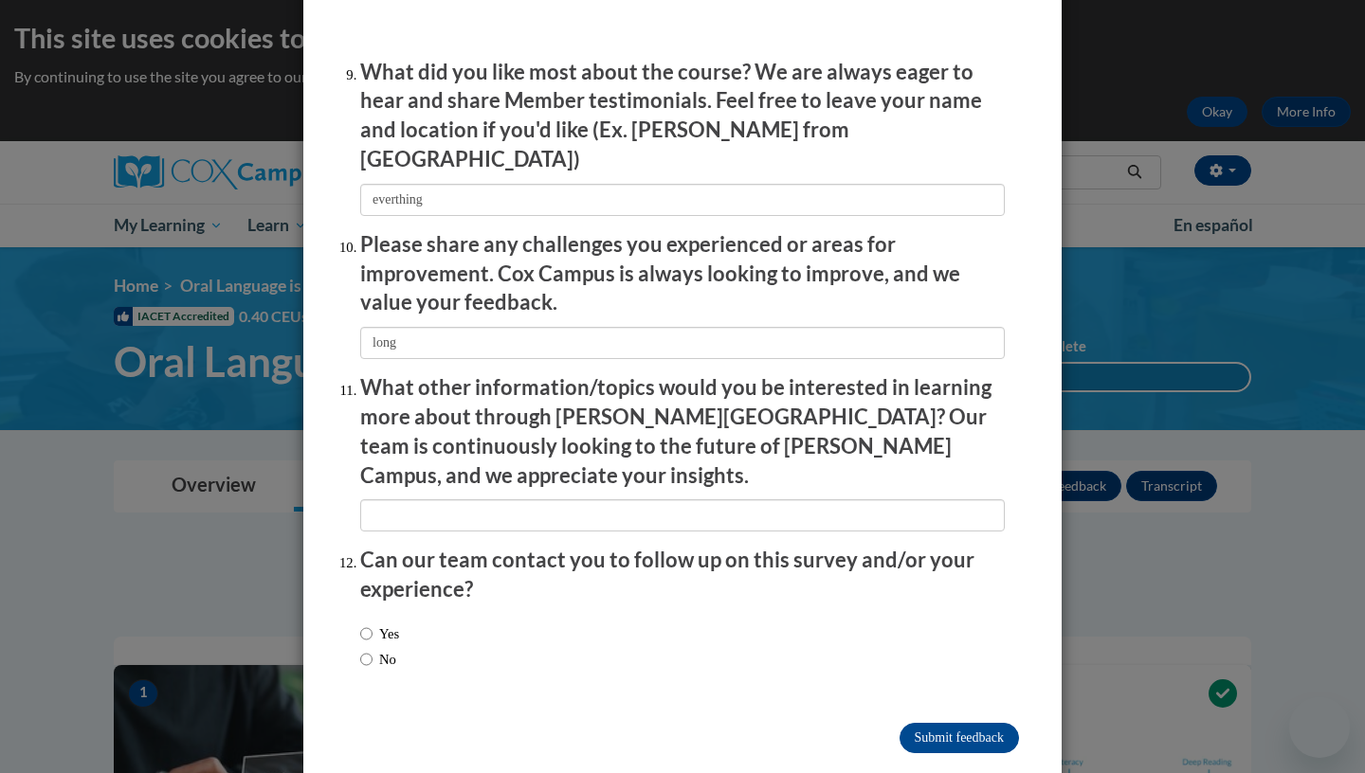
click at [396, 649] on label "No" at bounding box center [378, 659] width 36 height 21
click at [373, 649] on input "No" at bounding box center [366, 659] width 12 height 21
radio input "true"
click at [912, 723] on input "Submit feedback" at bounding box center [958, 738] width 119 height 30
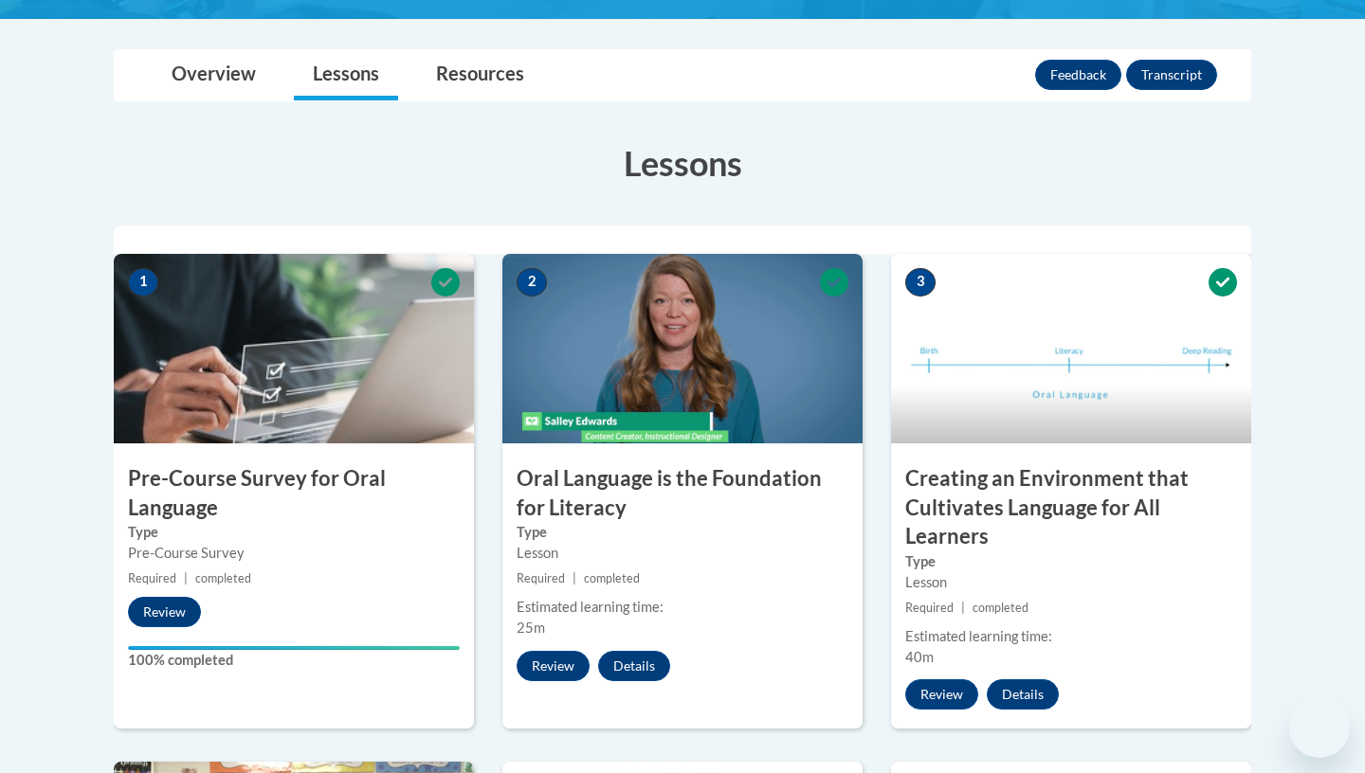
scroll to position [0, 0]
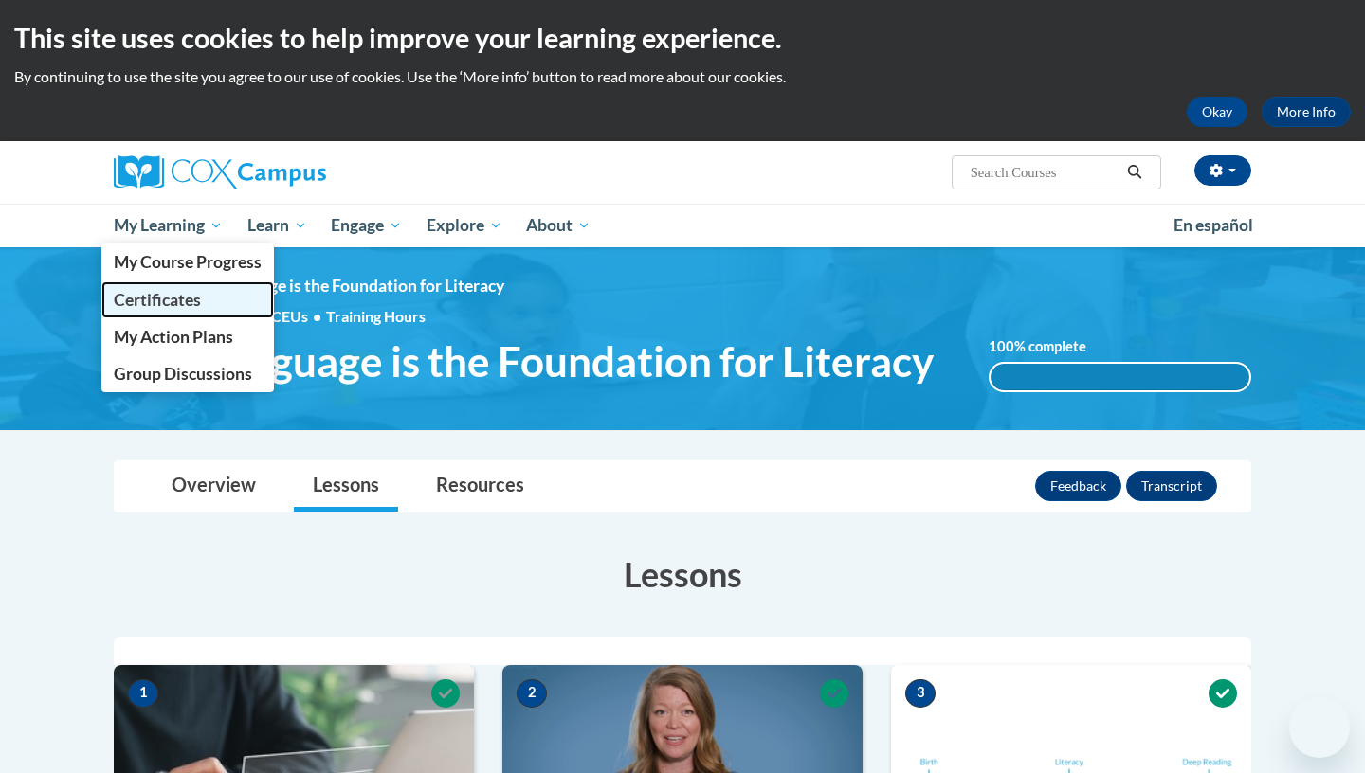
click at [197, 302] on span "Certificates" at bounding box center [157, 300] width 87 height 20
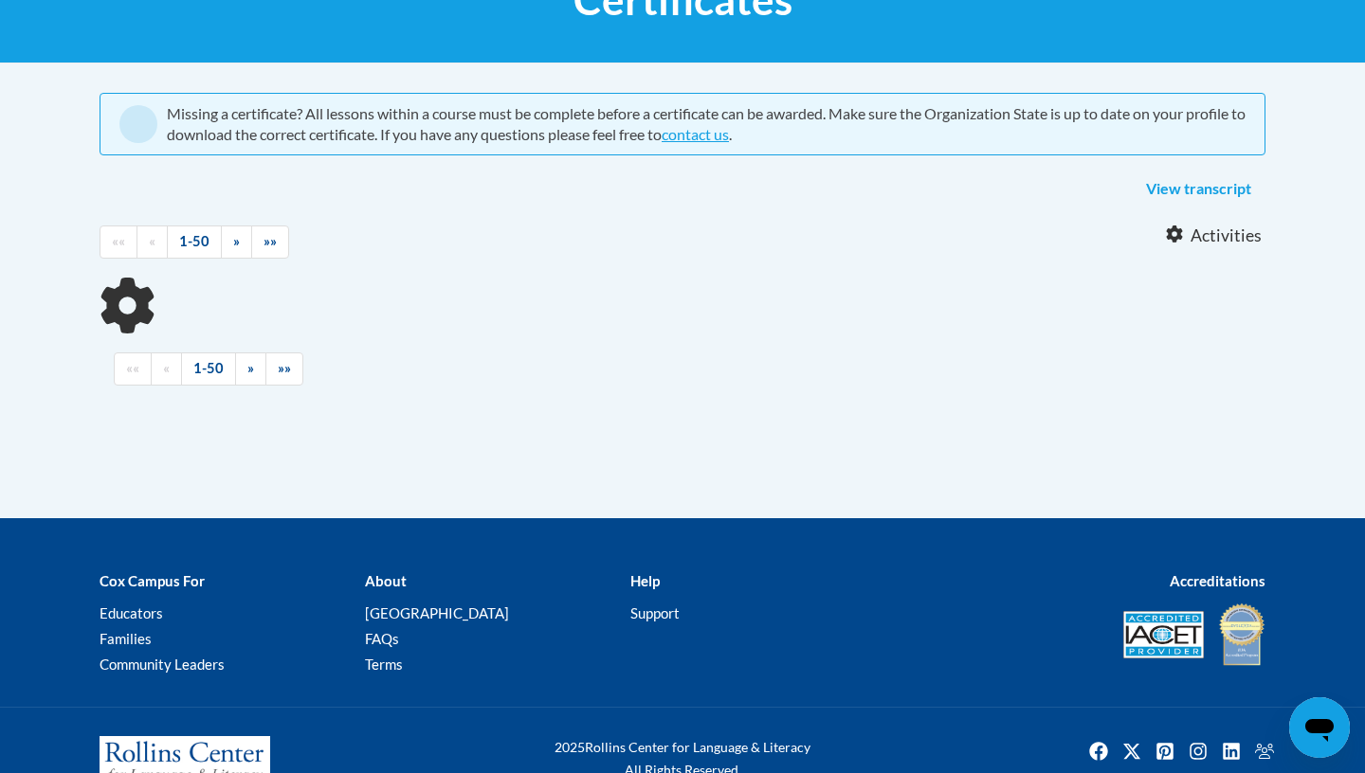
scroll to position [334, 0]
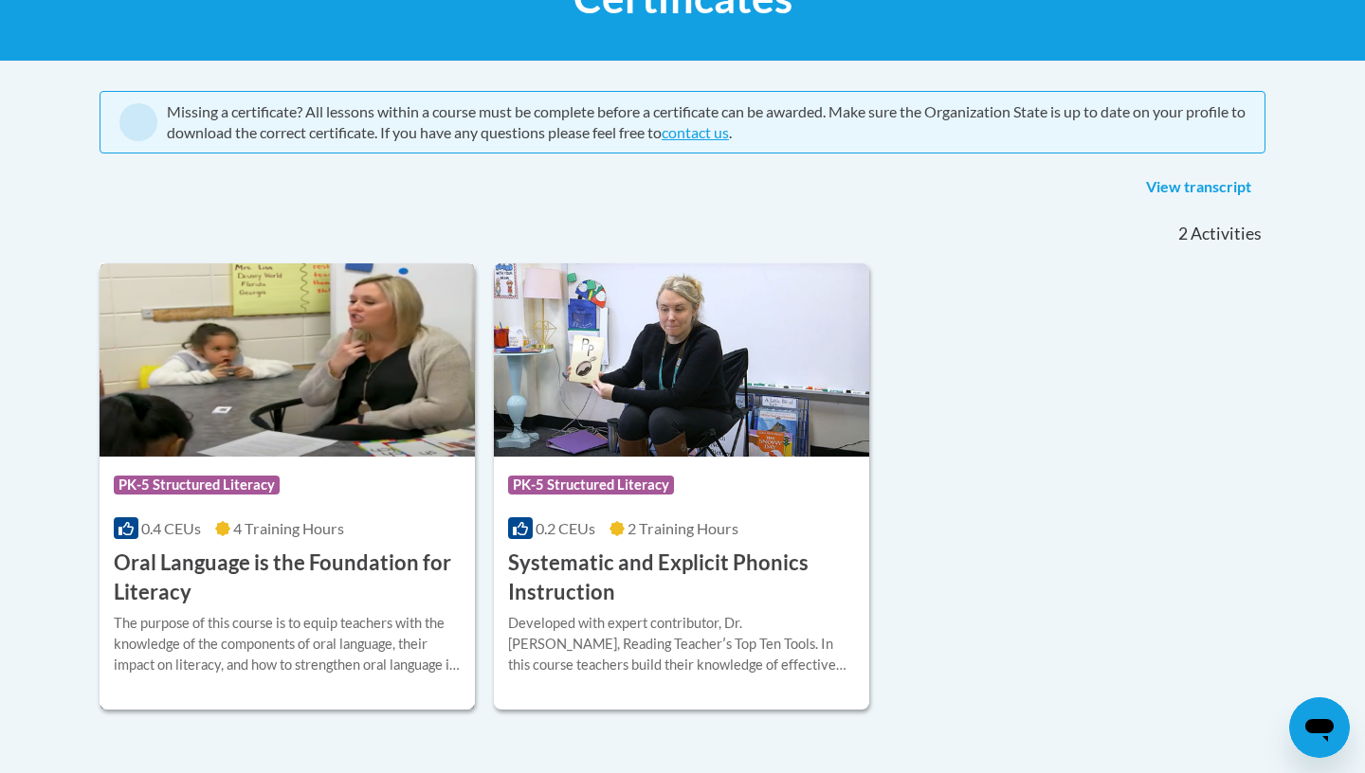
click at [352, 387] on img at bounding box center [287, 359] width 375 height 193
